Goal: Task Accomplishment & Management: Use online tool/utility

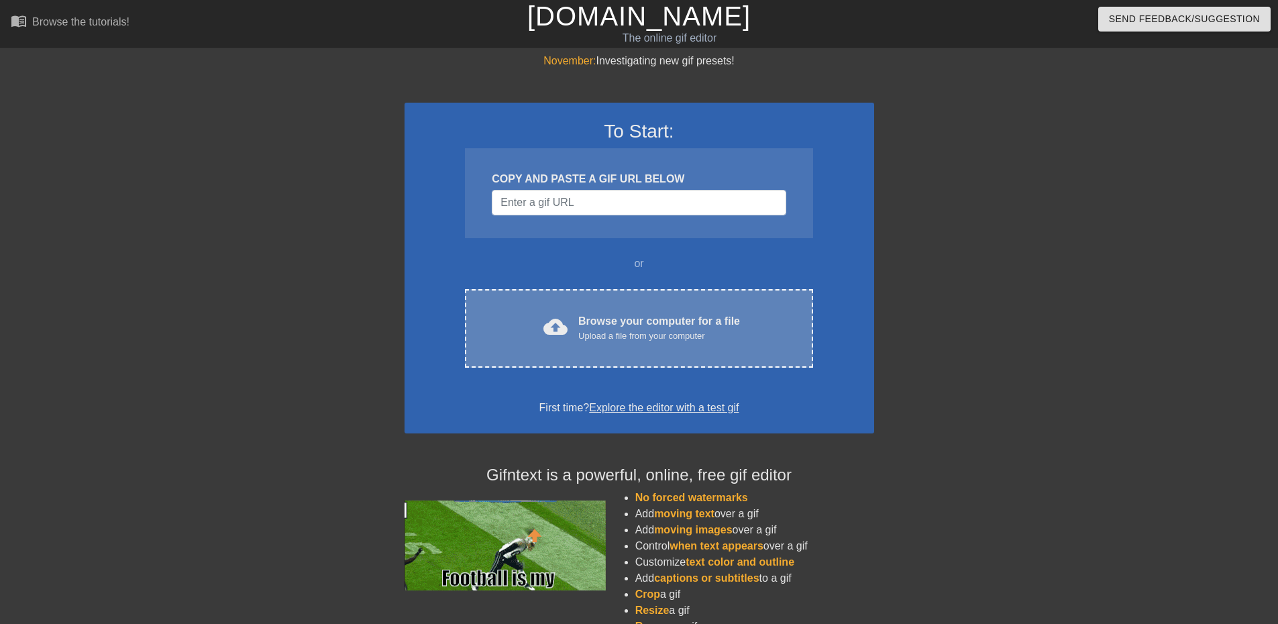
click at [647, 333] on div "Upload a file from your computer" at bounding box center [659, 335] width 162 height 13
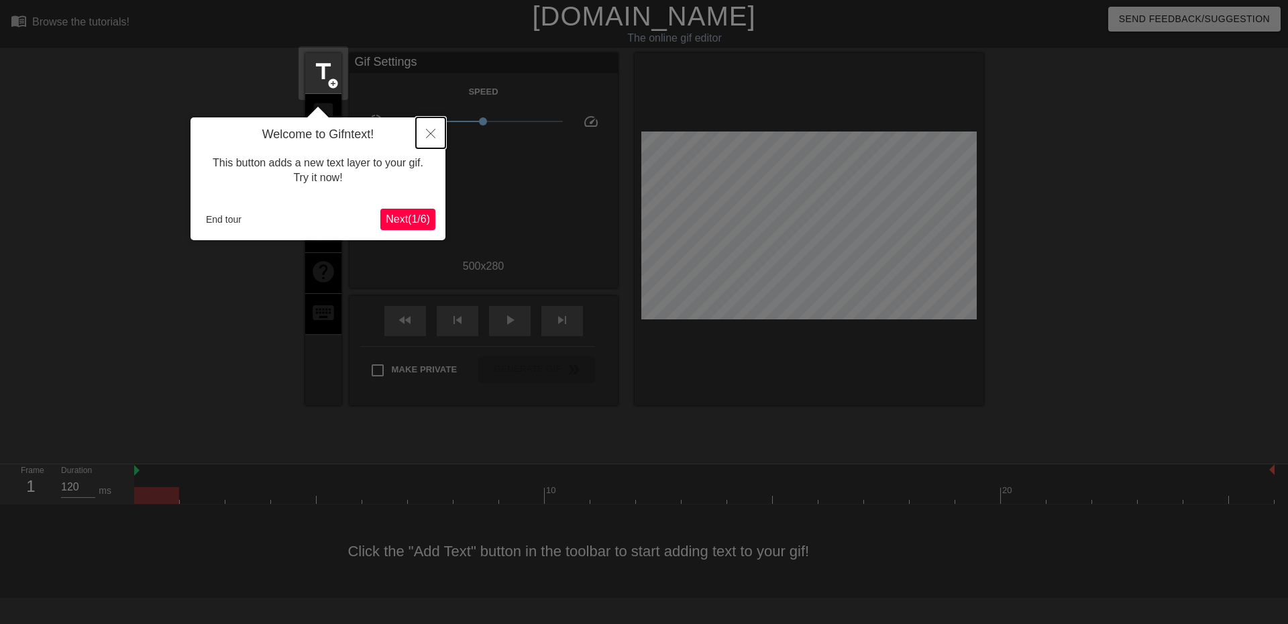
click at [430, 131] on icon "Close" at bounding box center [430, 133] width 9 height 9
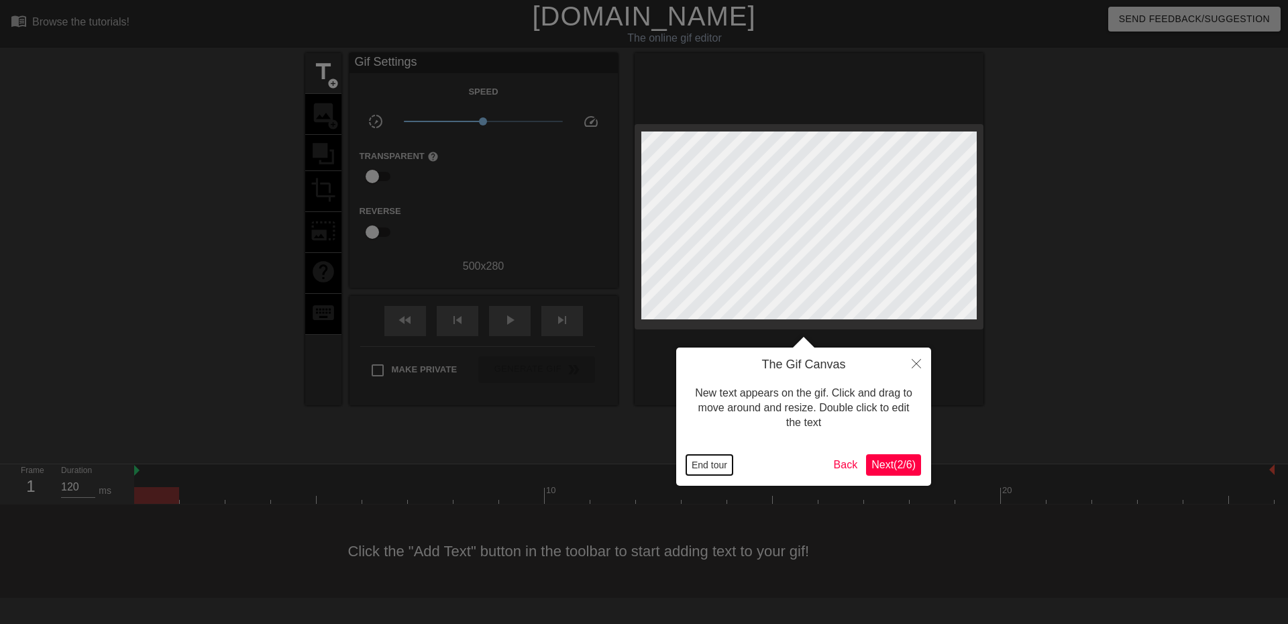
click at [723, 464] on button "End tour" at bounding box center [709, 465] width 46 height 20
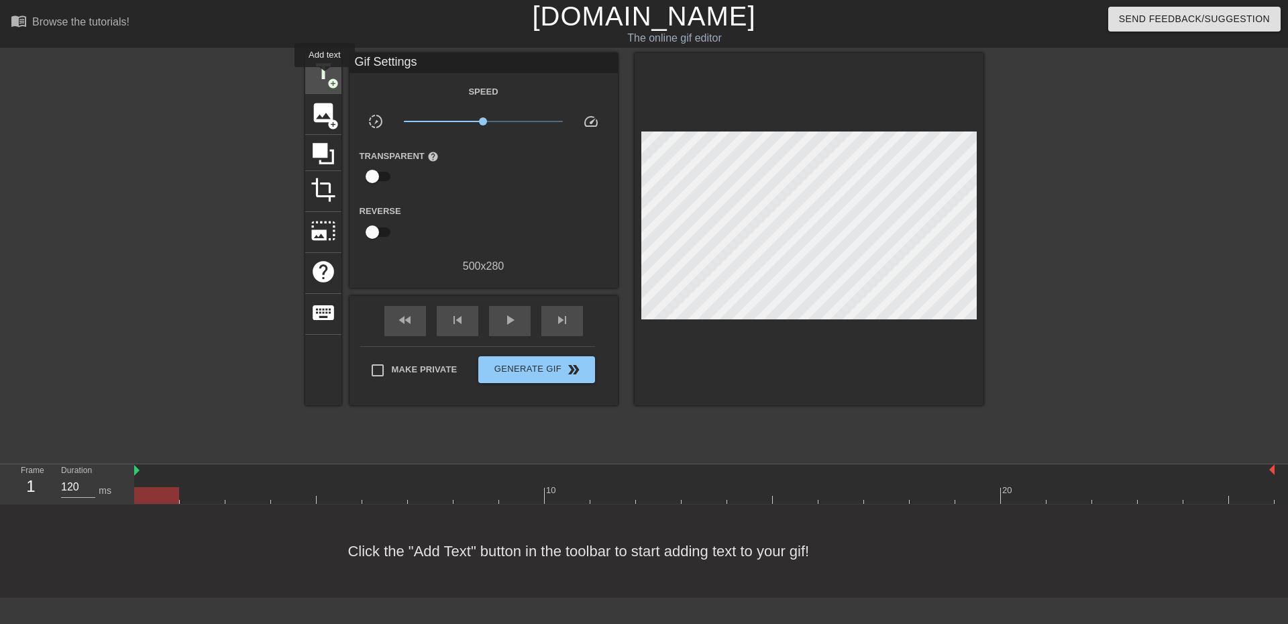
click at [325, 76] on span "title" at bounding box center [323, 71] width 25 height 25
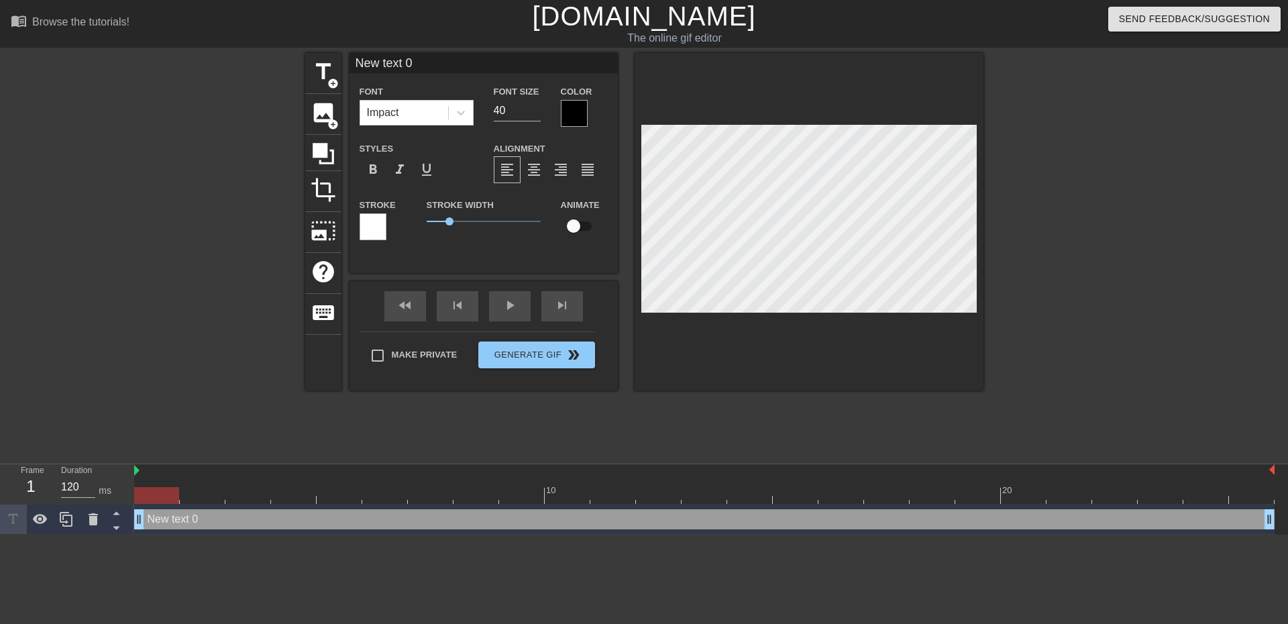
click at [572, 112] on div at bounding box center [574, 113] width 27 height 27
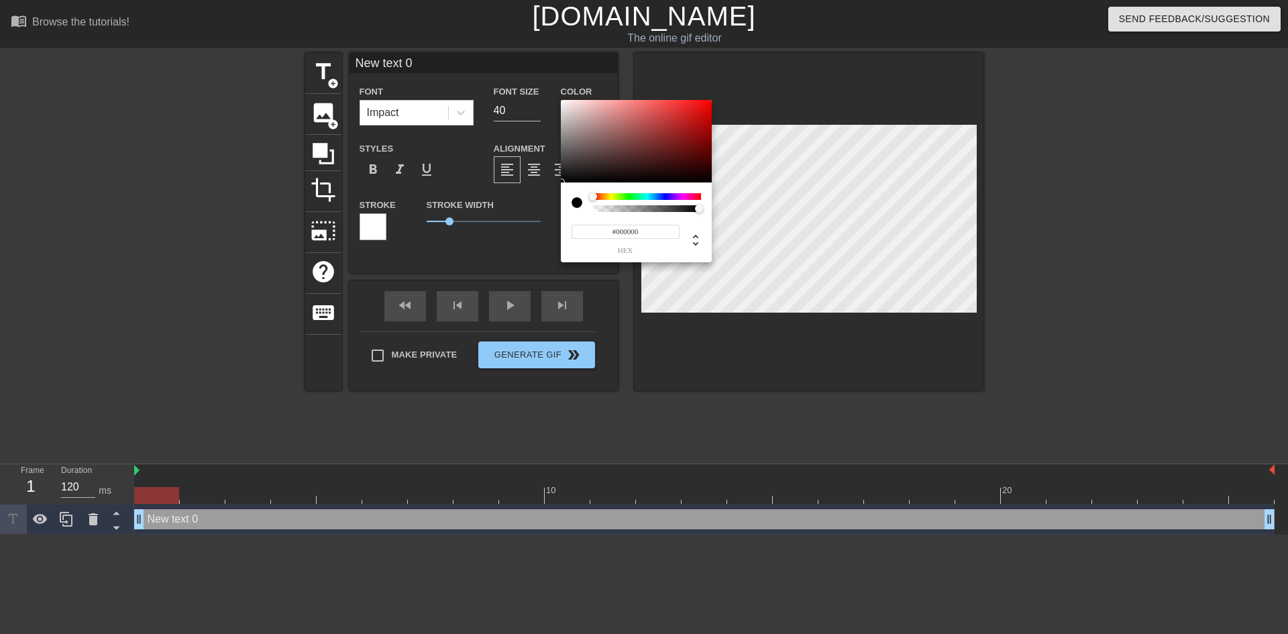
type input "0"
drag, startPoint x: 698, startPoint y: 209, endPoint x: 589, endPoint y: 211, distance: 108.7
click at [589, 211] on div at bounding box center [636, 202] width 129 height 19
click at [582, 207] on div at bounding box center [577, 202] width 11 height 11
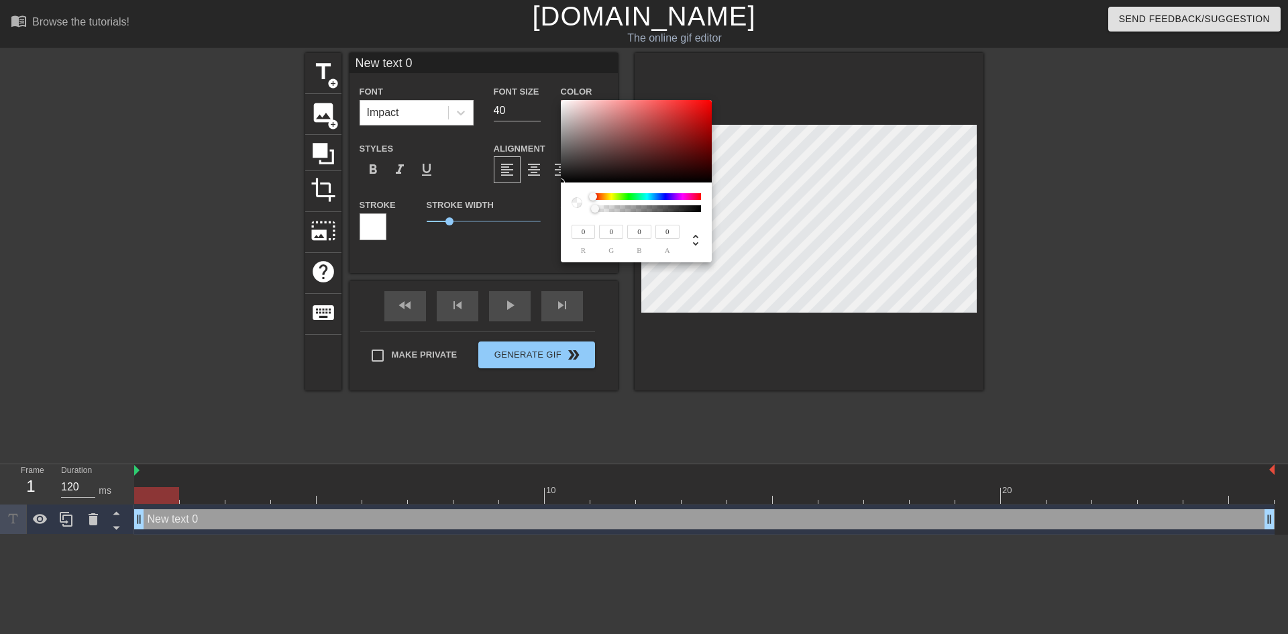
click at [579, 201] on div at bounding box center [577, 202] width 11 height 11
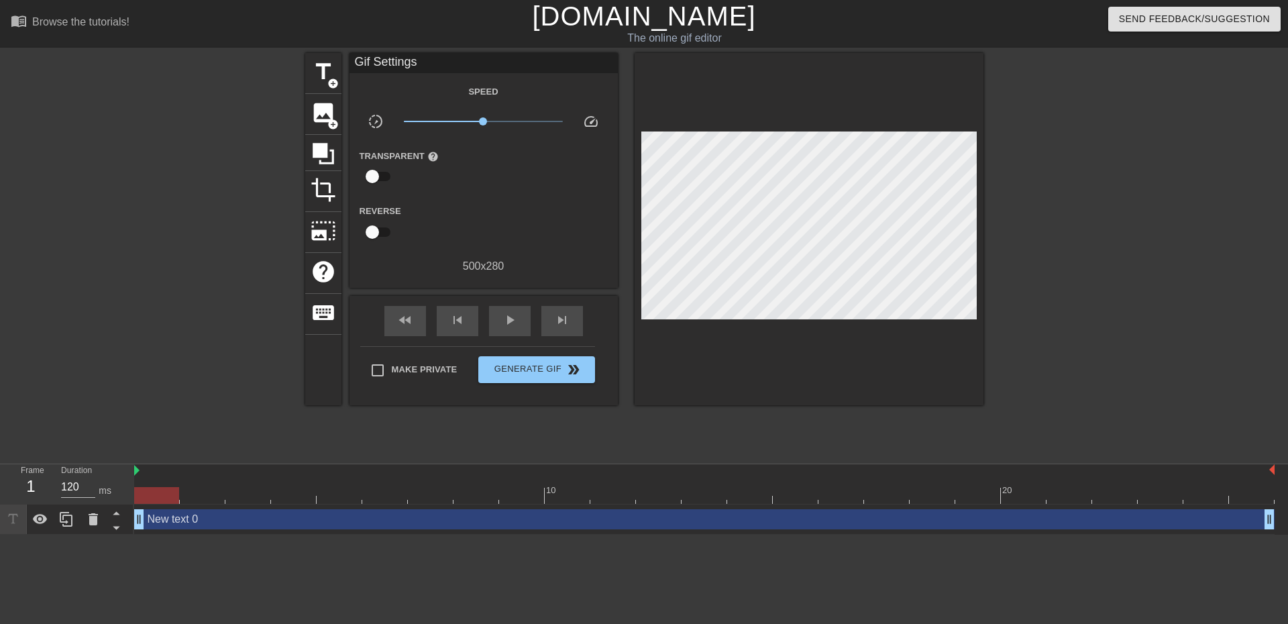
drag, startPoint x: 156, startPoint y: 521, endPoint x: 177, endPoint y: 520, distance: 20.8
click at [205, 520] on div "New text 0 drag_handle drag_handle" at bounding box center [704, 519] width 1140 height 20
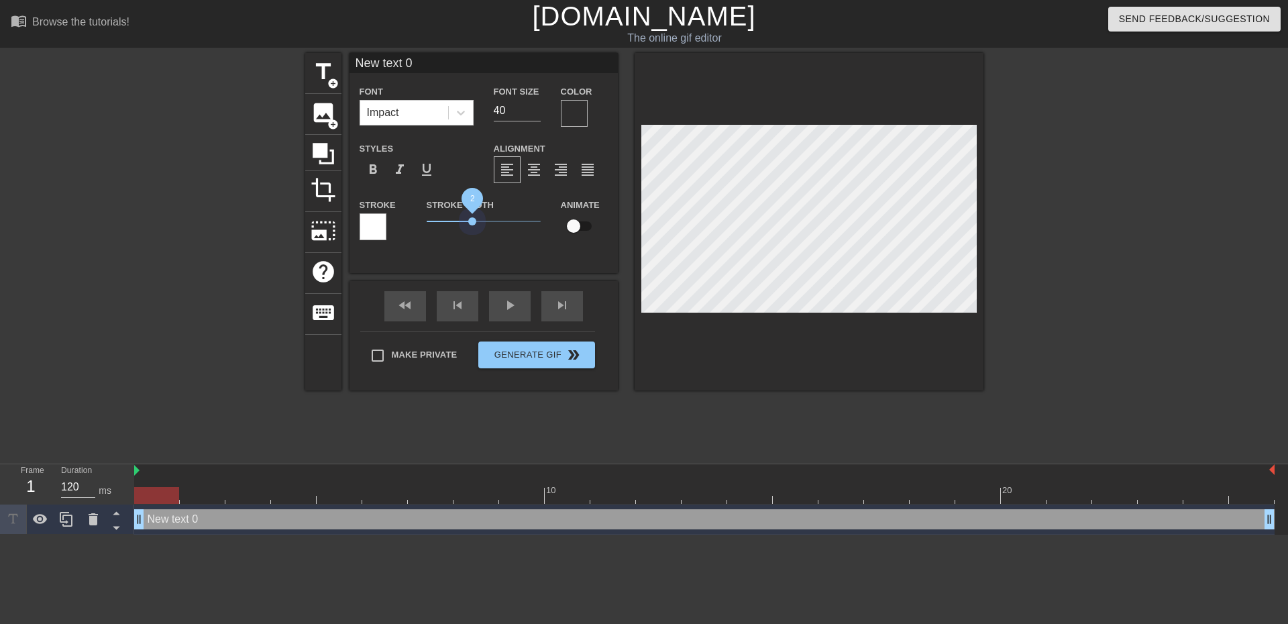
drag, startPoint x: 449, startPoint y: 224, endPoint x: 472, endPoint y: 229, distance: 23.4
click at [472, 229] on div "Stroke Width 2" at bounding box center [484, 225] width 134 height 56
click at [360, 215] on div at bounding box center [373, 226] width 27 height 27
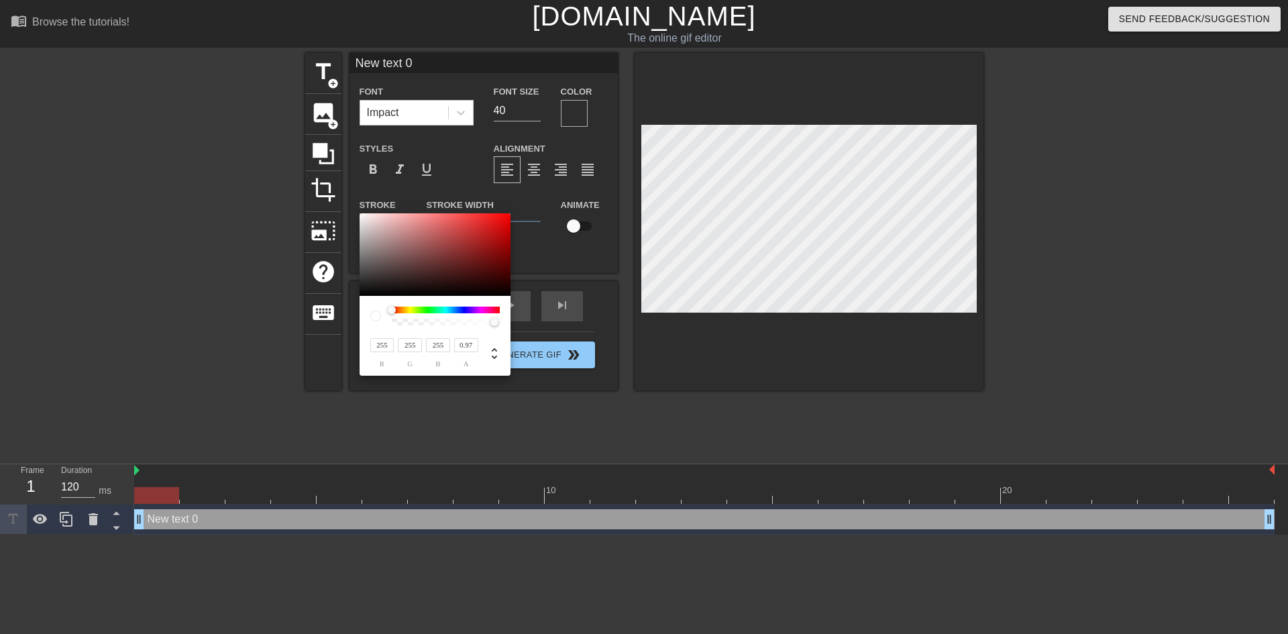
type input "255"
type input "1"
drag, startPoint x: 494, startPoint y: 322, endPoint x: 484, endPoint y: 335, distance: 16.2
click at [500, 336] on div "255 r 255 g 255 b 1 a" at bounding box center [435, 336] width 151 height 80
type input "242"
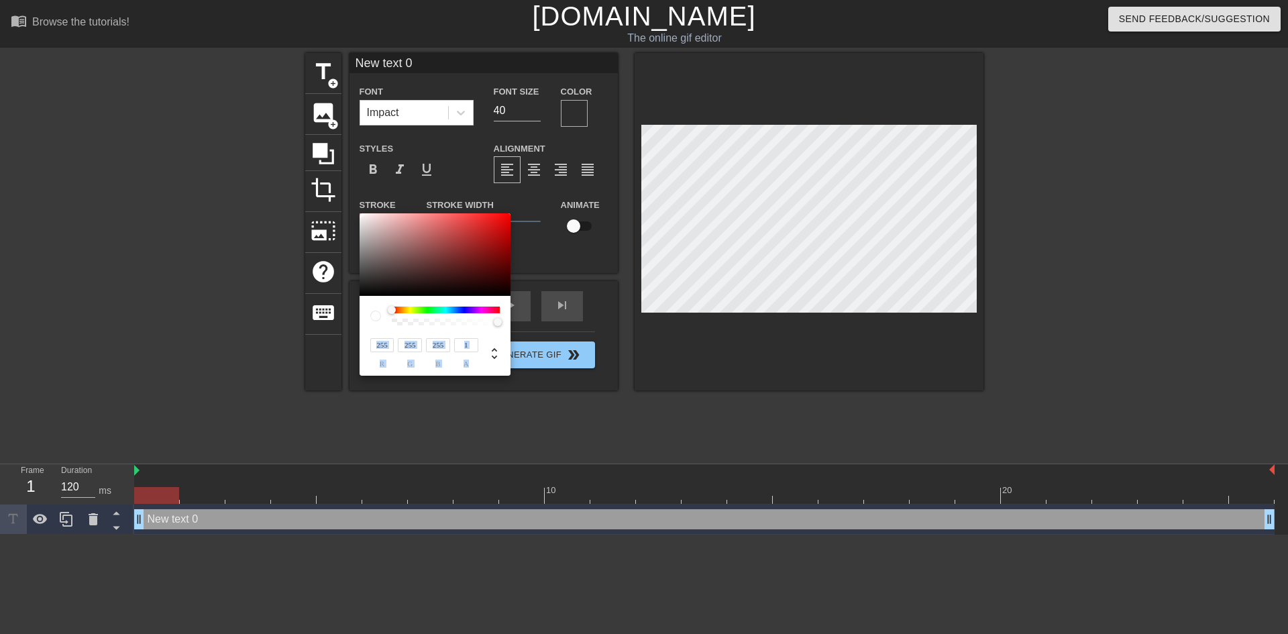
type input "236"
click at [363, 217] on div at bounding box center [364, 217] width 8 height 8
type input "235"
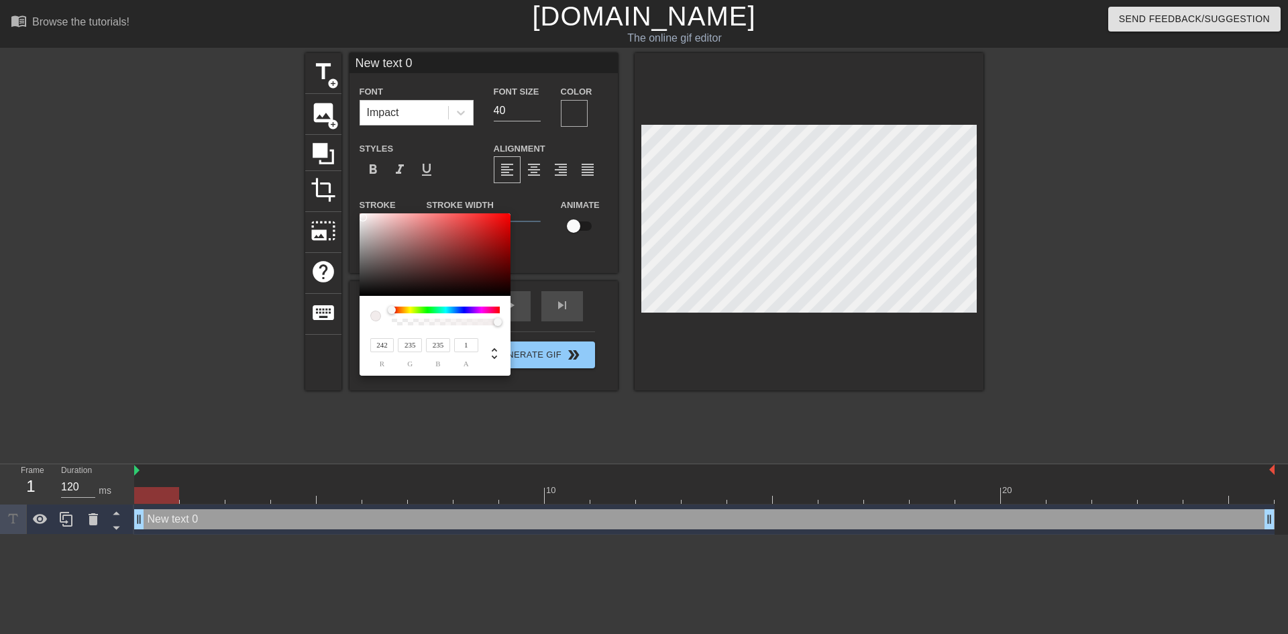
type input "219"
type input "205"
type input "196"
type input "173"
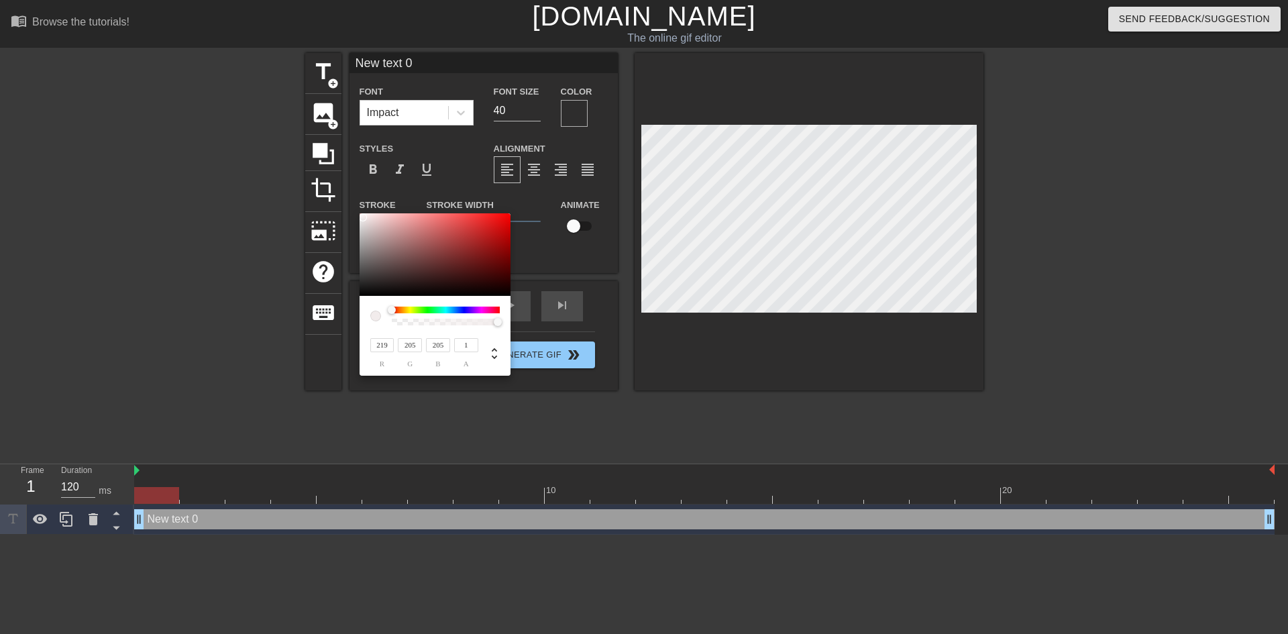
type input "173"
type input "172"
type input "130"
type input "139"
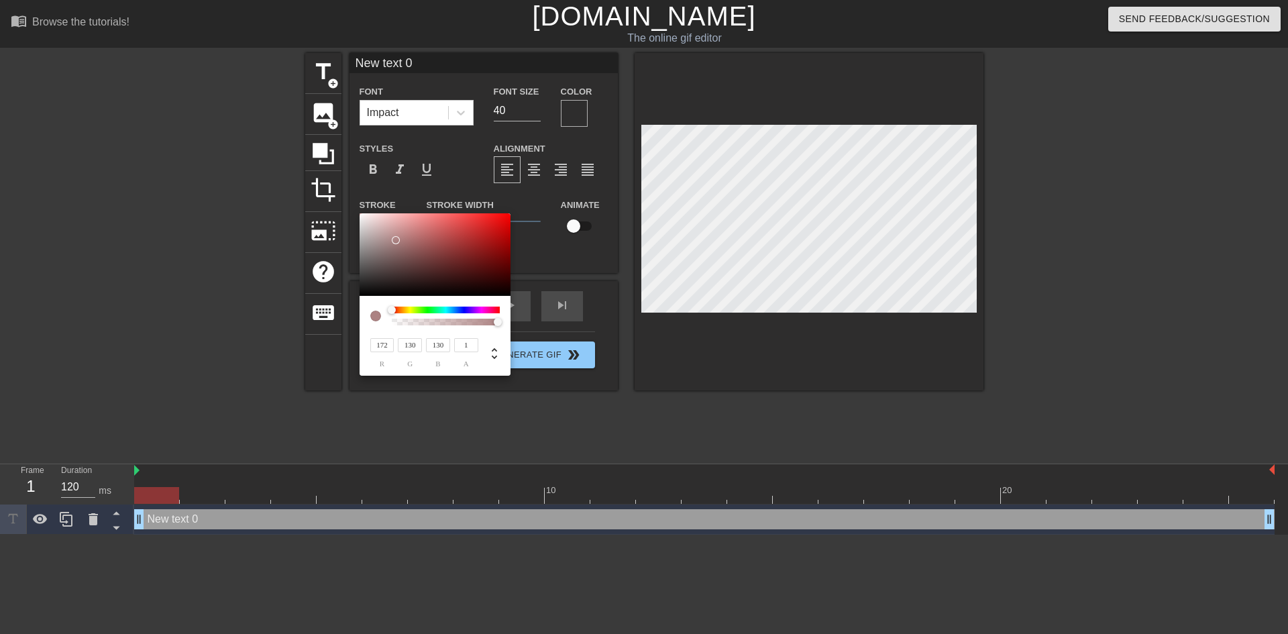
type input "95"
type input "137"
type input "92"
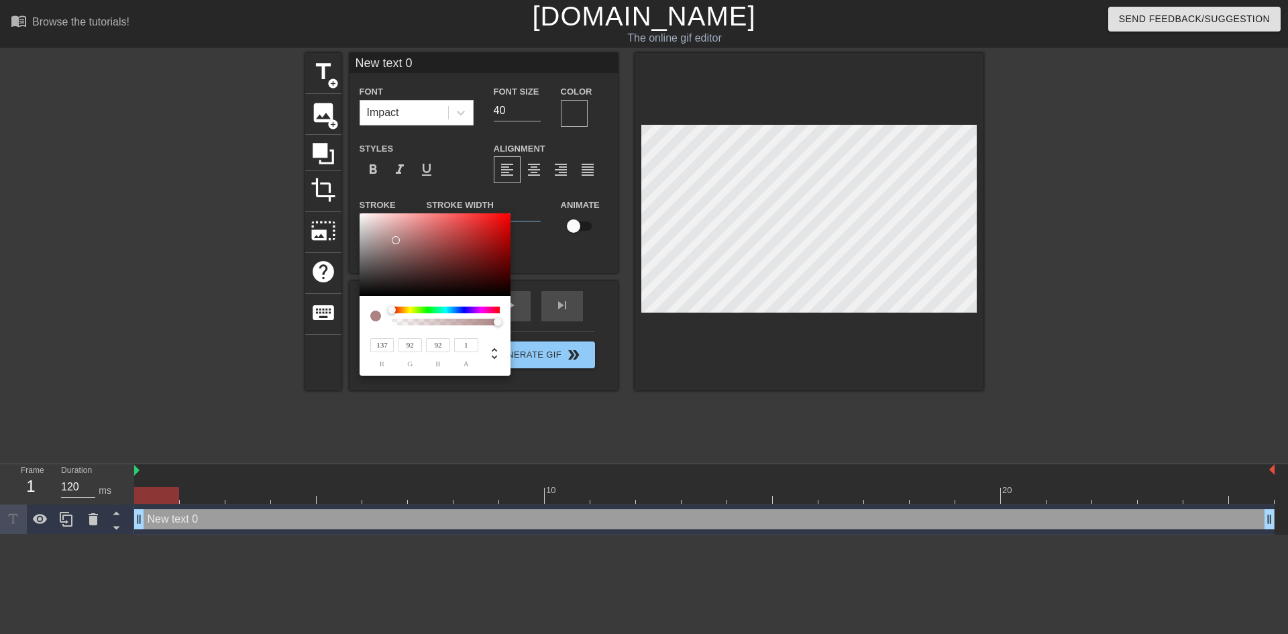
type input "118"
type input "73"
type input "116"
type input "61"
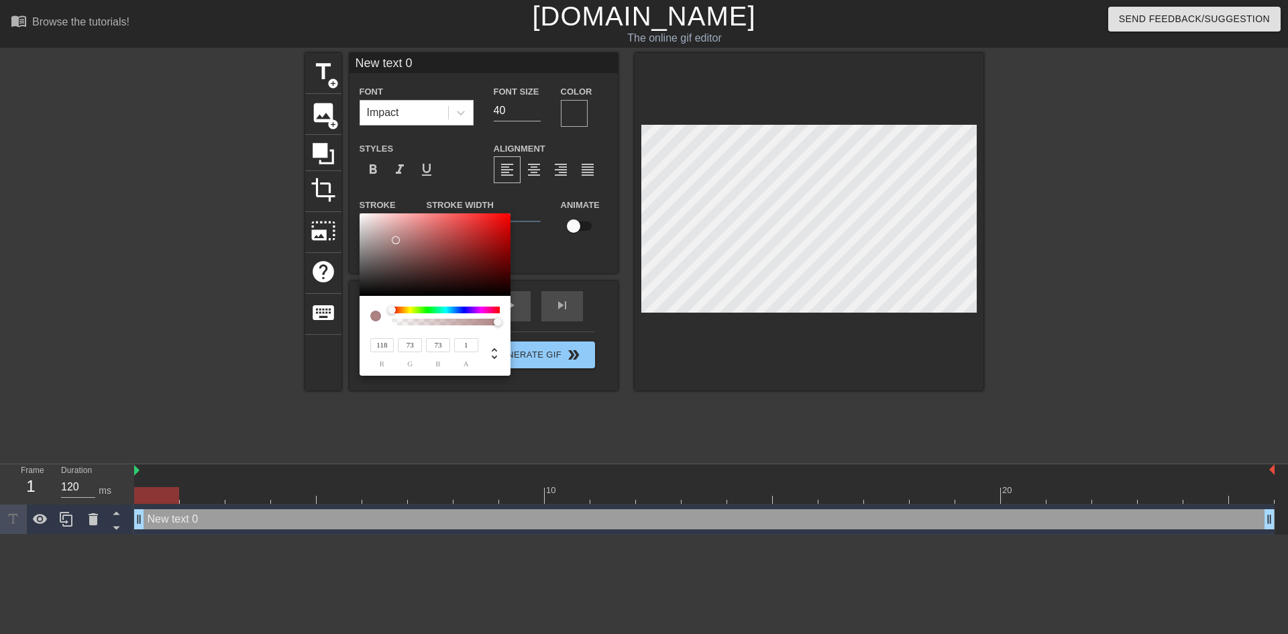
type input "61"
type input "124"
type input "58"
type input "51"
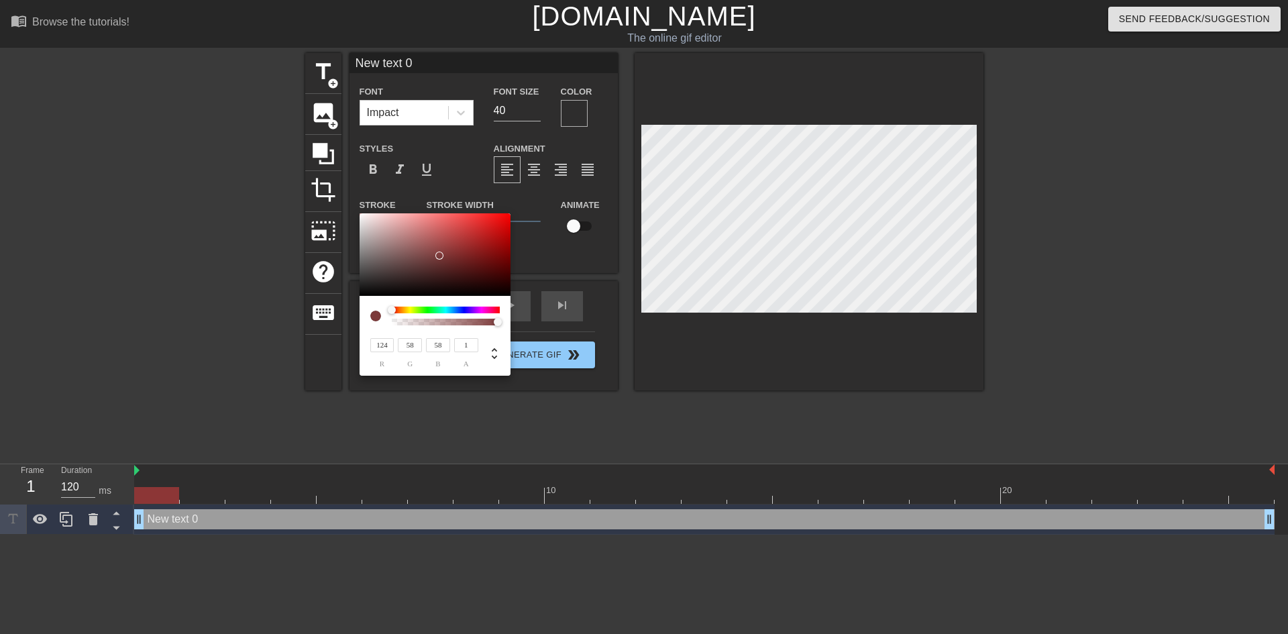
type input "51"
type input "49"
type input "122"
type input "55"
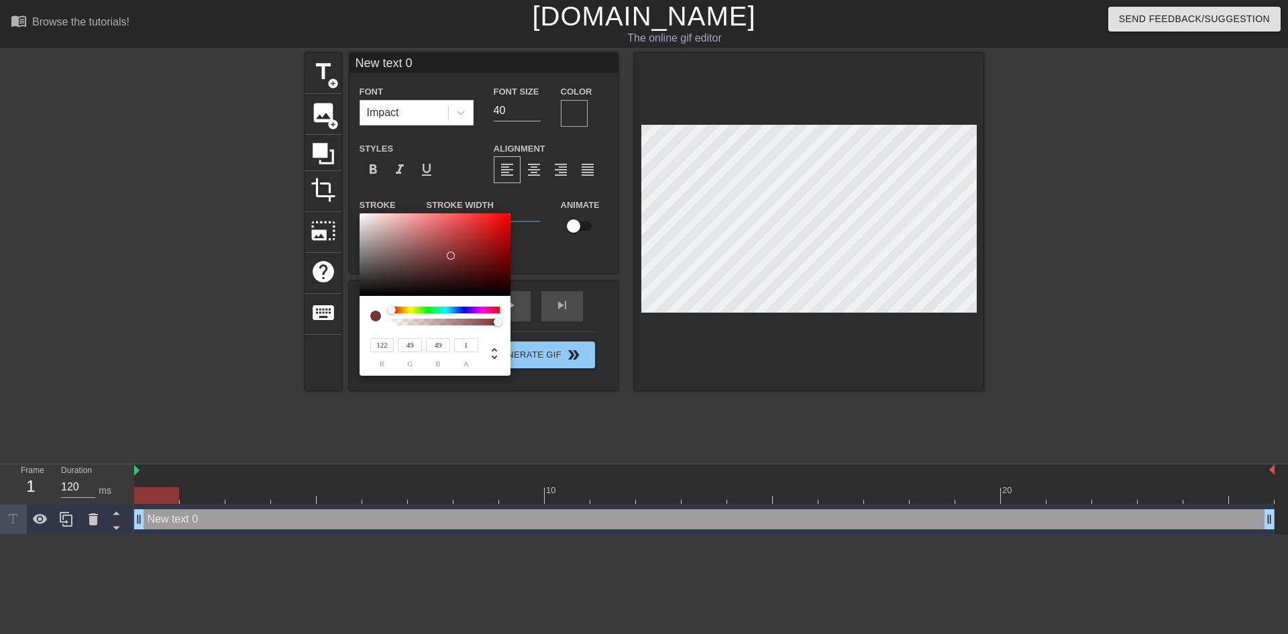
type input "55"
type input "120"
type input "54"
type input "55"
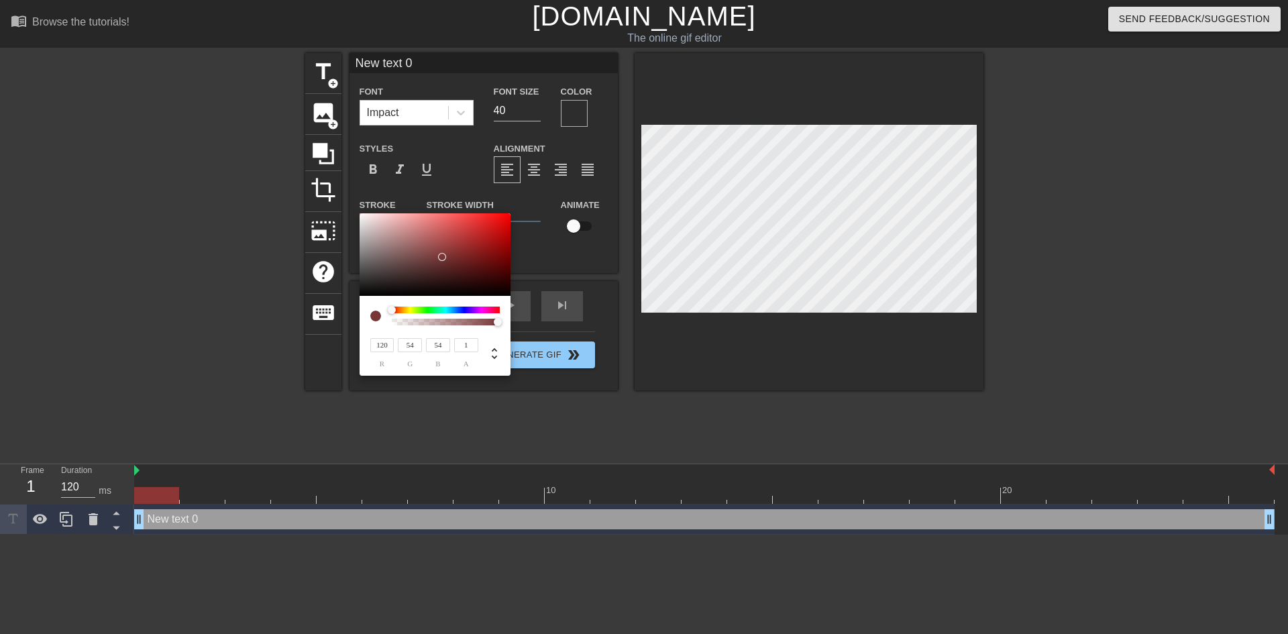
type input "55"
type input "126"
type input "61"
type input "122"
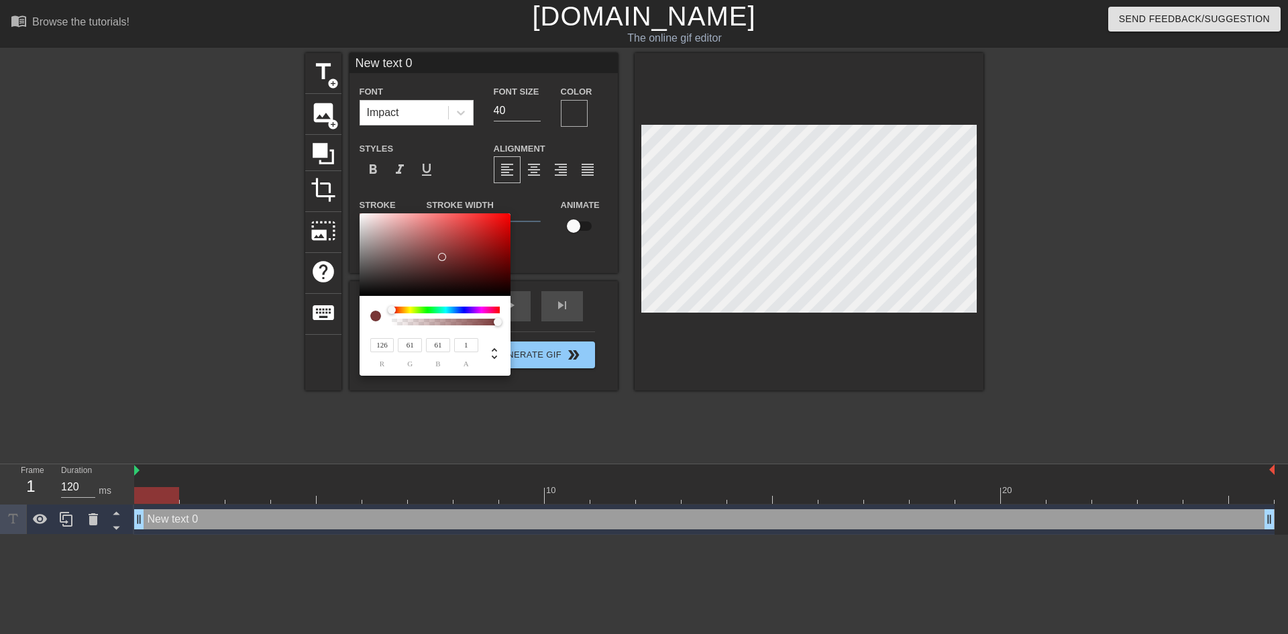
type input "68"
type input "120"
type input "70"
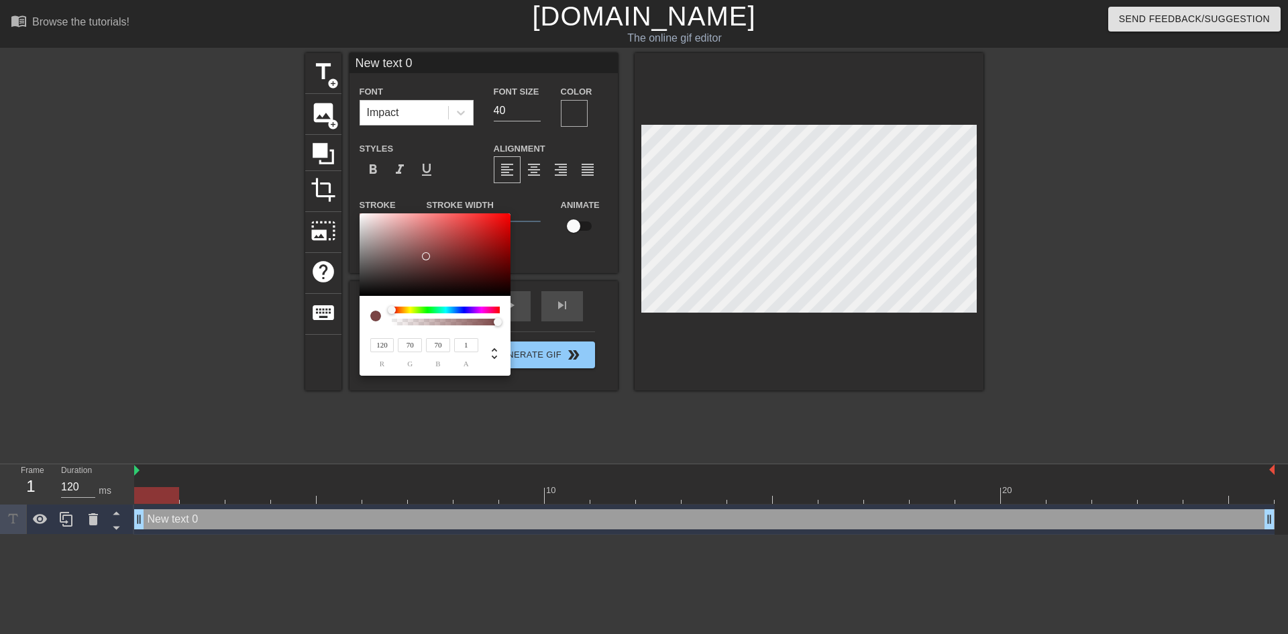
type input "122"
type input "76"
type input "78"
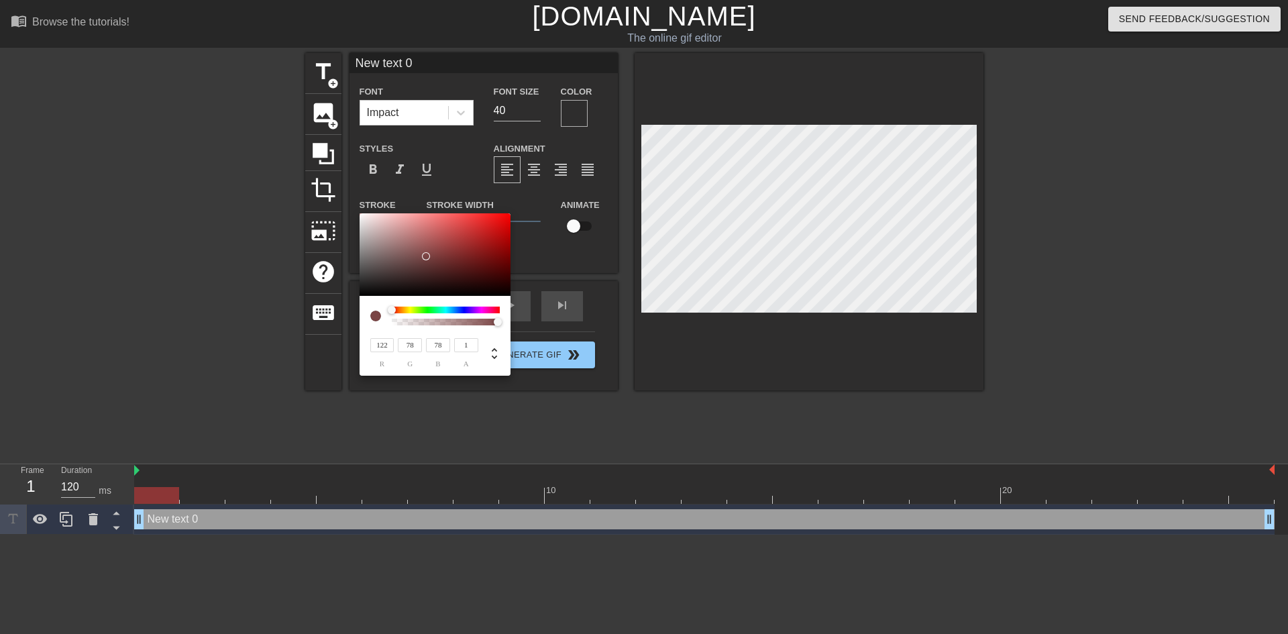
type input "80"
type input "81"
type input "120"
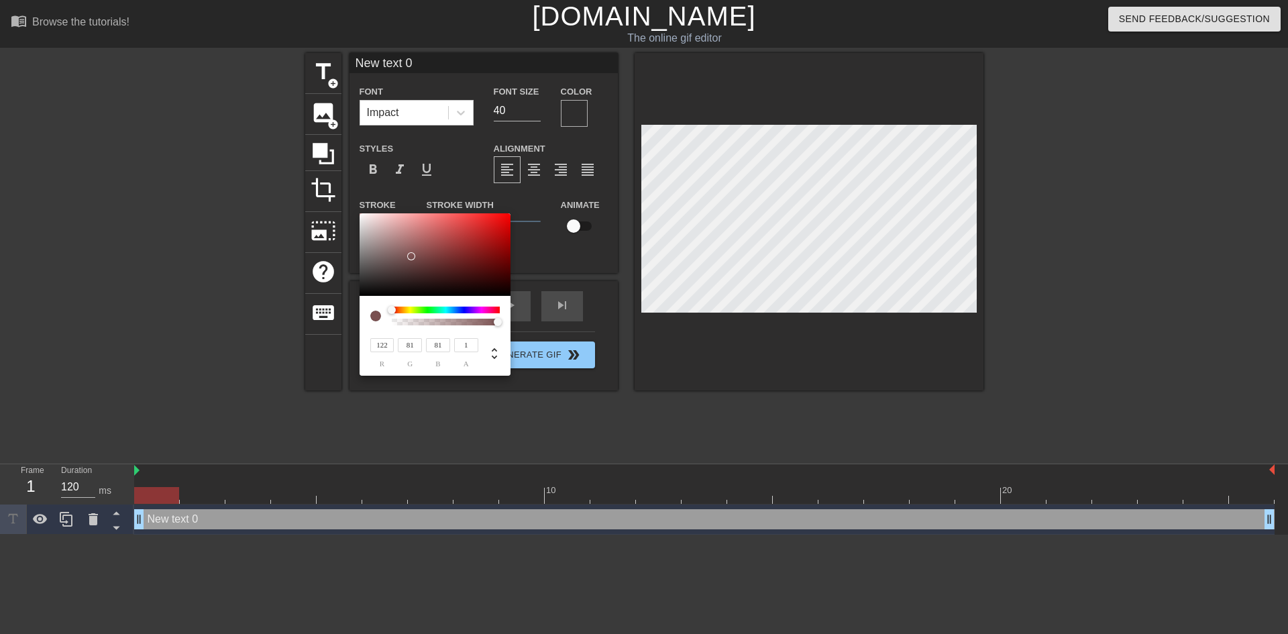
type input "82"
type input "126"
type input "92"
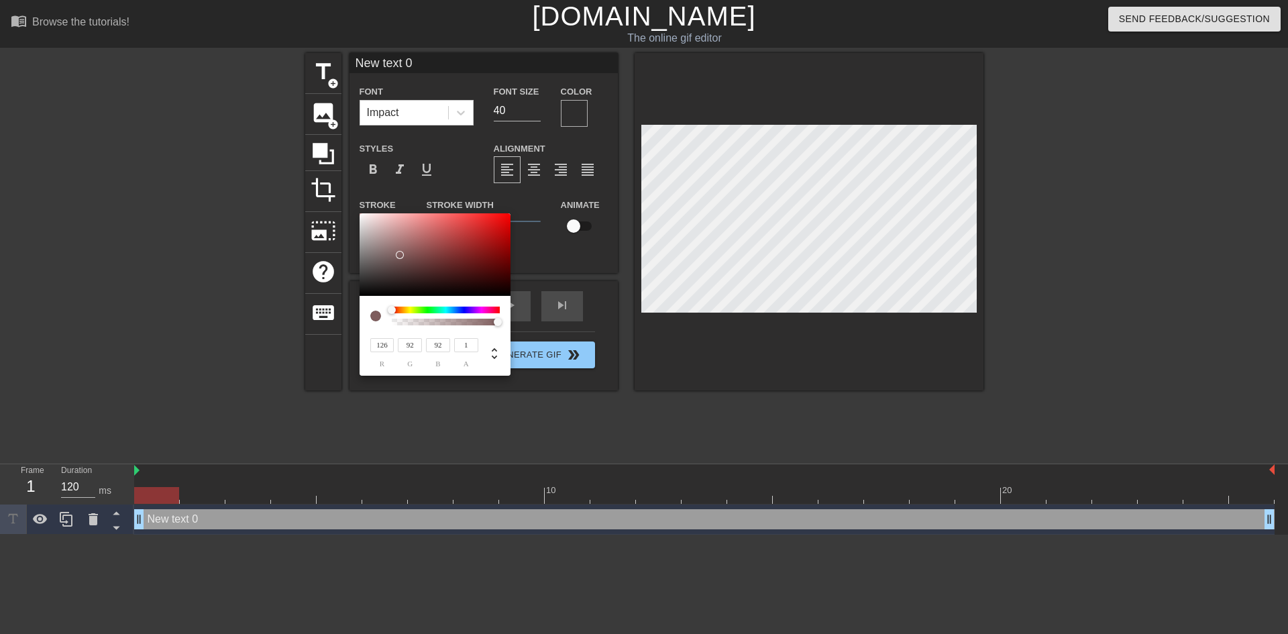
type input "141"
type input "107"
type input "139"
type input "104"
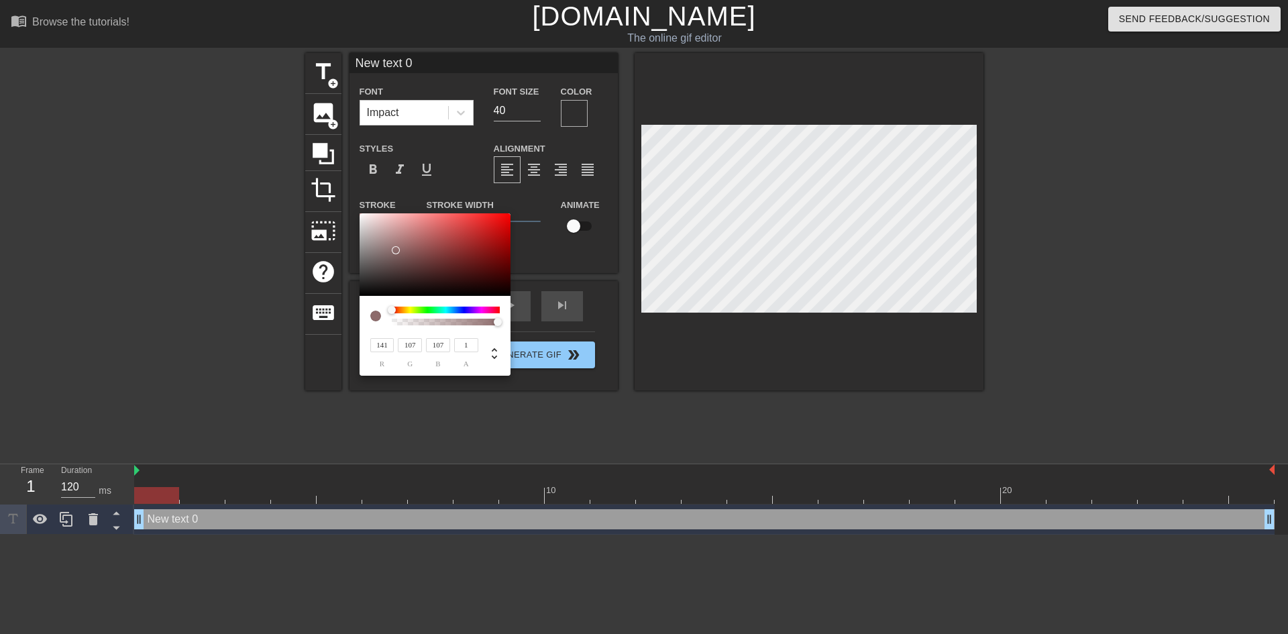
type input "104"
type input "114"
type input "68"
type input "99"
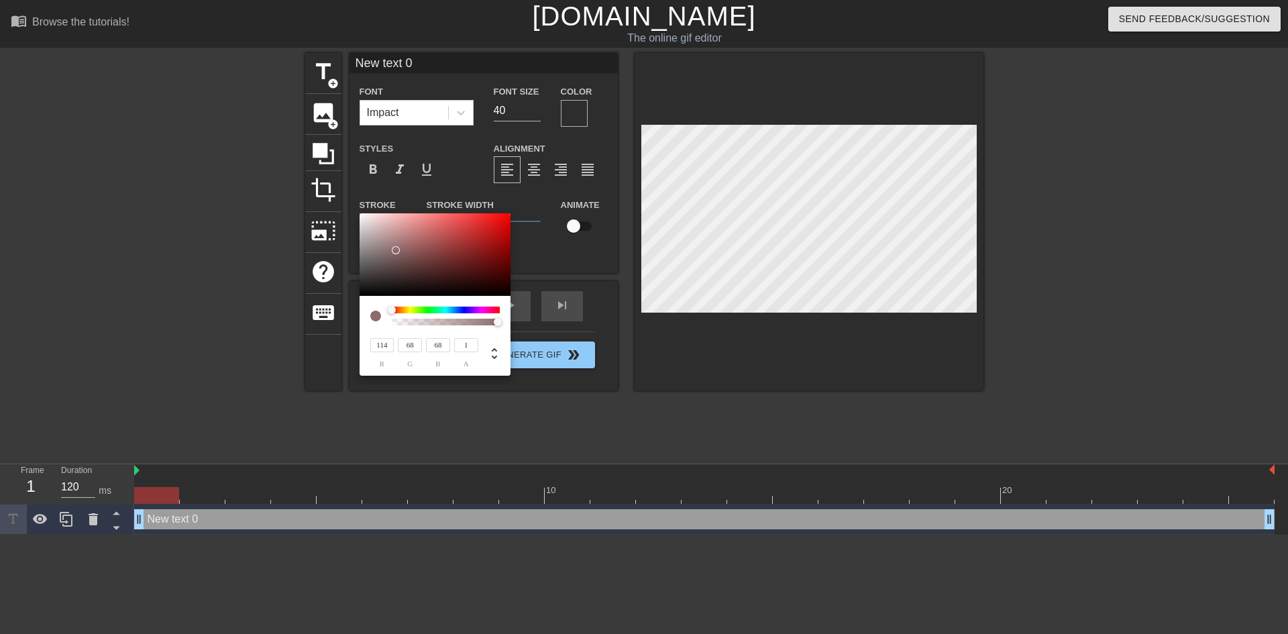
type input "52"
type input "93"
type input "45"
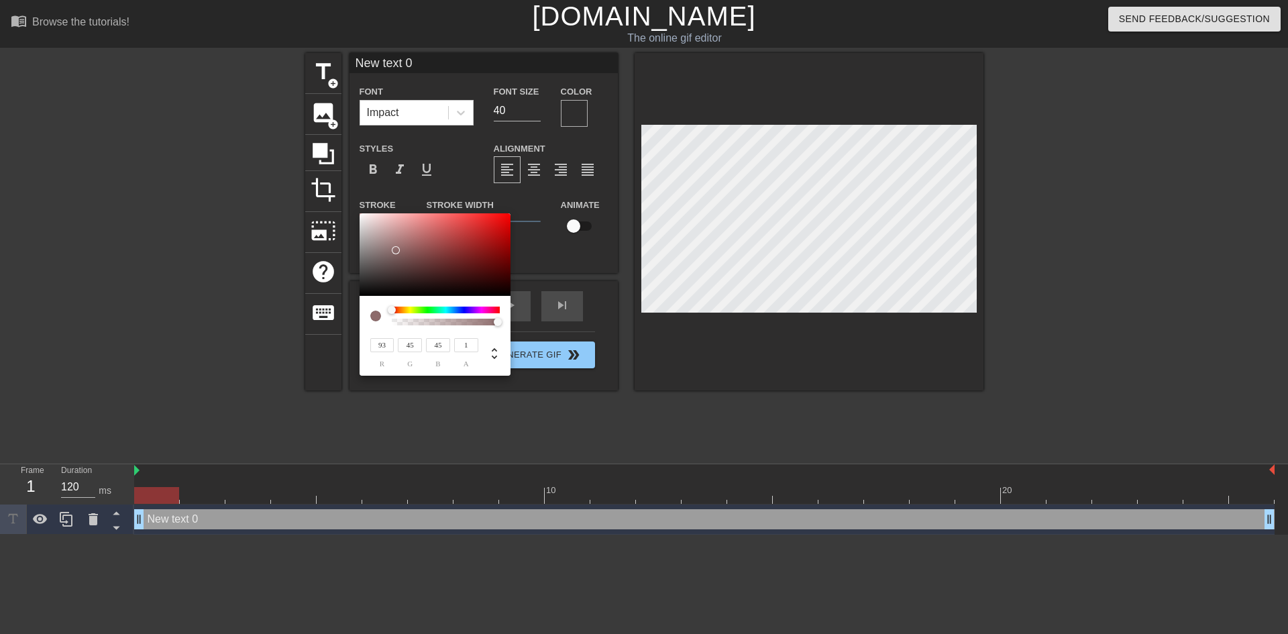
type input "104"
type input "30"
type input "110"
type input "25"
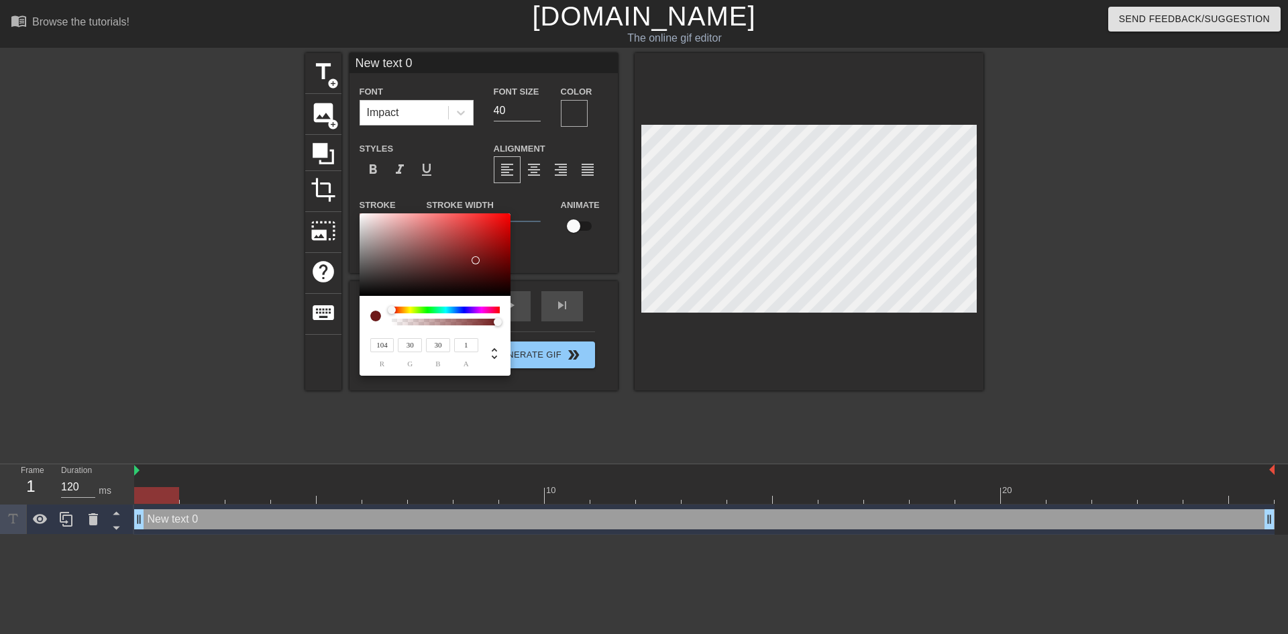
type input "25"
type input "128"
type input "23"
type input "134"
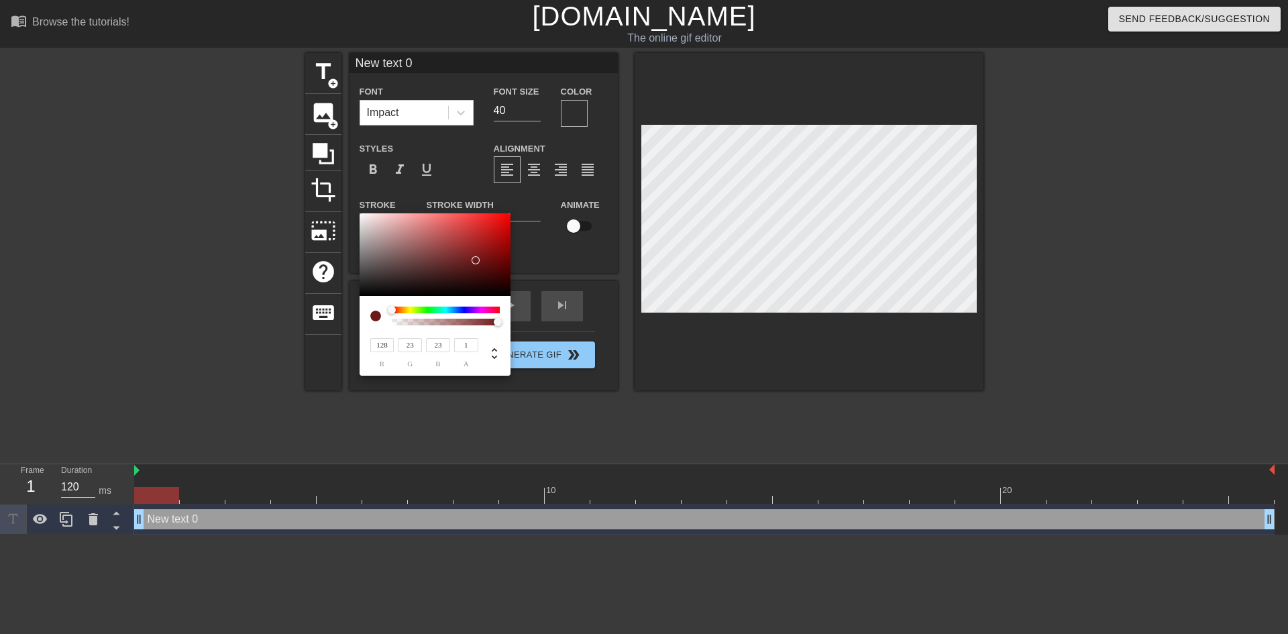
type input "21"
type input "143"
type input "20"
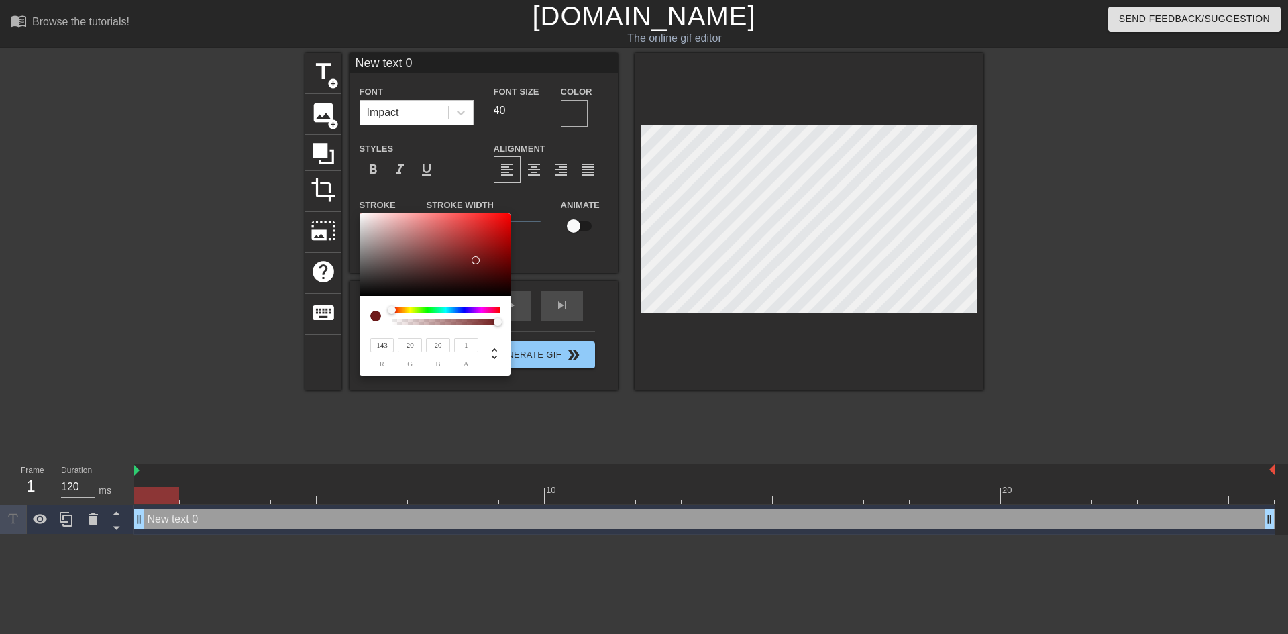
type input "151"
type input "19"
type input "18"
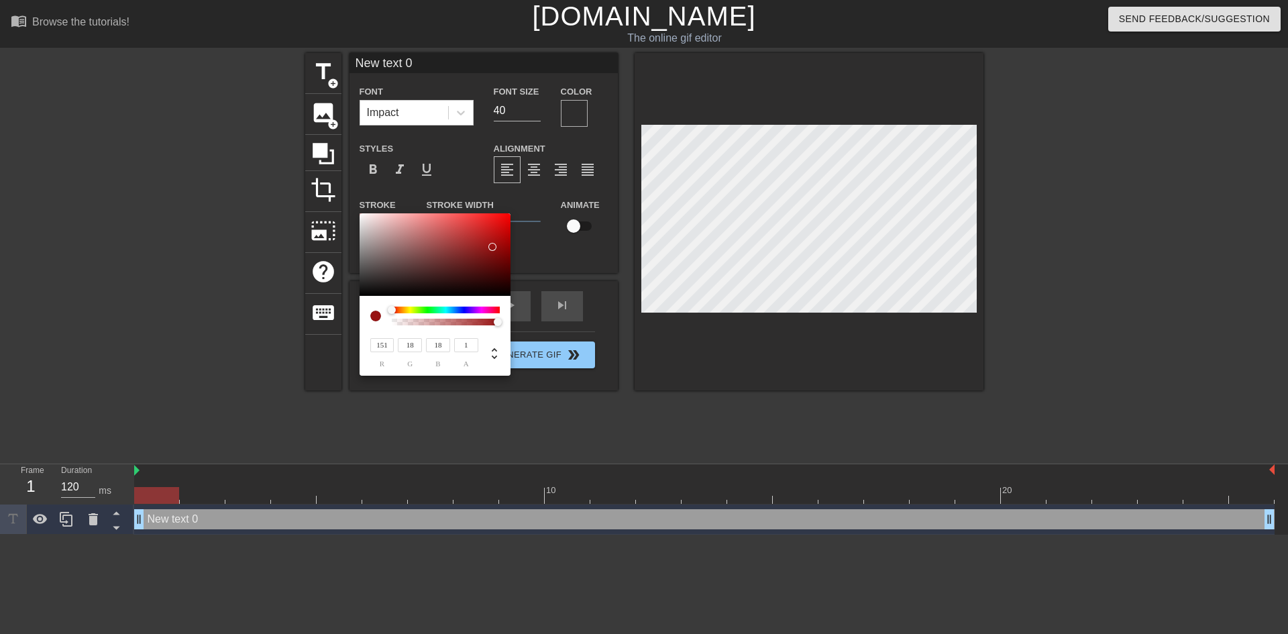
type input "153"
type input "17"
type input "151"
type input "22"
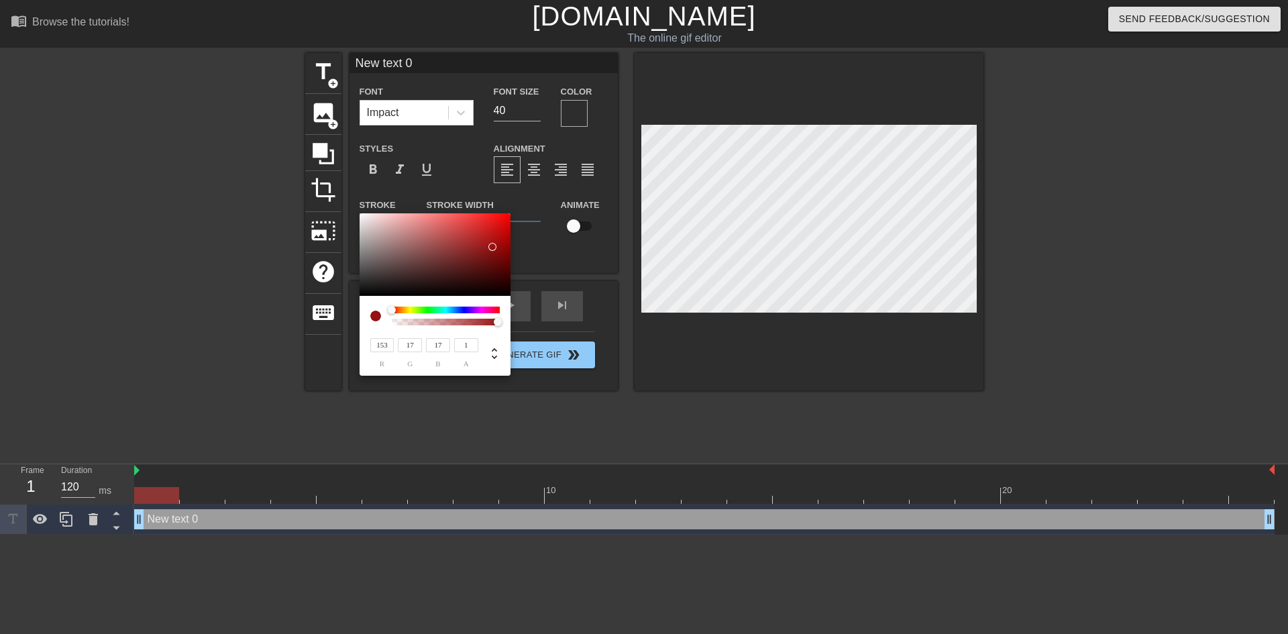
type input "22"
type input "122"
type input "38"
type input "116"
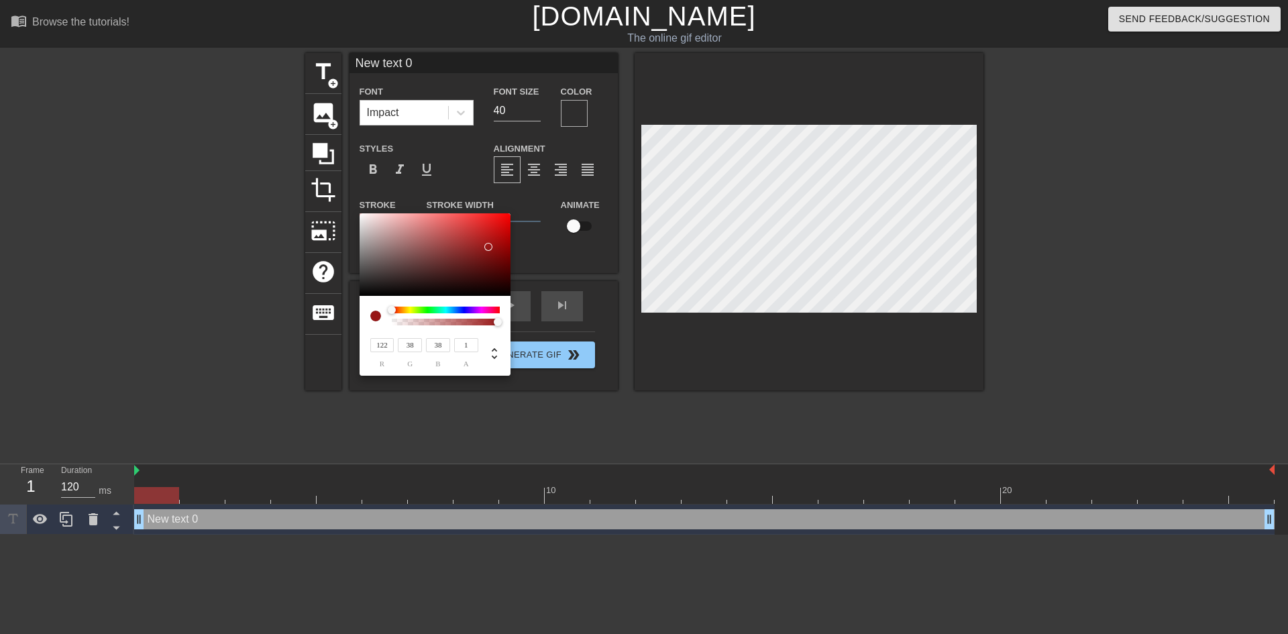
type input "43"
type input "44"
type input "124"
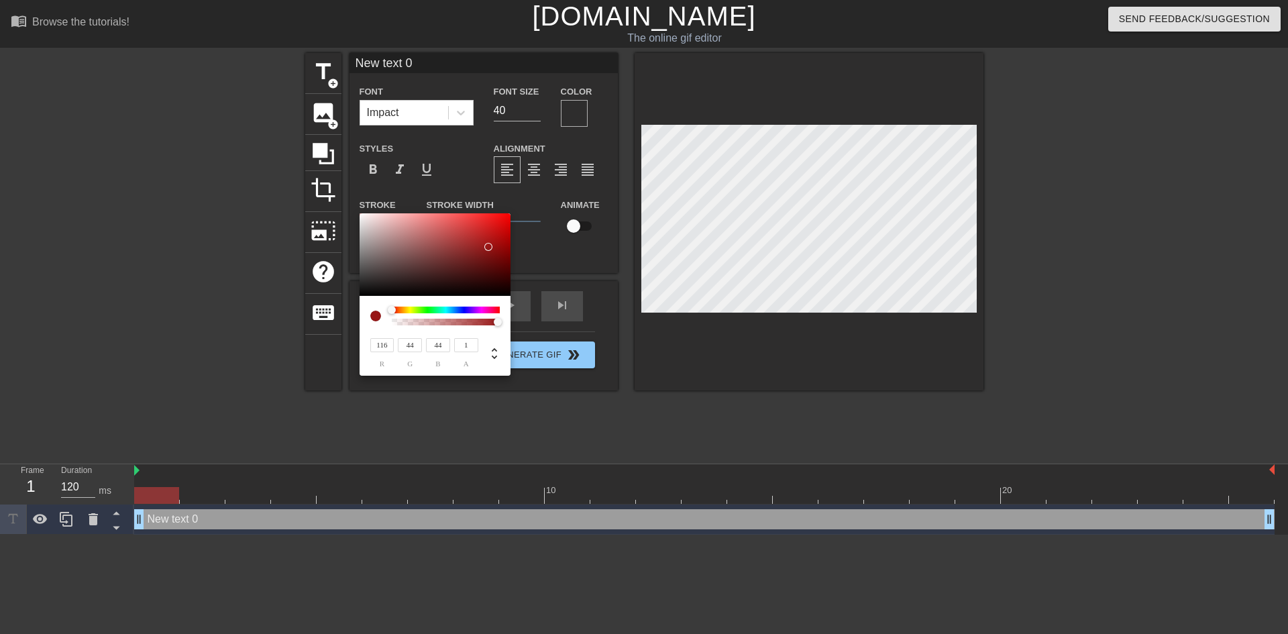
type input "59"
type input "62"
type input "63"
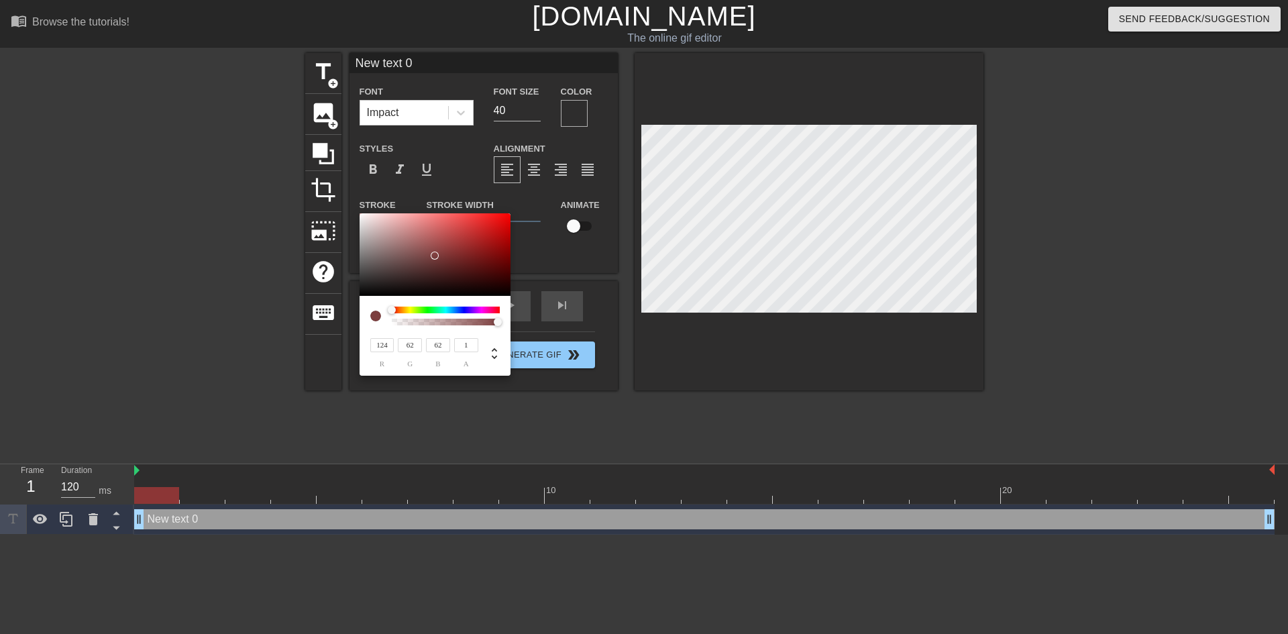
type input "63"
type input "65"
type input "145"
type input "61"
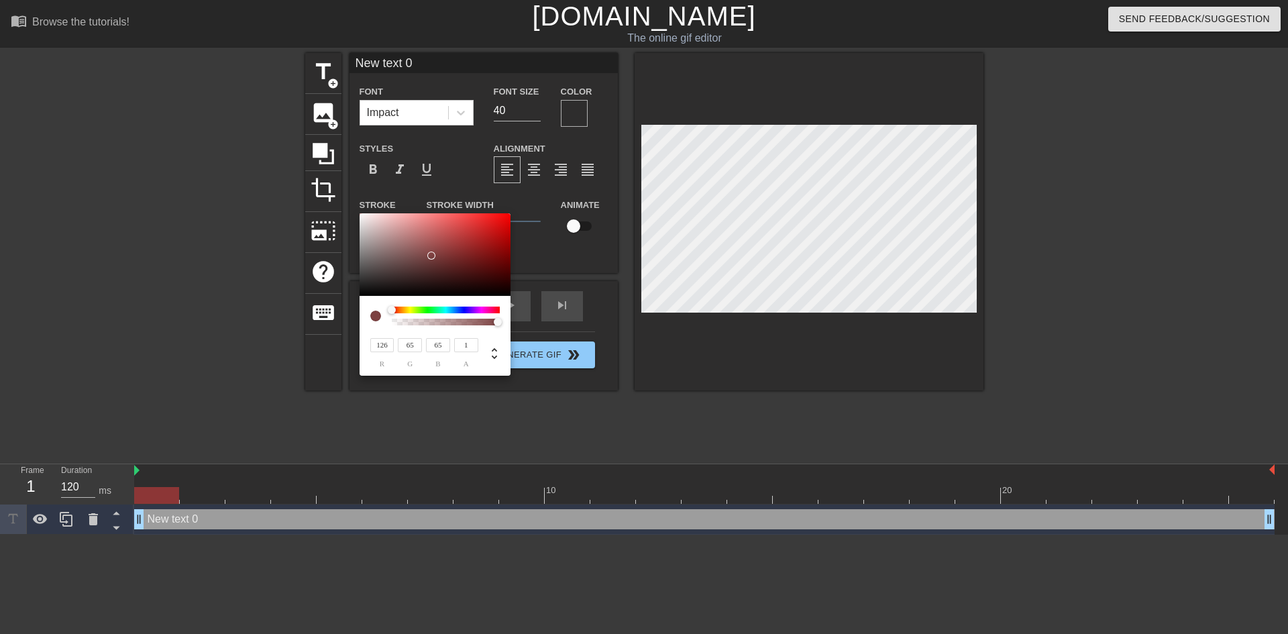
type input "61"
type input "169"
type input "59"
type input "172"
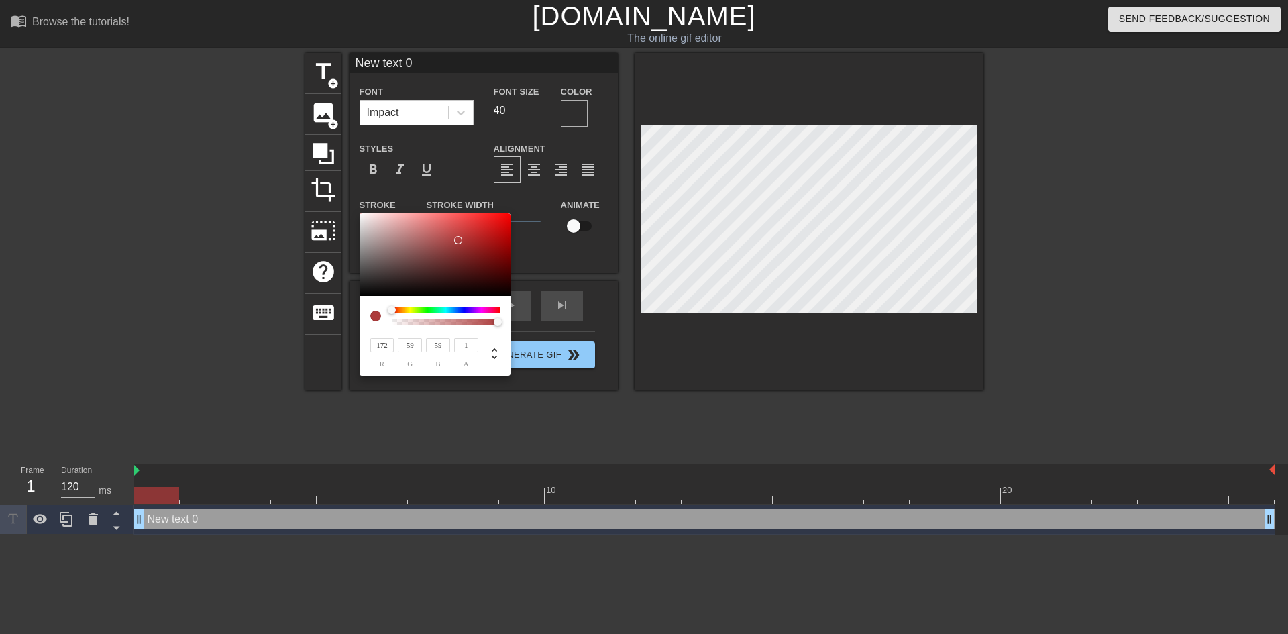
drag, startPoint x: 363, startPoint y: 217, endPoint x: 458, endPoint y: 240, distance: 97.9
click at [458, 240] on div at bounding box center [458, 240] width 8 height 8
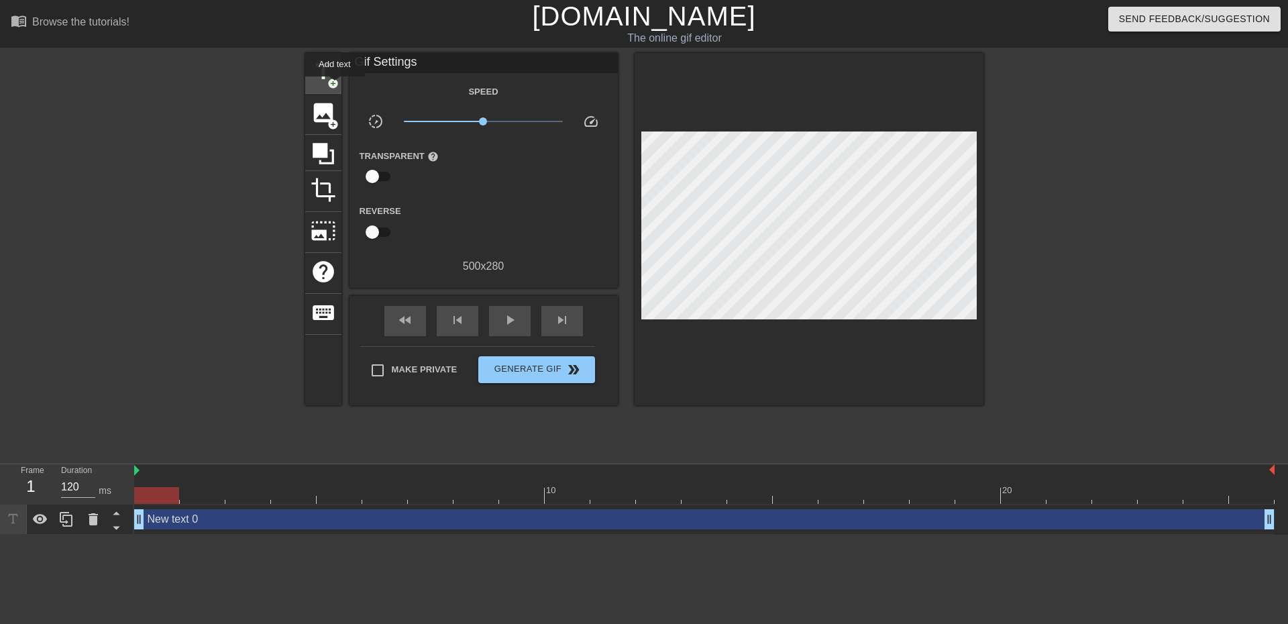
click at [318, 74] on span "title" at bounding box center [323, 71] width 25 height 25
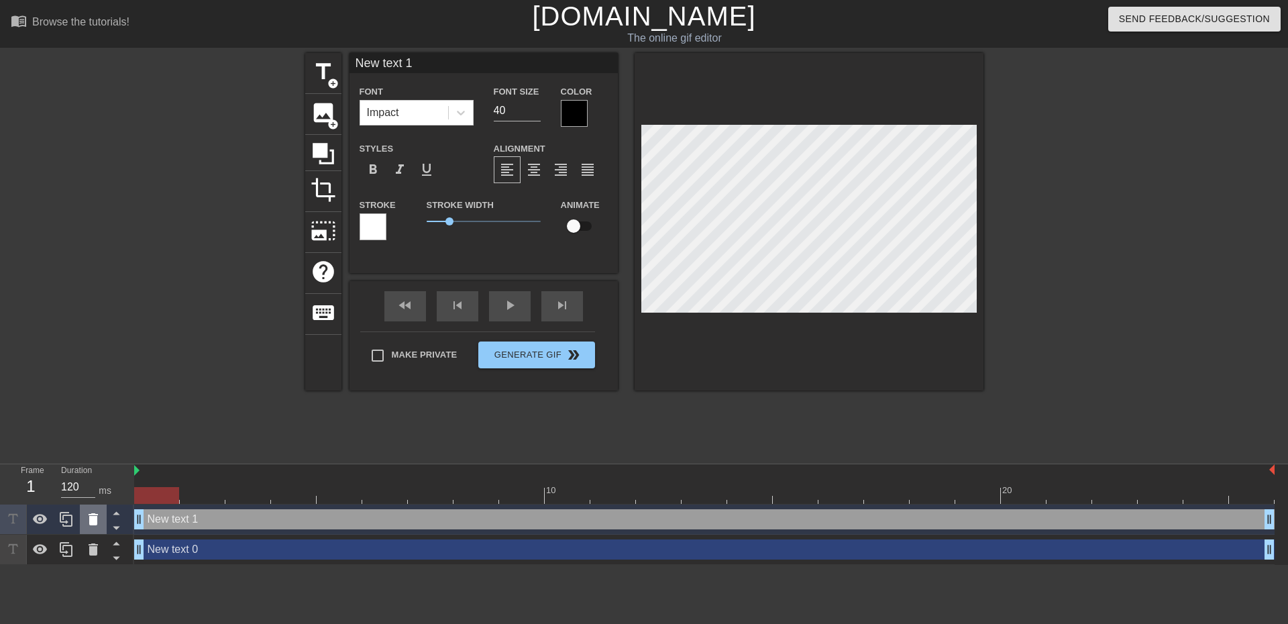
click at [100, 522] on icon at bounding box center [93, 519] width 16 height 16
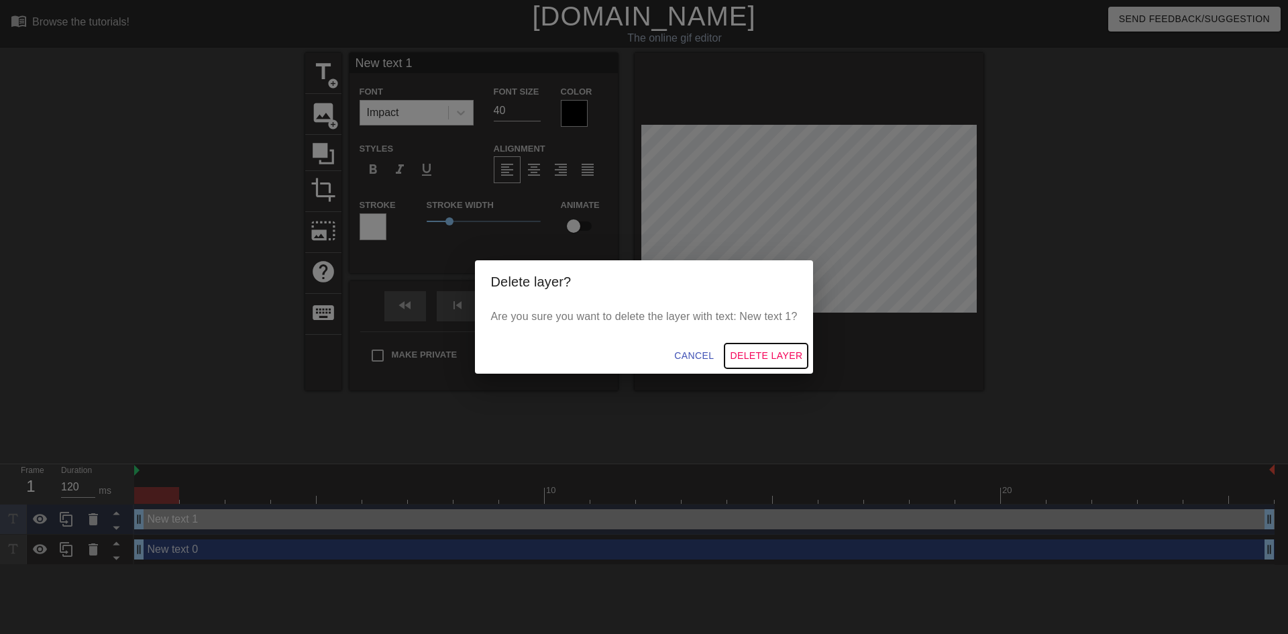
click at [777, 364] on span "Delete Layer" at bounding box center [766, 355] width 72 height 17
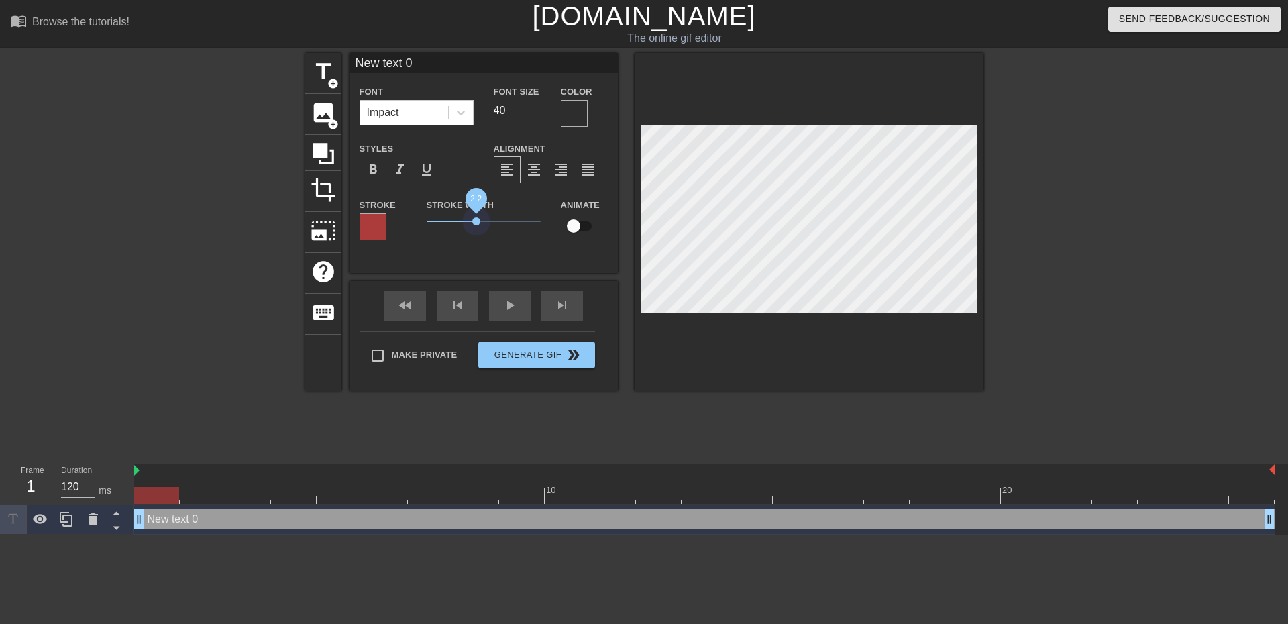
drag, startPoint x: 459, startPoint y: 223, endPoint x: 520, endPoint y: 241, distance: 63.5
click at [477, 223] on span "2.2" at bounding box center [484, 221] width 114 height 16
click at [578, 225] on input "checkbox" at bounding box center [573, 225] width 76 height 25
click at [584, 226] on input "checkbox" at bounding box center [586, 225] width 76 height 25
checkbox input "false"
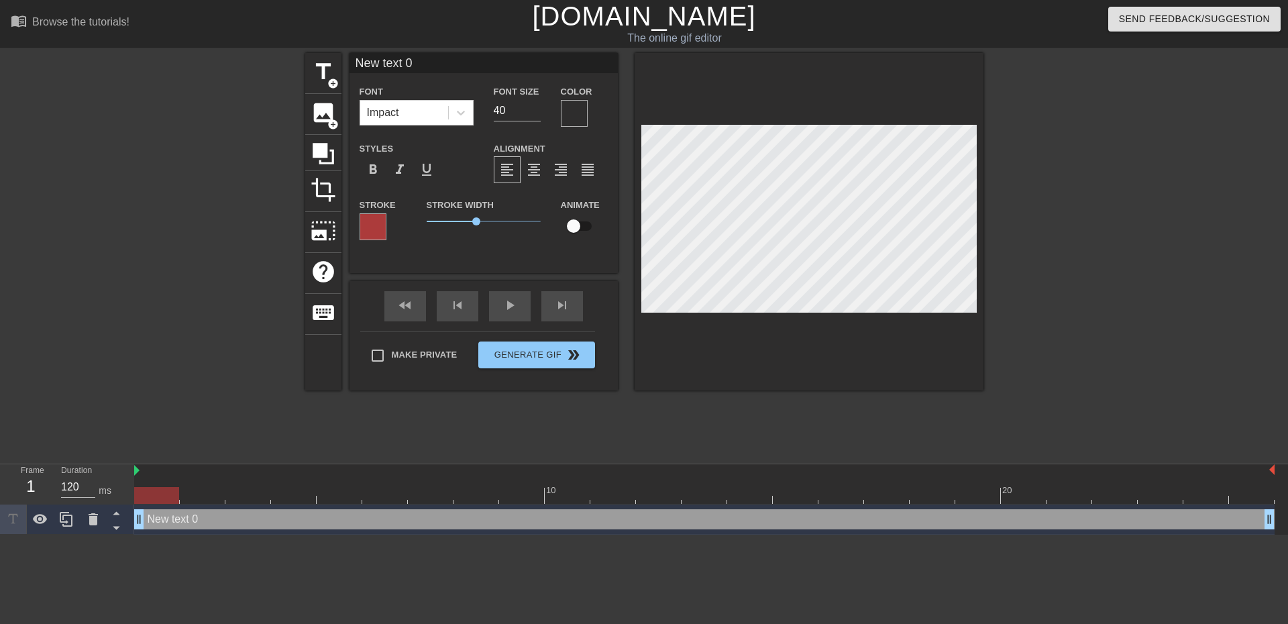
click at [476, 115] on div "Font Impact" at bounding box center [416, 105] width 134 height 44
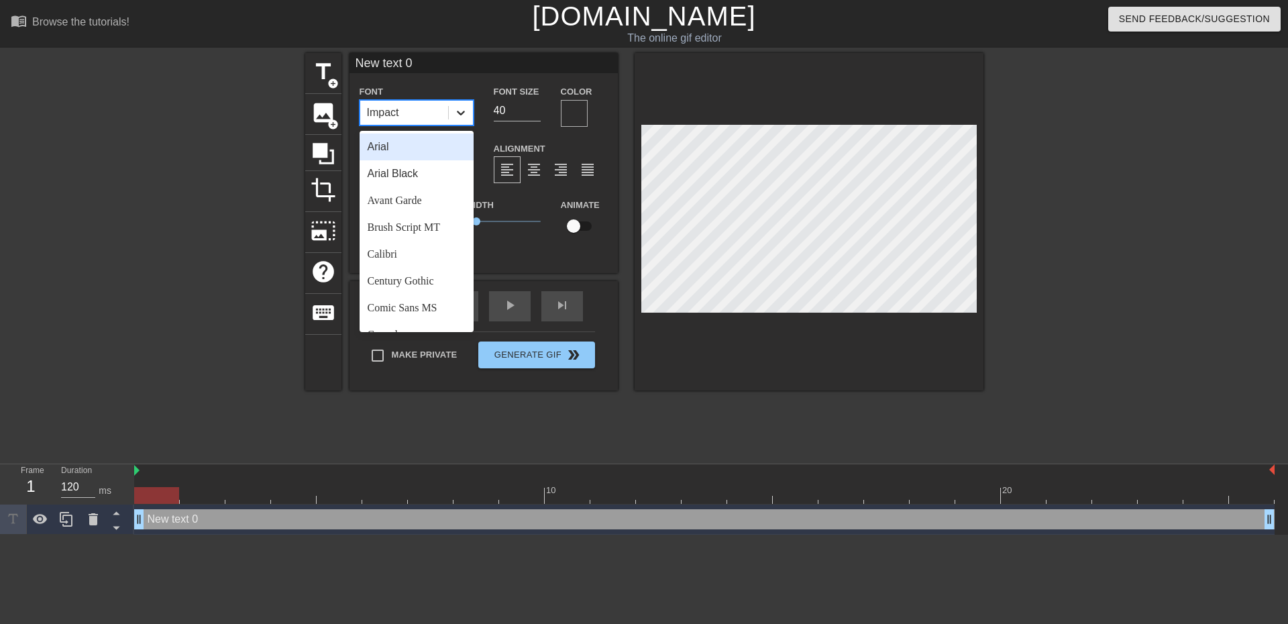
click at [459, 117] on icon at bounding box center [460, 112] width 13 height 13
click at [431, 181] on div "Arial Black" at bounding box center [417, 173] width 114 height 27
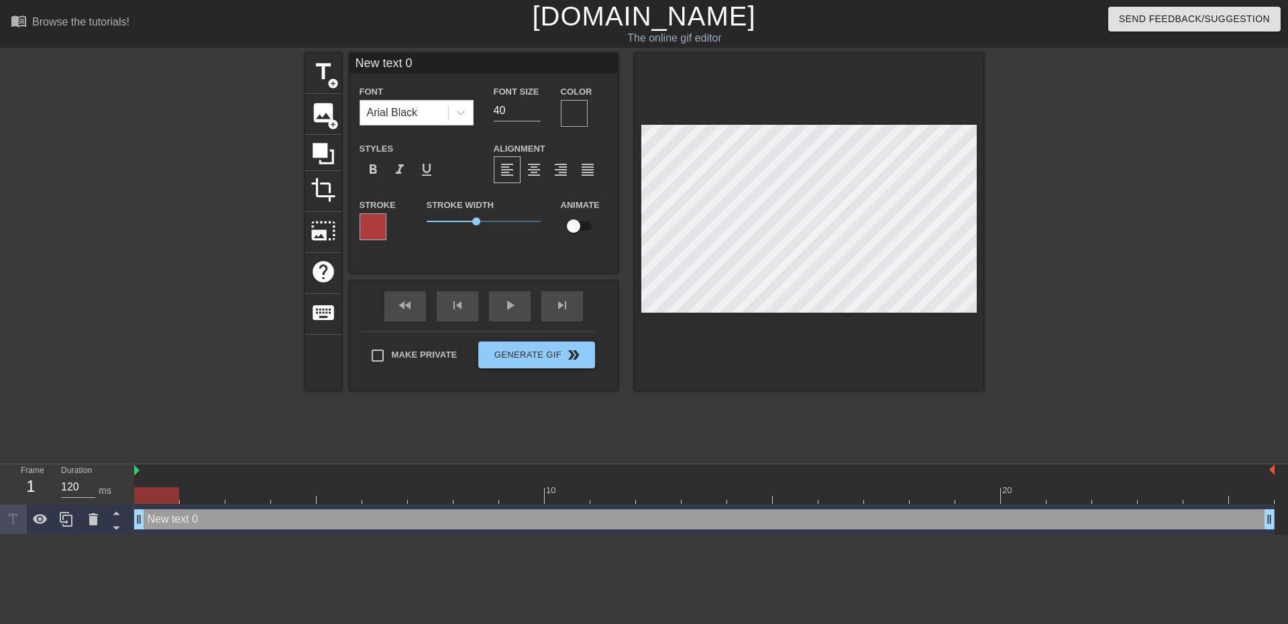
click at [570, 108] on div at bounding box center [574, 113] width 27 height 27
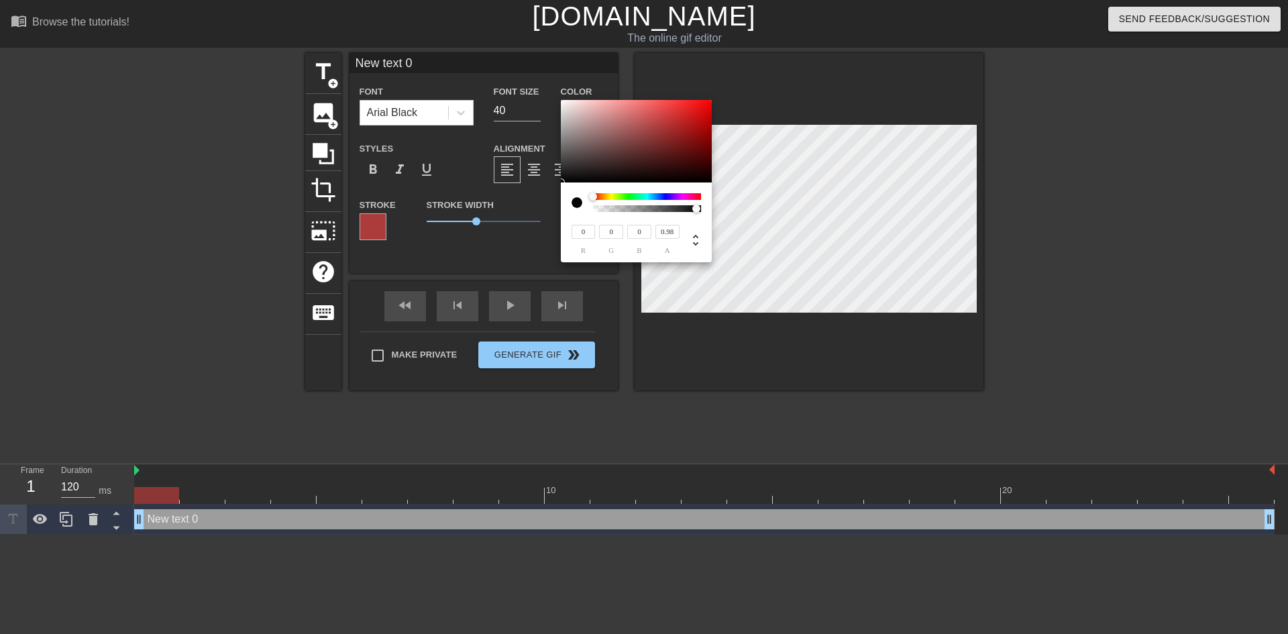
drag, startPoint x: 597, startPoint y: 210, endPoint x: 697, endPoint y: 213, distance: 100.0
click at [697, 213] on div at bounding box center [696, 209] width 8 height 8
type input "1"
drag, startPoint x: 695, startPoint y: 207, endPoint x: 700, endPoint y: 216, distance: 9.9
click at [704, 210] on div at bounding box center [703, 209] width 8 height 8
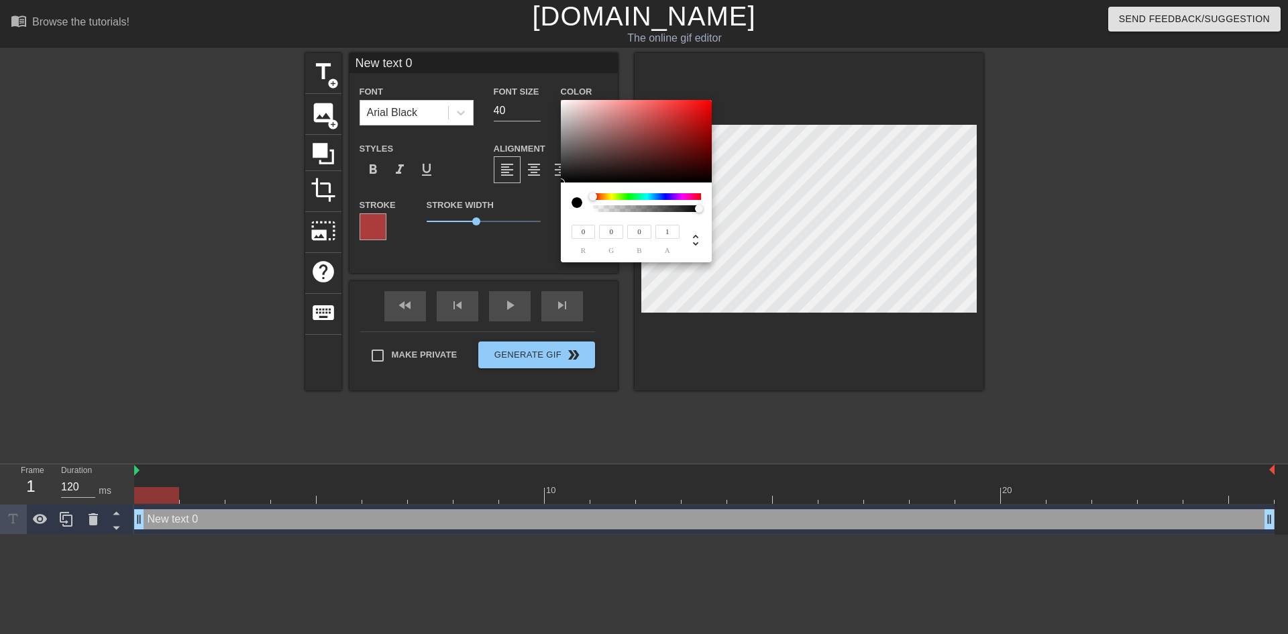
type input "248"
type input "244"
type input "246"
type input "242"
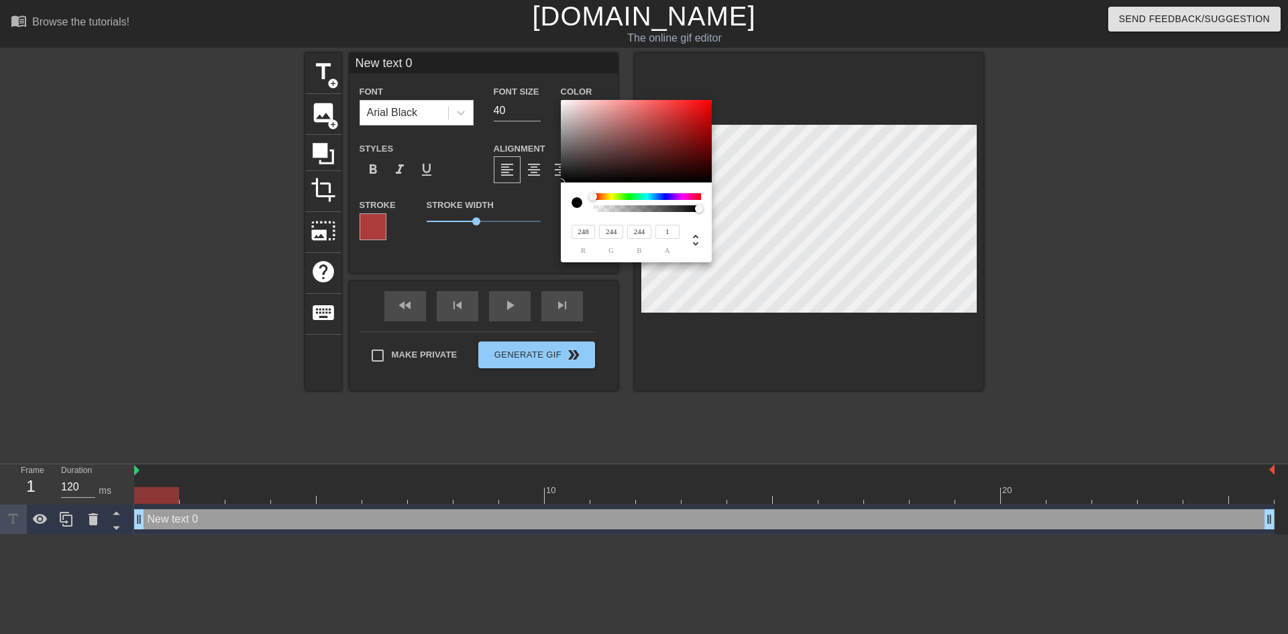
type input "242"
click at [563, 103] on div at bounding box center [636, 141] width 151 height 83
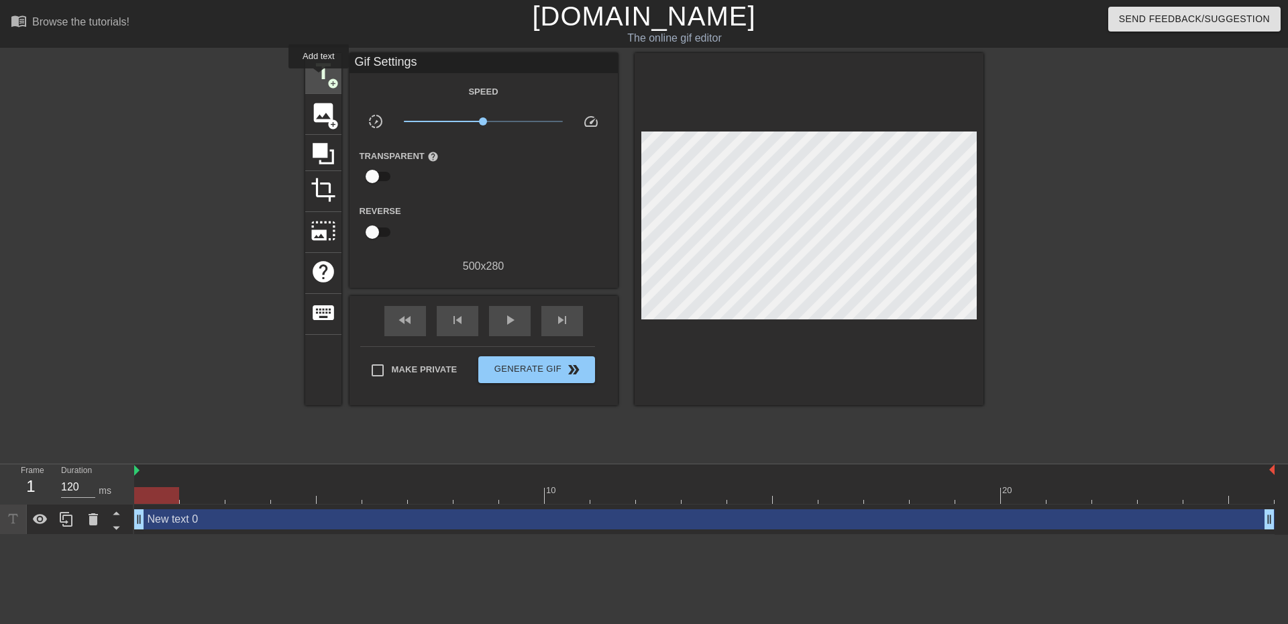
click at [319, 78] on span "title" at bounding box center [323, 71] width 25 height 25
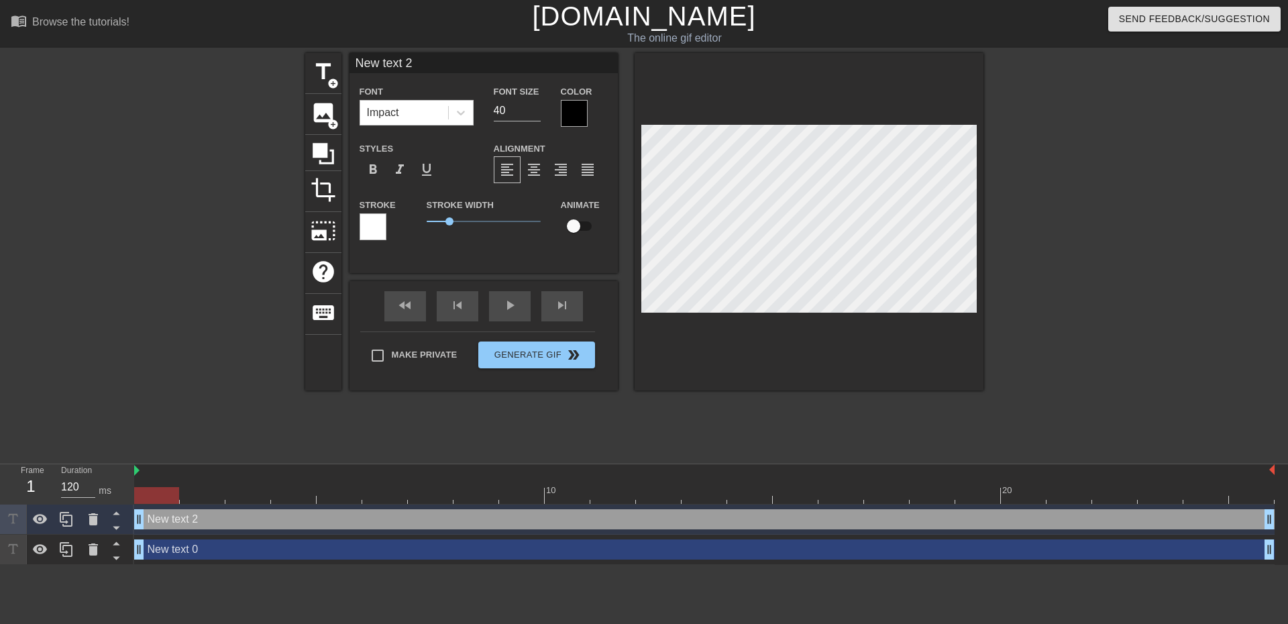
click at [366, 218] on div at bounding box center [373, 226] width 27 height 27
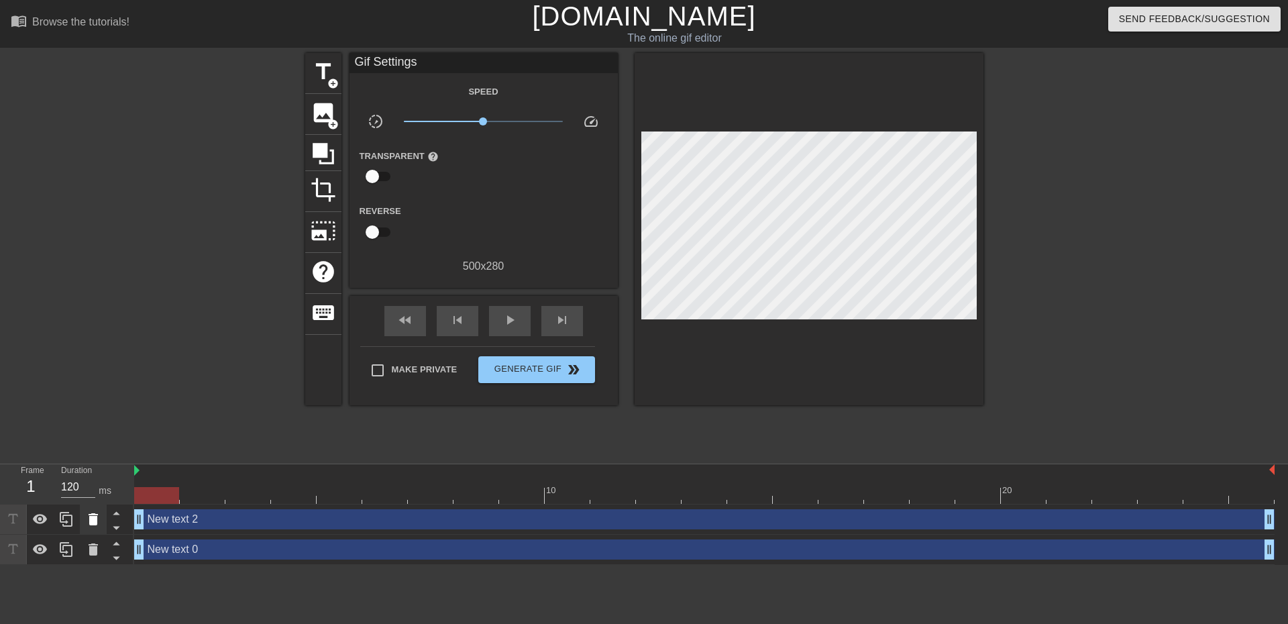
click at [90, 514] on icon at bounding box center [93, 519] width 16 height 16
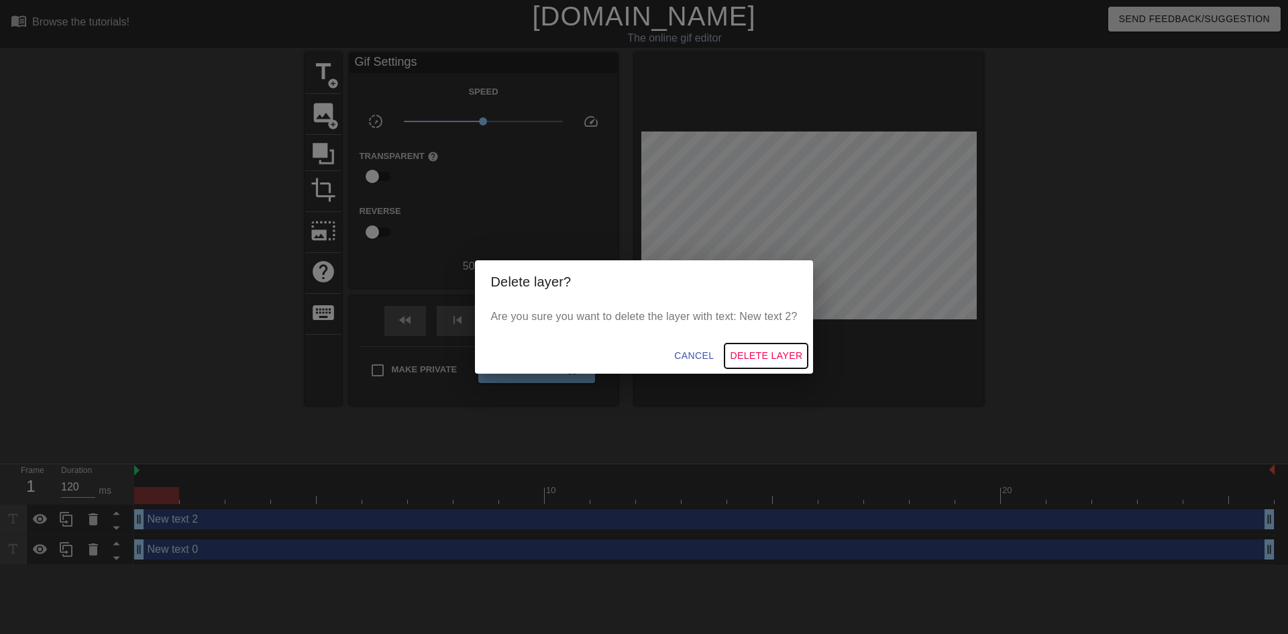
click at [753, 351] on span "Delete Layer" at bounding box center [766, 355] width 72 height 17
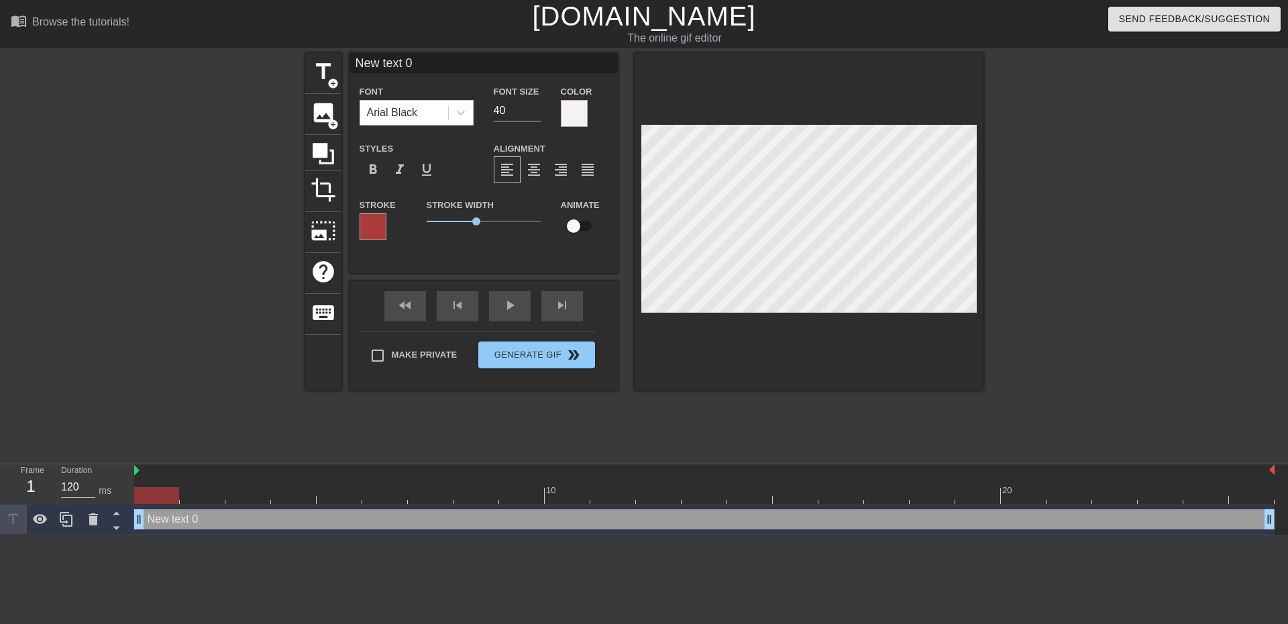
click at [376, 215] on div at bounding box center [373, 226] width 27 height 27
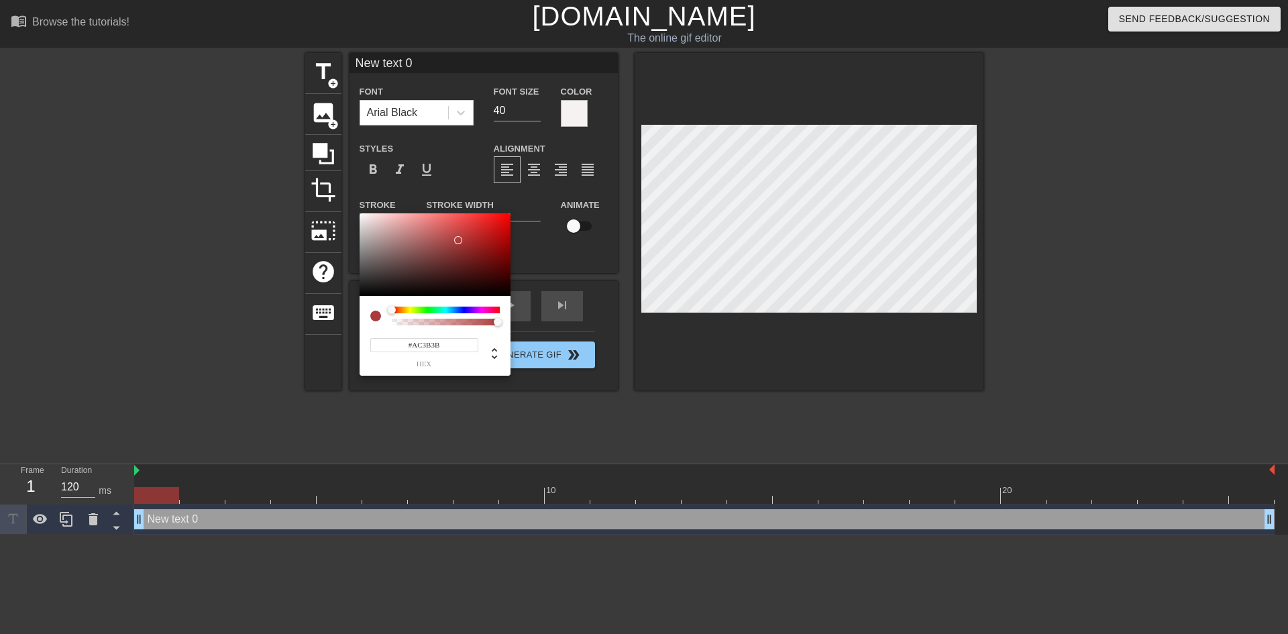
type input "172"
type input "0"
drag, startPoint x: 498, startPoint y: 323, endPoint x: 376, endPoint y: 325, distance: 122.8
click at [376, 325] on div at bounding box center [434, 316] width 129 height 19
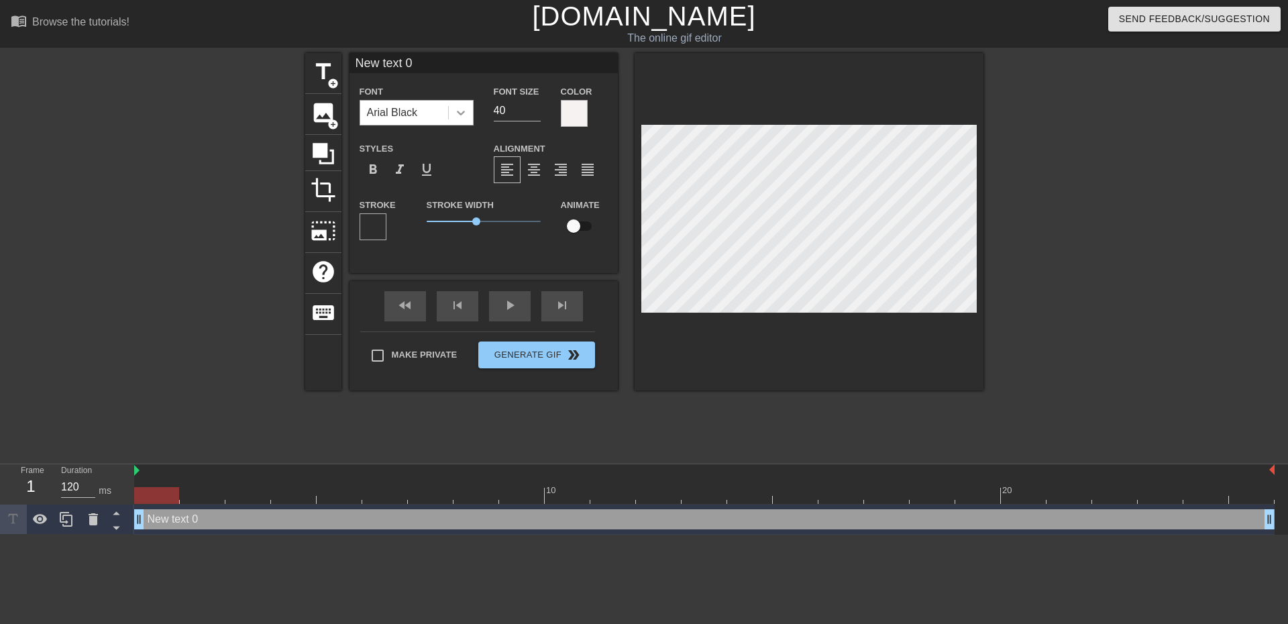
click at [460, 113] on icon at bounding box center [460, 112] width 13 height 13
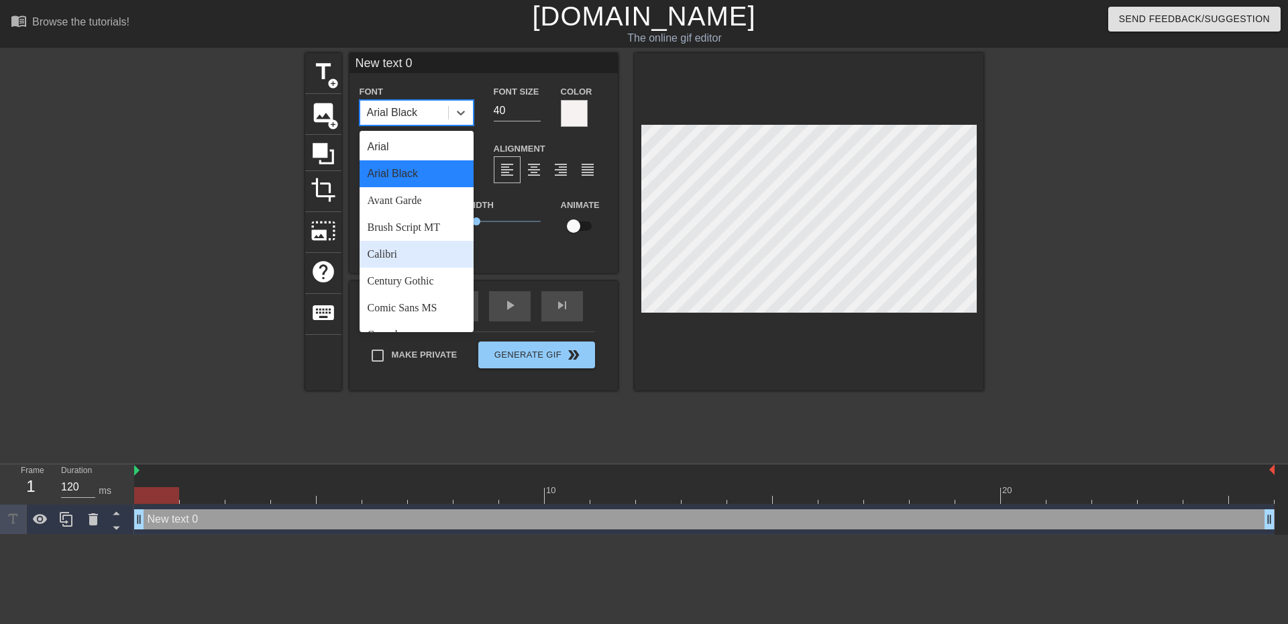
click at [401, 245] on div "Calibri" at bounding box center [417, 254] width 114 height 27
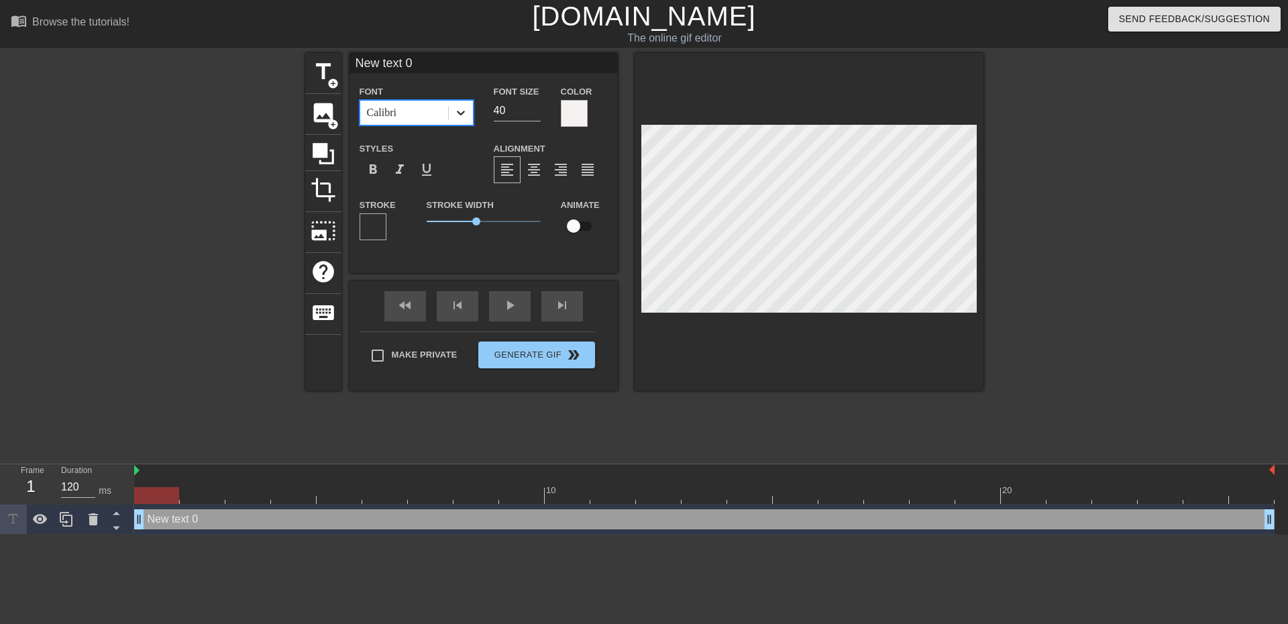
click at [467, 113] on icon at bounding box center [460, 112] width 13 height 13
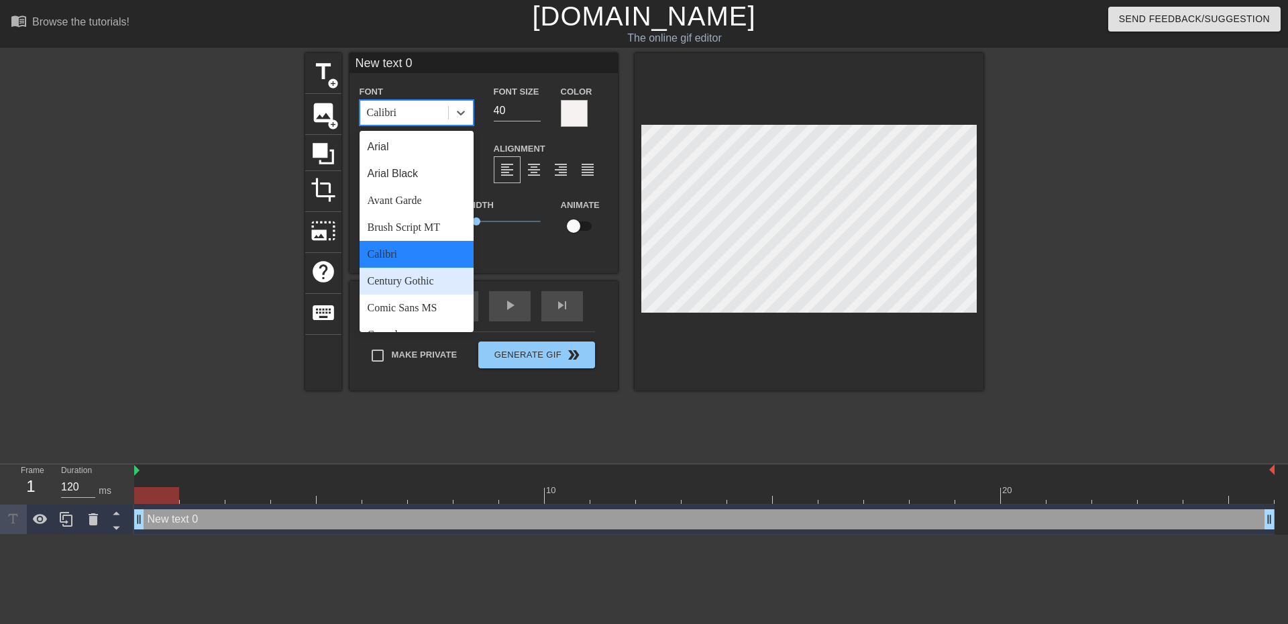
click at [443, 277] on div "Century Gothic" at bounding box center [417, 281] width 114 height 27
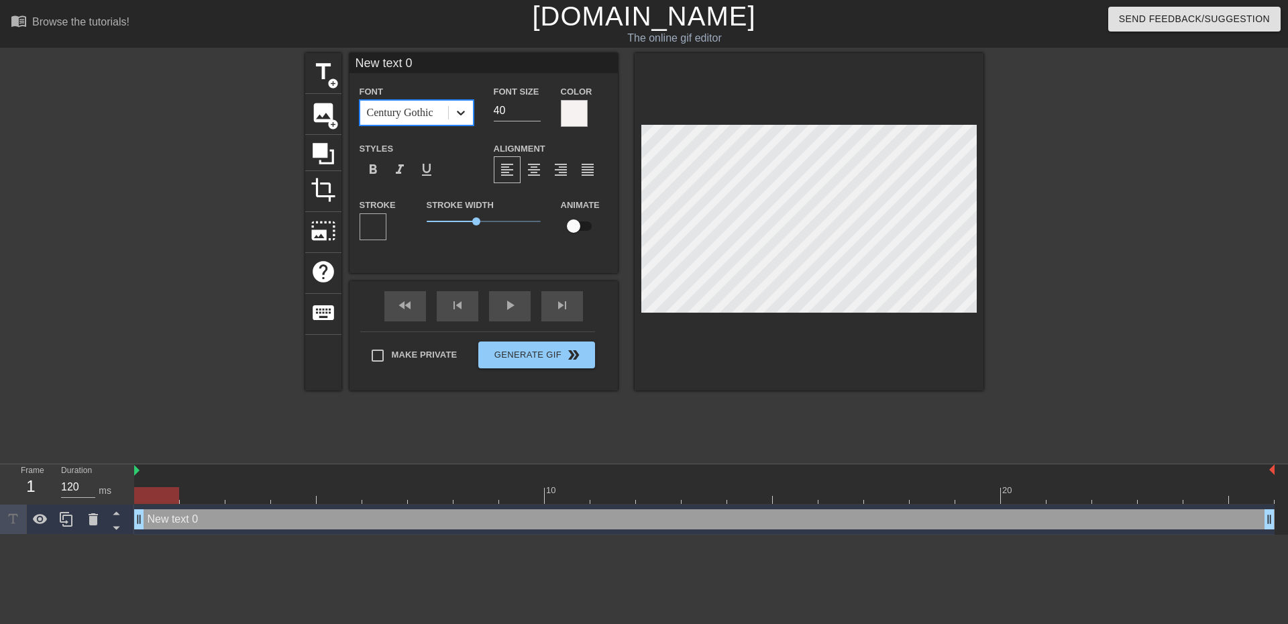
click at [463, 111] on icon at bounding box center [460, 112] width 13 height 13
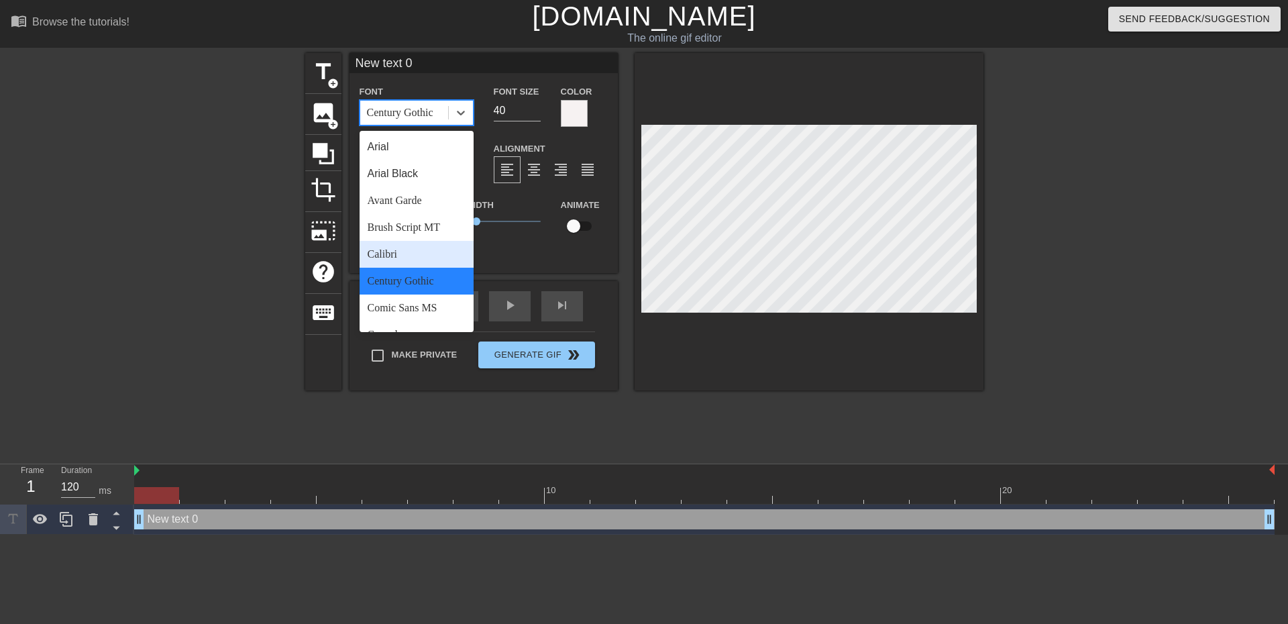
click at [433, 254] on div "Calibri" at bounding box center [417, 254] width 114 height 27
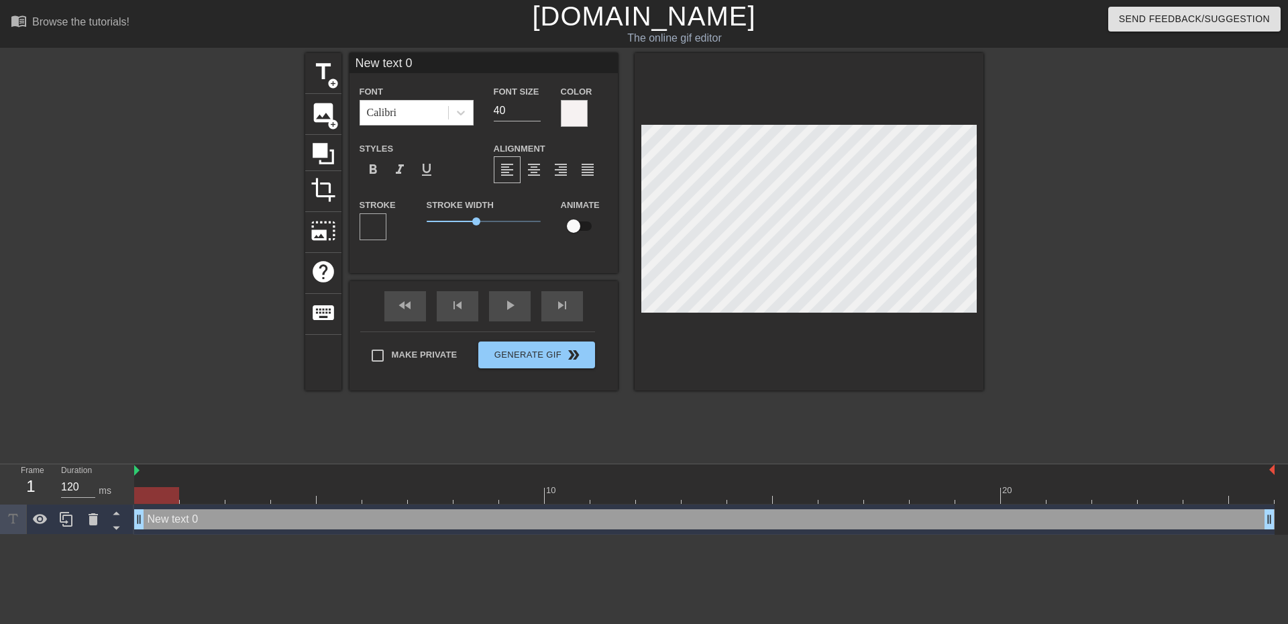
drag, startPoint x: 425, startPoint y: 62, endPoint x: 189, endPoint y: 56, distance: 236.2
click at [189, 56] on div "title add_circle image add_circle crop photo_size_select_large help keyboard Ne…" at bounding box center [644, 254] width 1288 height 402
click at [329, 72] on span "title" at bounding box center [323, 71] width 25 height 25
type input "New text 3"
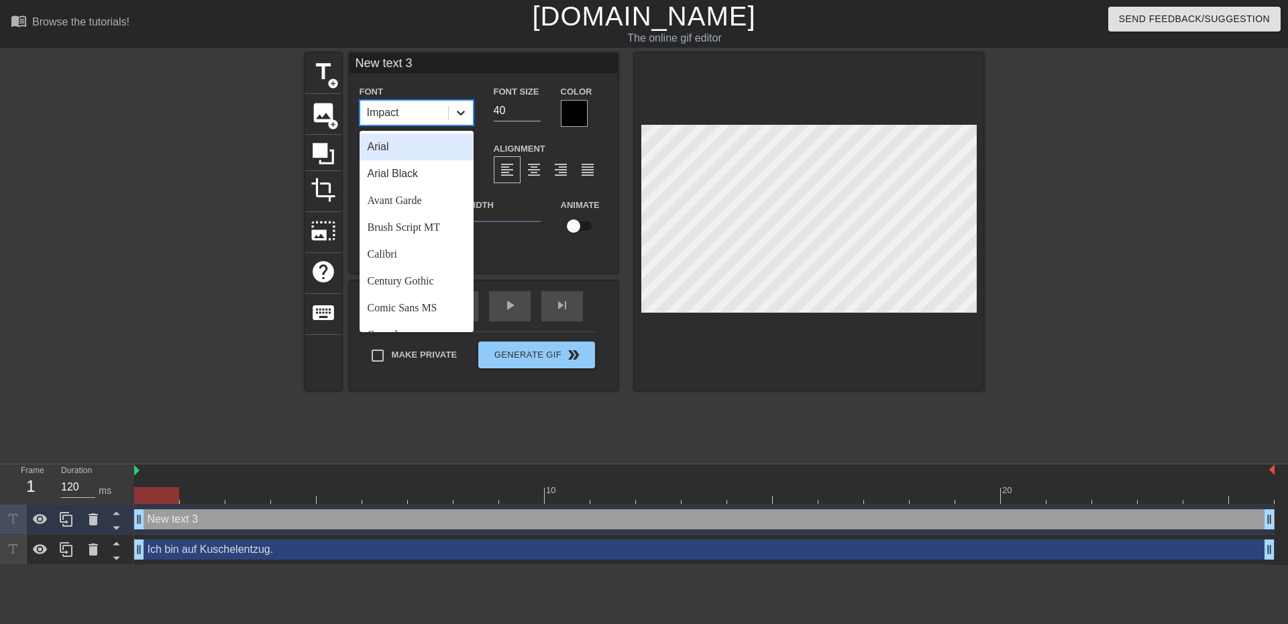
click at [465, 112] on icon at bounding box center [460, 112] width 13 height 13
click at [423, 255] on div "Calibri" at bounding box center [417, 254] width 114 height 27
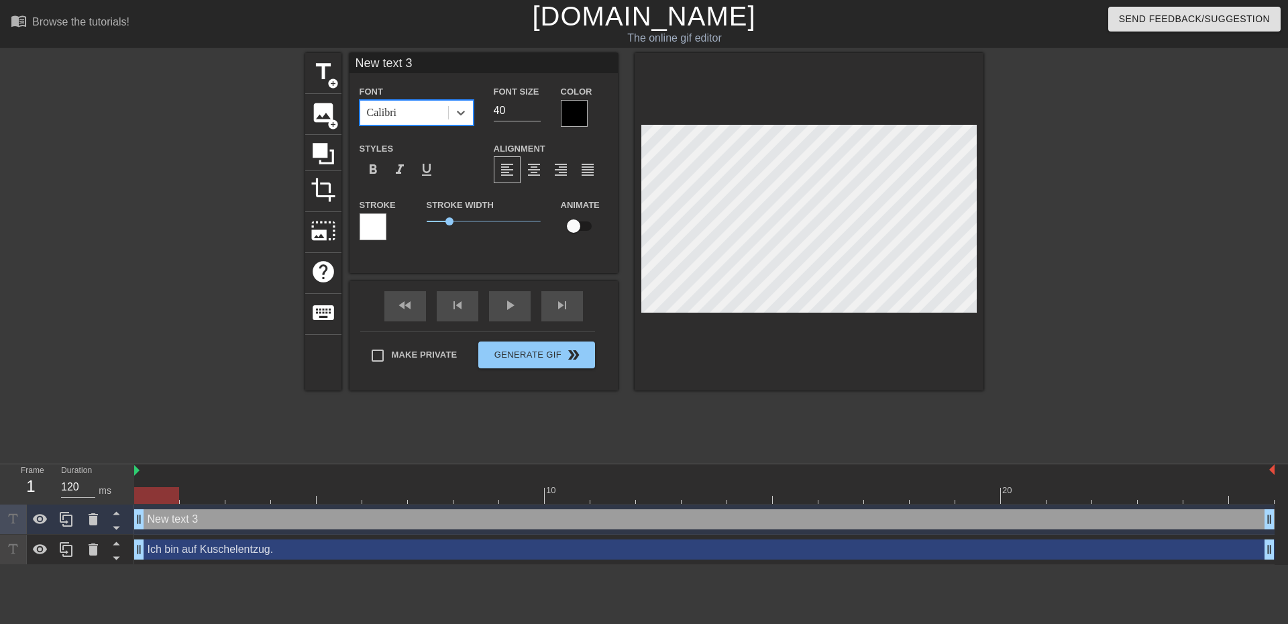
click at [570, 119] on div at bounding box center [574, 113] width 27 height 27
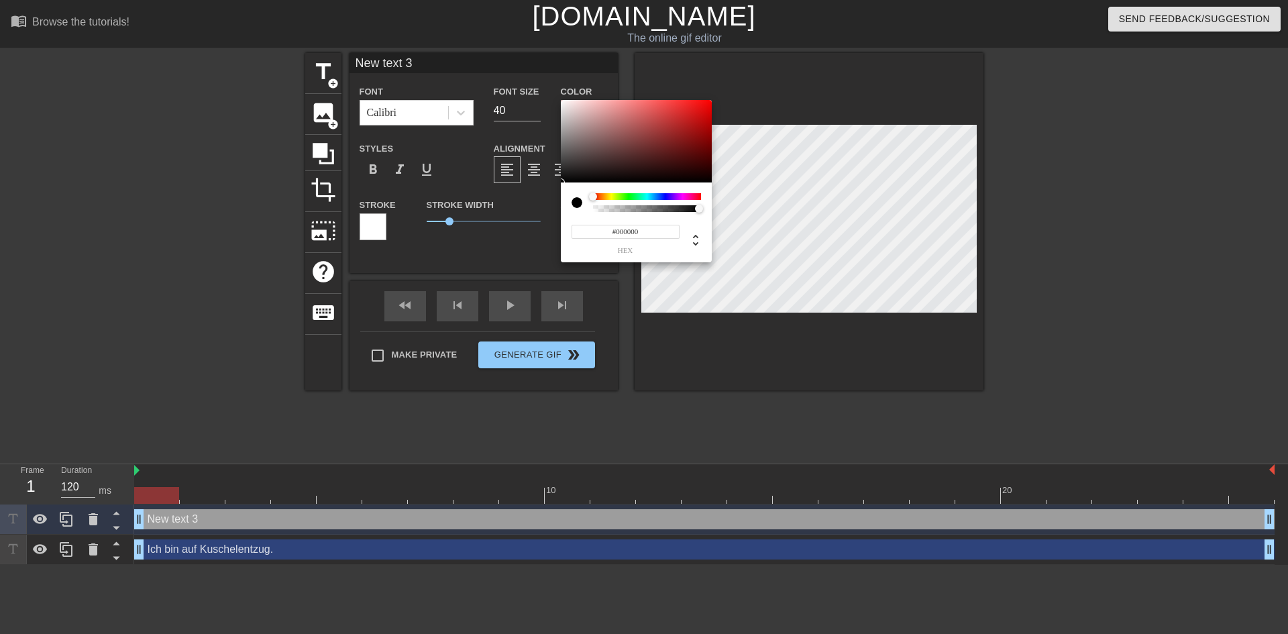
type input "0"
drag, startPoint x: 700, startPoint y: 211, endPoint x: 586, endPoint y: 217, distance: 113.5
click at [586, 217] on div "0 r 0 g 0 b 0 a" at bounding box center [636, 222] width 151 height 80
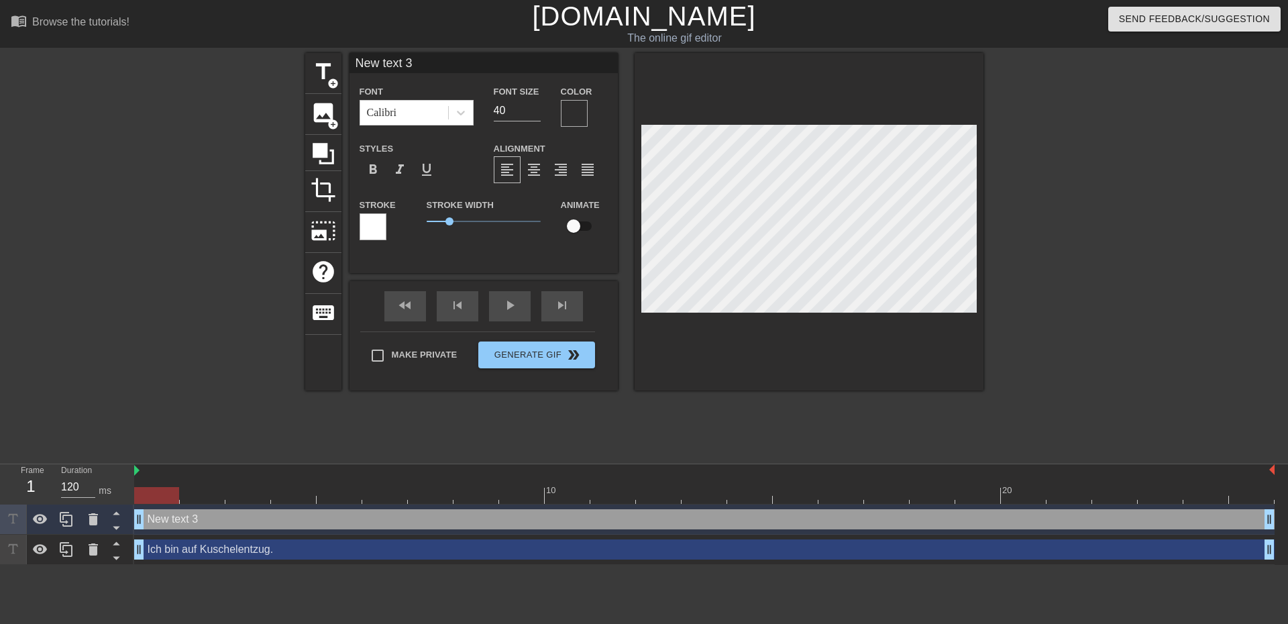
click at [571, 110] on div at bounding box center [574, 113] width 27 height 27
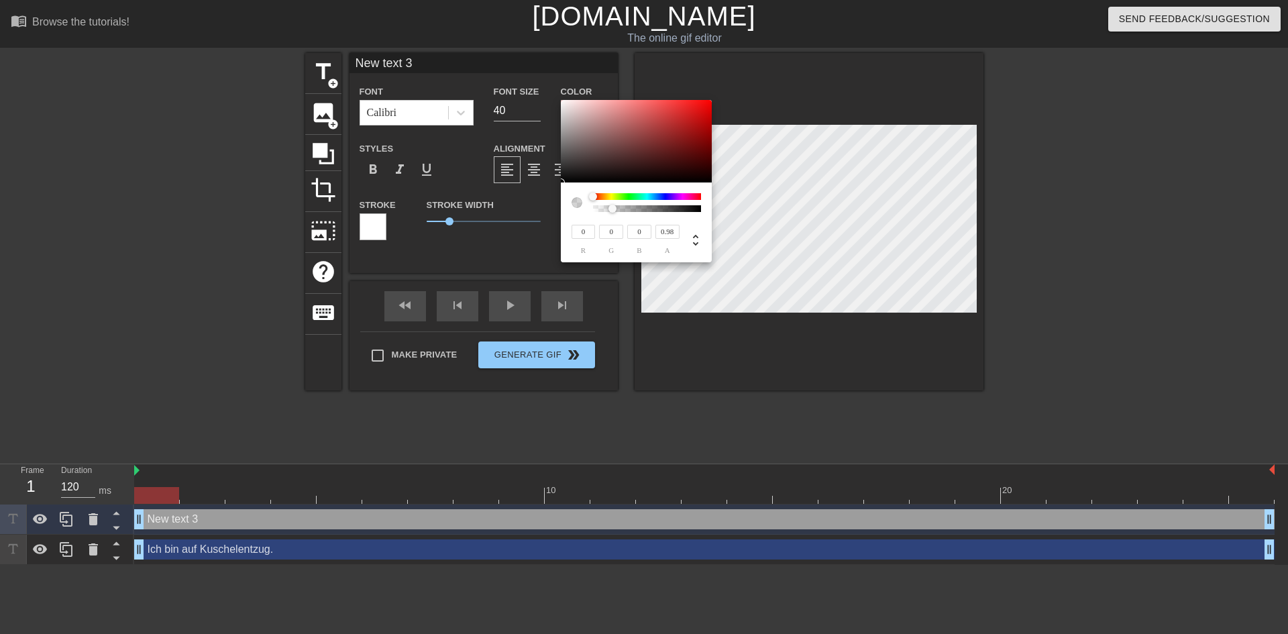
type input "1"
drag, startPoint x: 595, startPoint y: 207, endPoint x: 722, endPoint y: 207, distance: 126.8
click at [723, 201] on div "0 r 0 g 0 b 1 a" at bounding box center [644, 317] width 1288 height 634
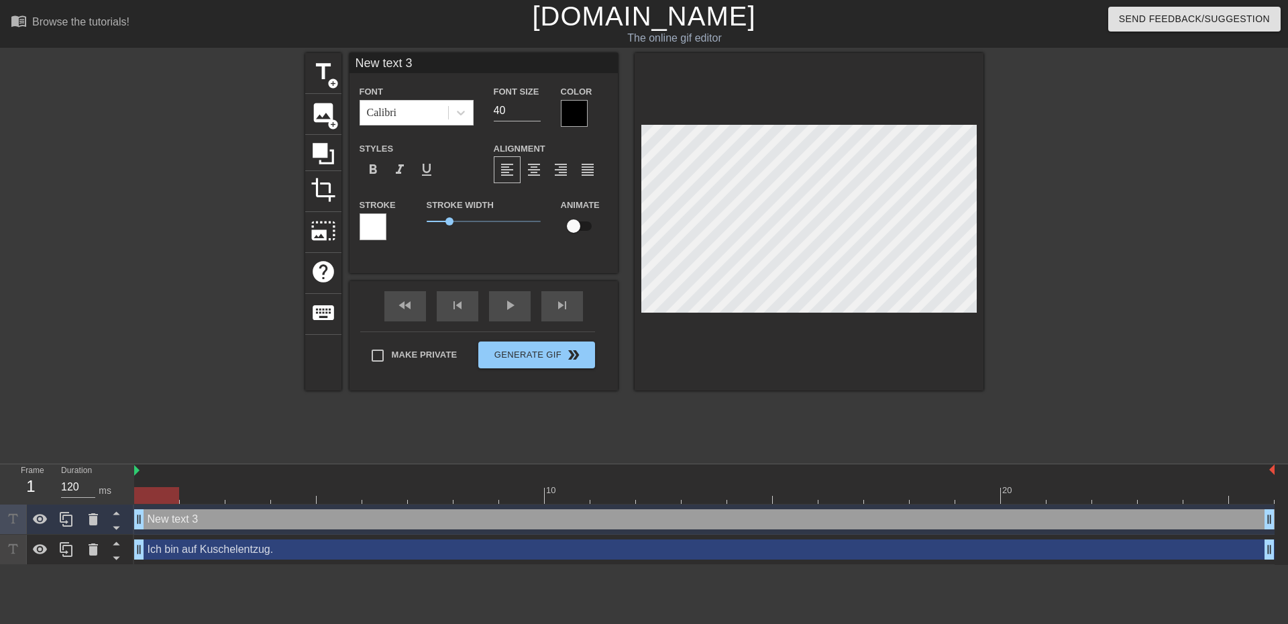
click at [323, 553] on div "Ich bin auf Kuschelentzug. drag_handle drag_handle" at bounding box center [704, 549] width 1140 height 20
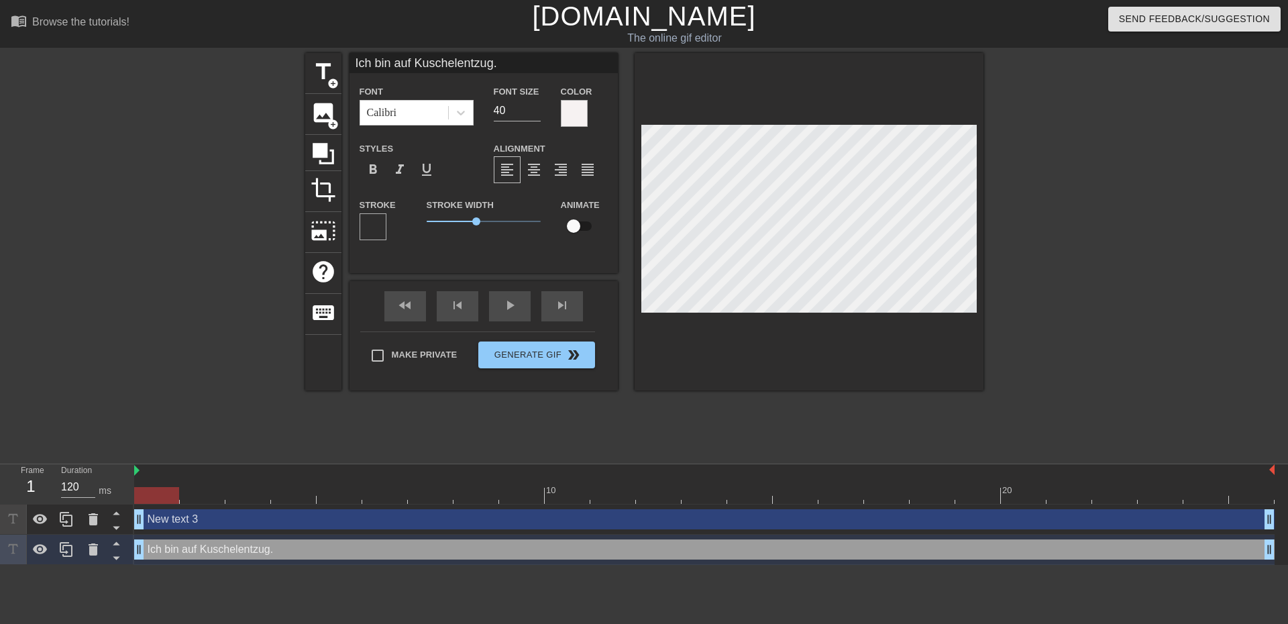
click at [326, 526] on div "New text 3 drag_handle drag_handle" at bounding box center [704, 519] width 1140 height 20
type input "New text 3"
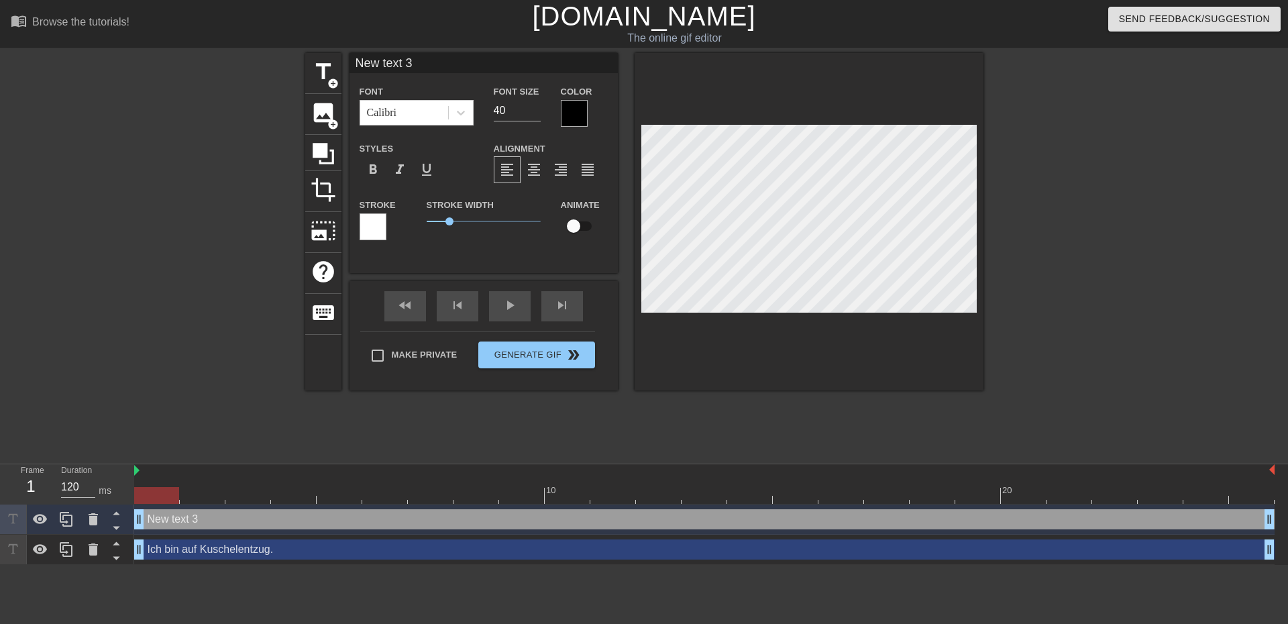
click at [376, 221] on div at bounding box center [373, 226] width 27 height 27
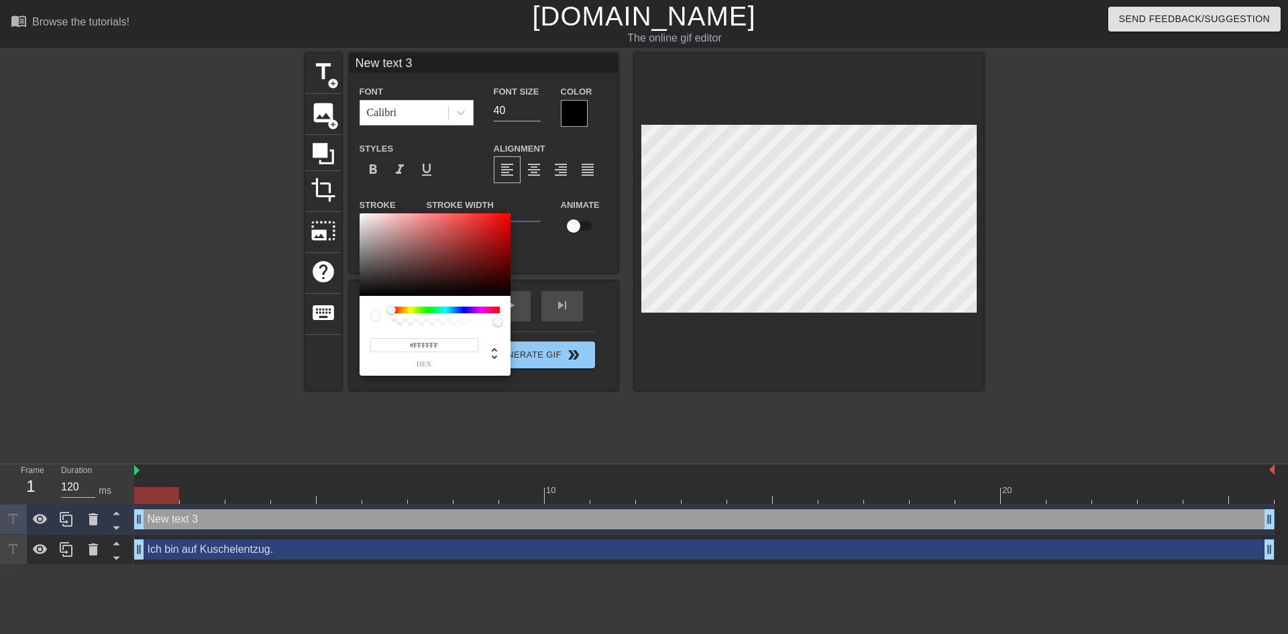
type input "#090909"
click at [362, 293] on div at bounding box center [435, 254] width 151 height 83
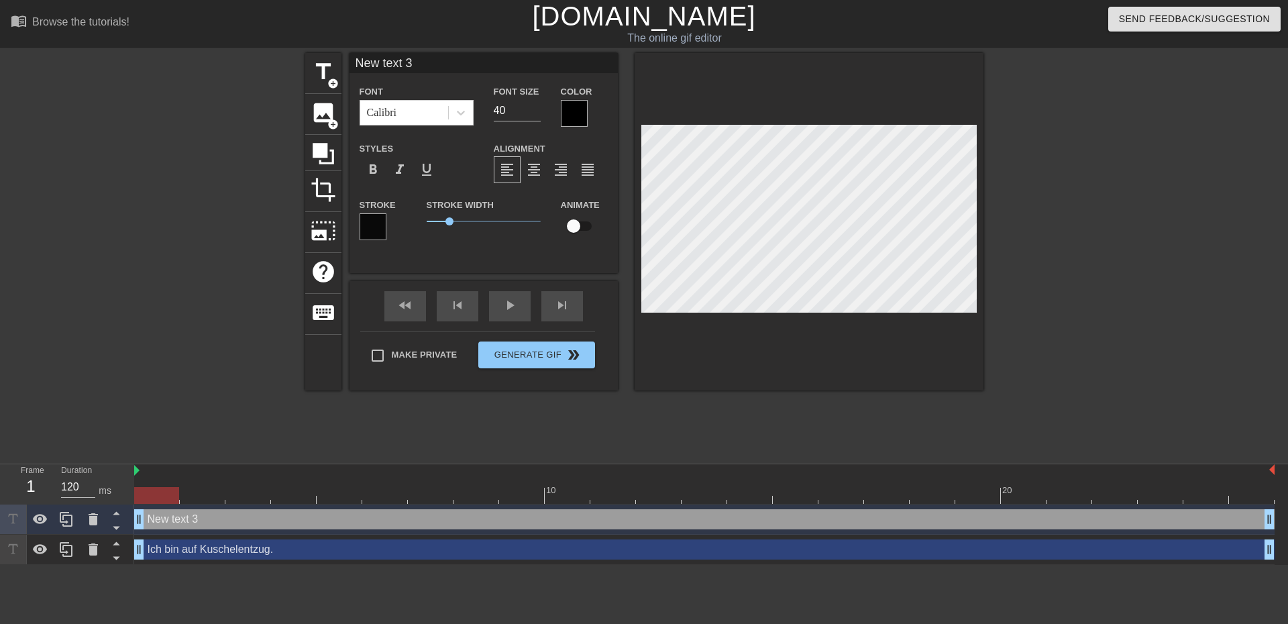
click at [585, 105] on div at bounding box center [574, 113] width 27 height 27
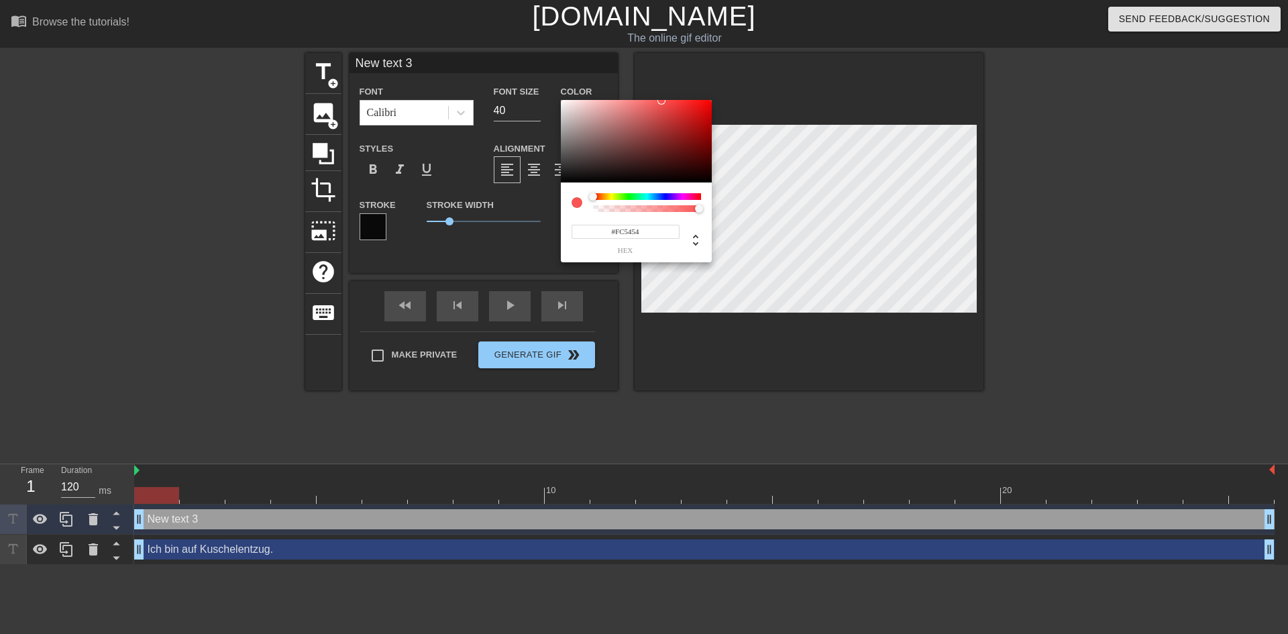
click at [561, 101] on div at bounding box center [636, 141] width 151 height 83
type input "#FFFFFF"
drag, startPoint x: 561, startPoint y: 100, endPoint x: 555, endPoint y: 98, distance: 7.0
click at [555, 98] on div "#FFFFFF hex" at bounding box center [644, 317] width 1288 height 634
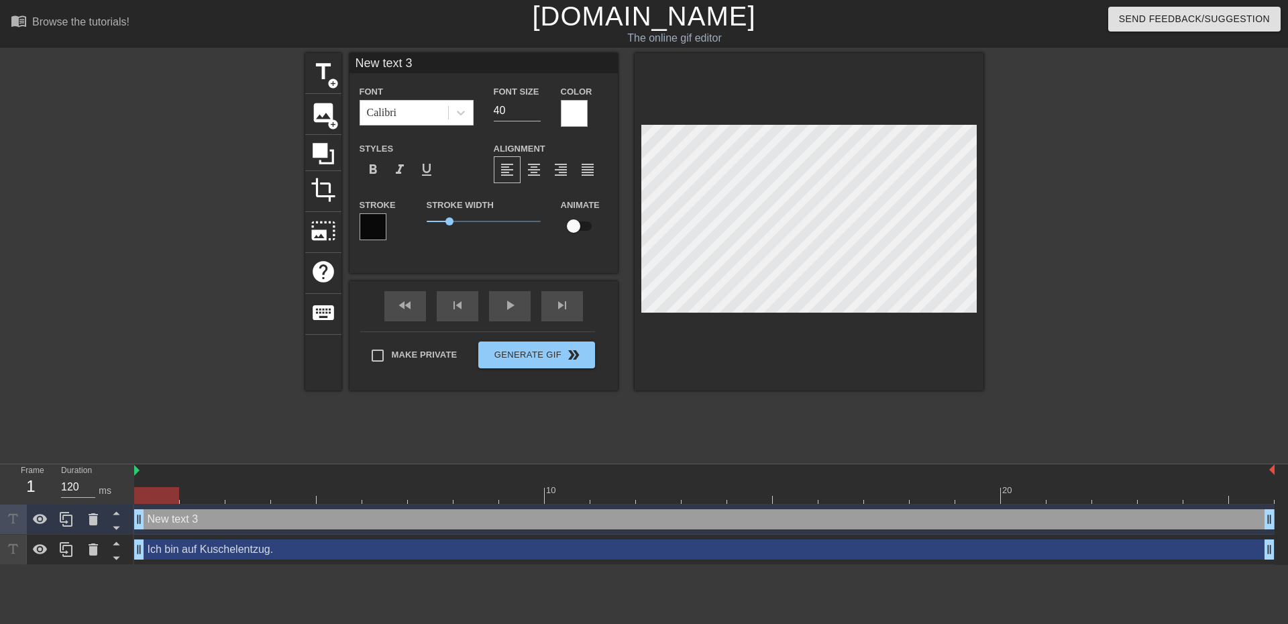
click at [380, 219] on div at bounding box center [373, 226] width 27 height 27
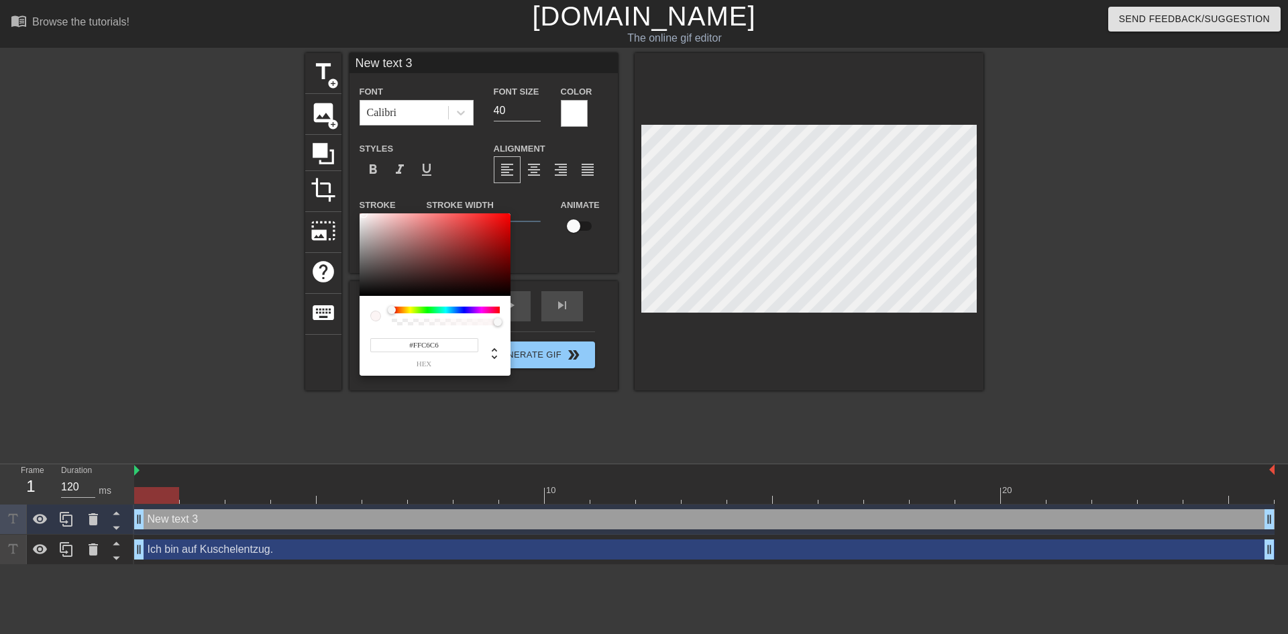
type input "#FFFFFF"
drag, startPoint x: 364, startPoint y: 214, endPoint x: 357, endPoint y: 211, distance: 7.5
click at [357, 211] on div "#FFFFFF hex" at bounding box center [644, 317] width 1288 height 634
drag, startPoint x: 1194, startPoint y: 233, endPoint x: 1189, endPoint y: 257, distance: 24.1
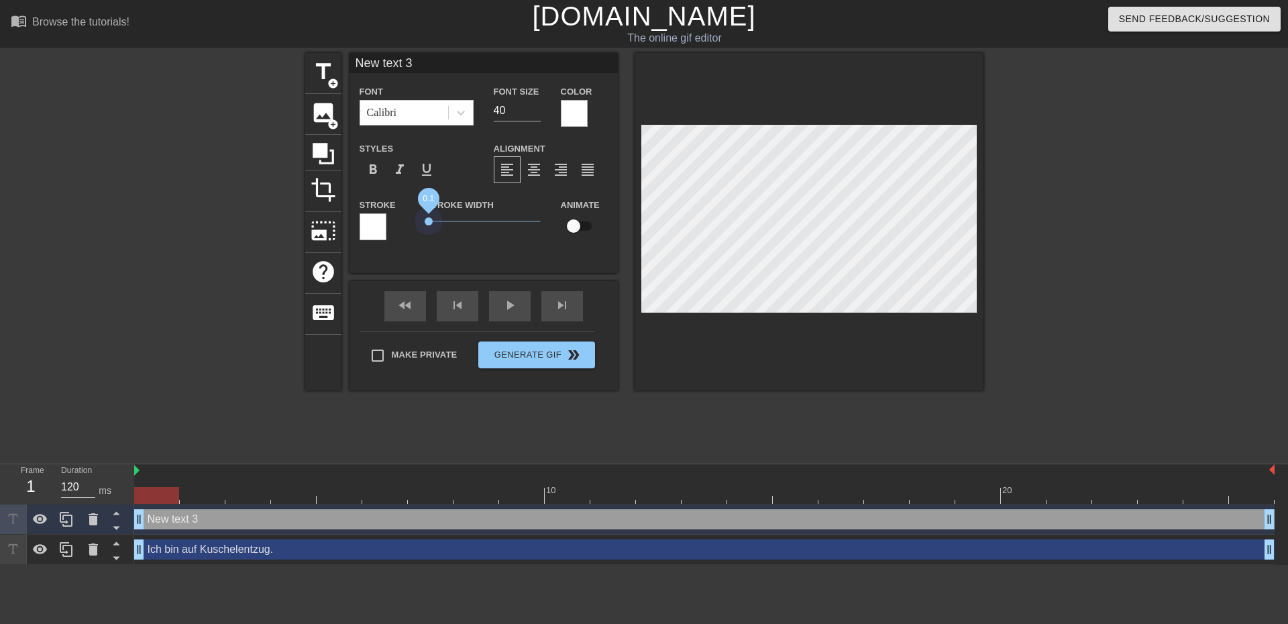
drag, startPoint x: 451, startPoint y: 217, endPoint x: 429, endPoint y: 217, distance: 22.1
click at [429, 217] on span "0.1" at bounding box center [429, 221] width 8 height 8
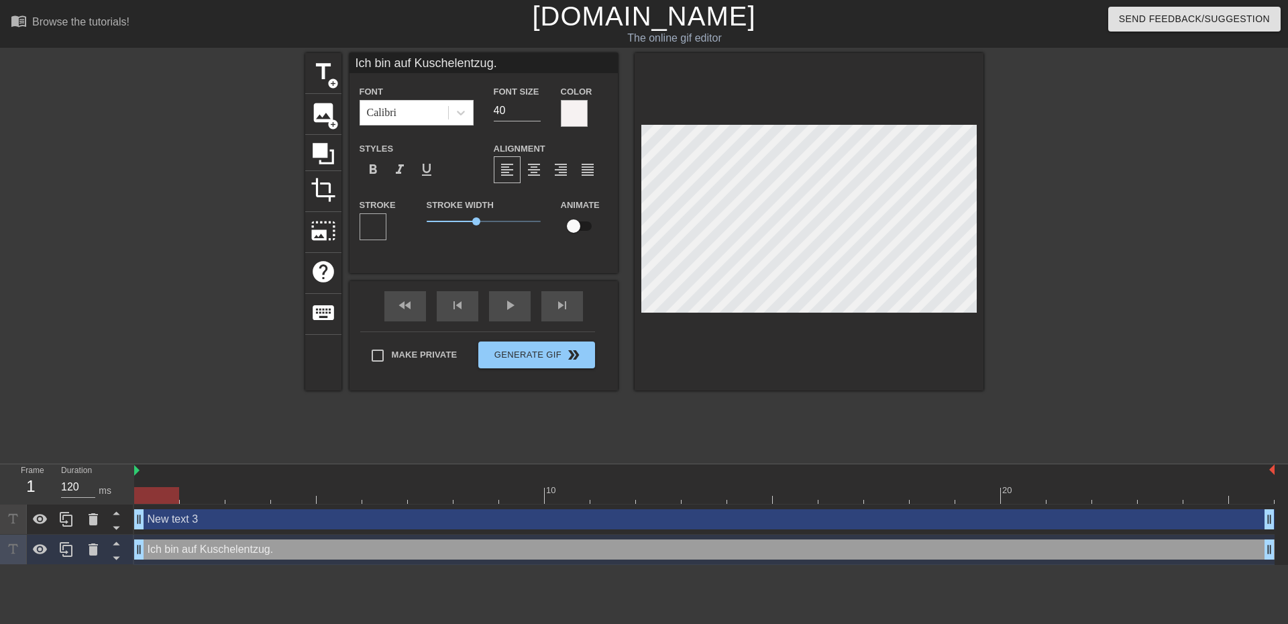
type input "New text 3"
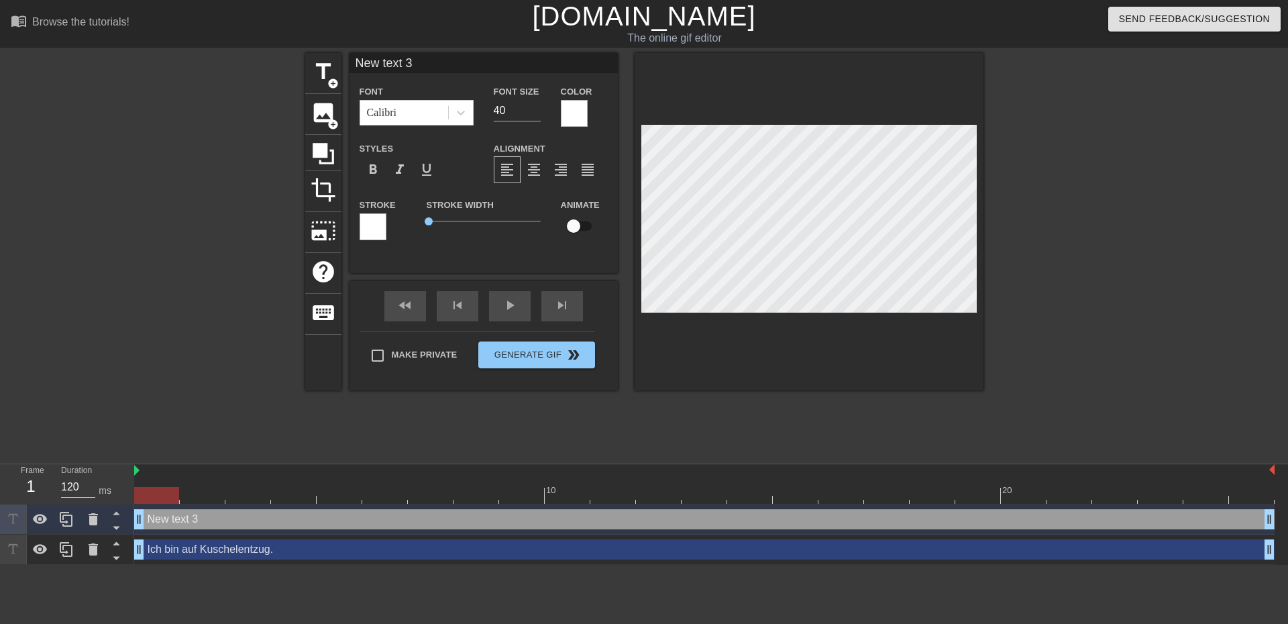
click at [373, 227] on div at bounding box center [373, 226] width 27 height 27
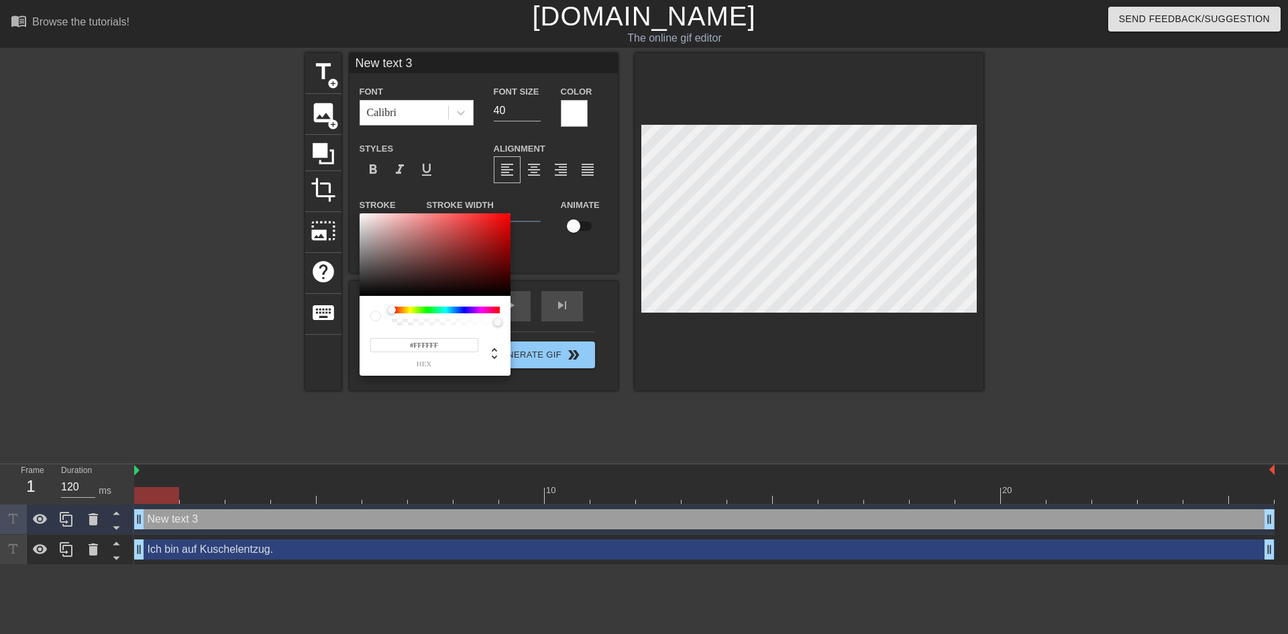
type input "255"
type input "0"
drag, startPoint x: 496, startPoint y: 321, endPoint x: 381, endPoint y: 322, distance: 114.7
click at [381, 322] on div at bounding box center [434, 316] width 129 height 19
type input "36"
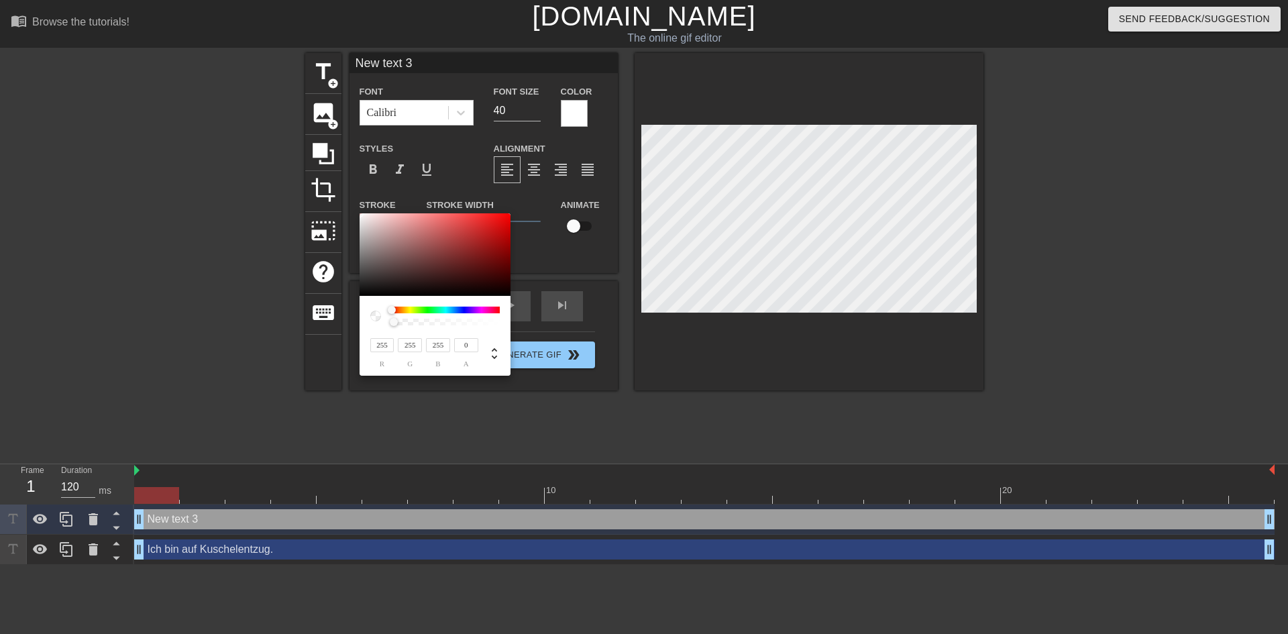
type input "36"
click at [360, 284] on div at bounding box center [435, 254] width 151 height 83
type input "33"
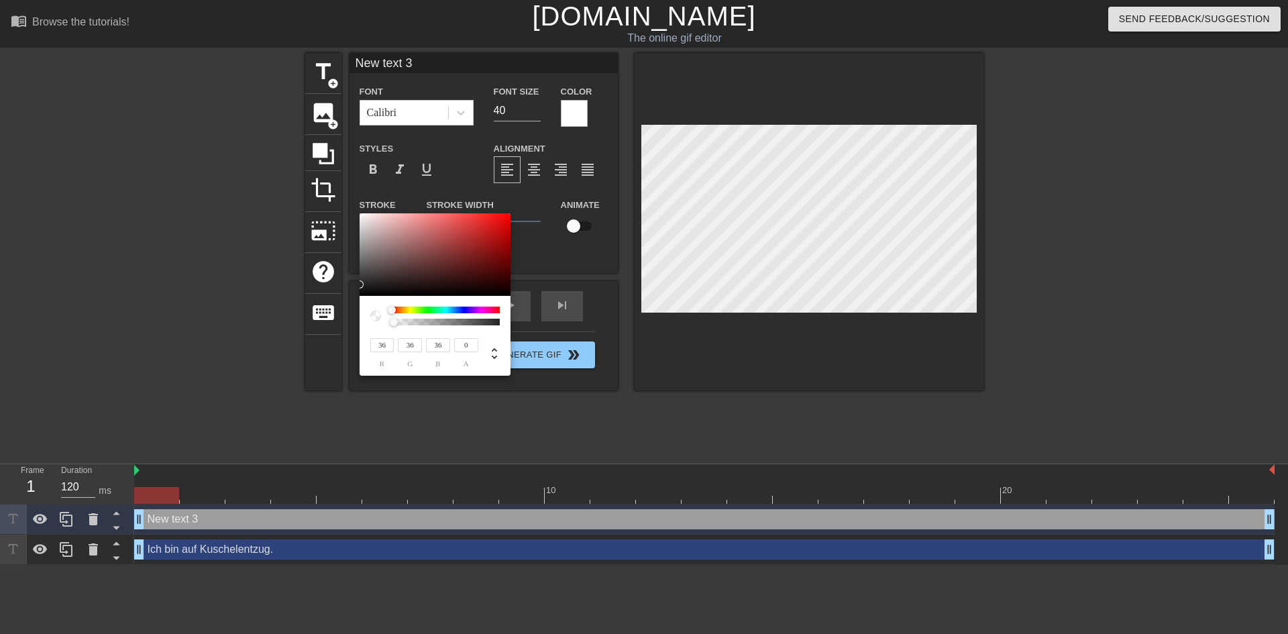
type input "33"
type input "19"
type input "15"
type input "36"
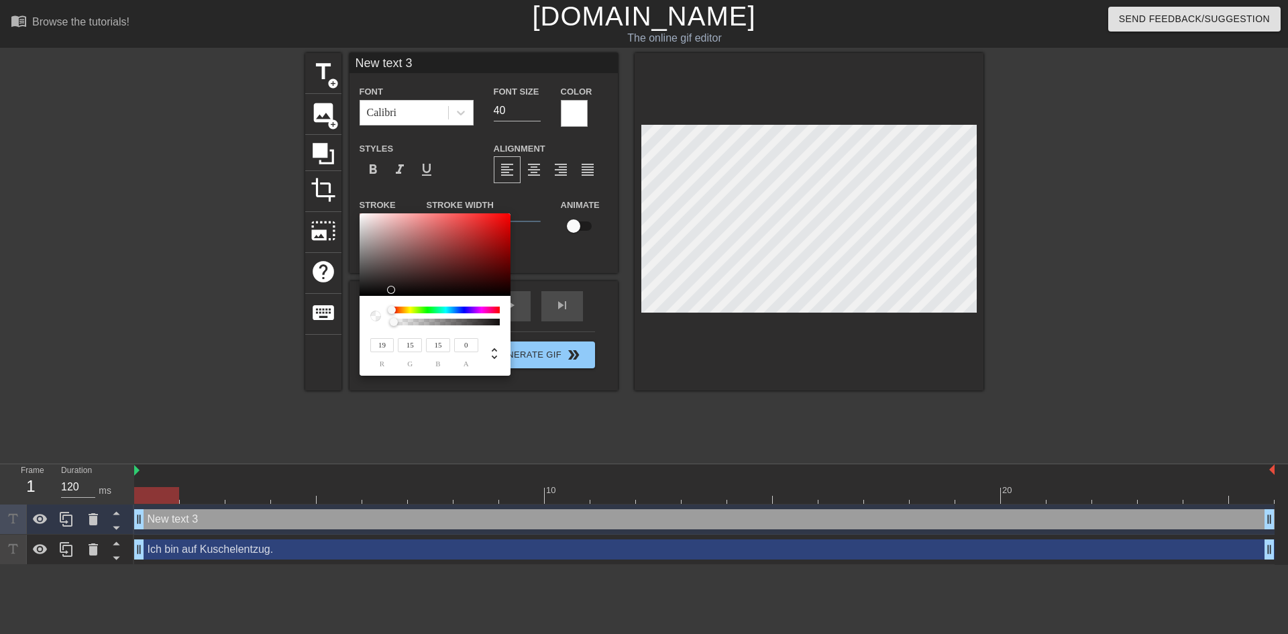
type input "36"
drag, startPoint x: 359, startPoint y: 284, endPoint x: 409, endPoint y: 350, distance: 82.8
click at [357, 274] on div "36 r 36 g 36 b 0 a" at bounding box center [644, 317] width 1288 height 634
type input "66"
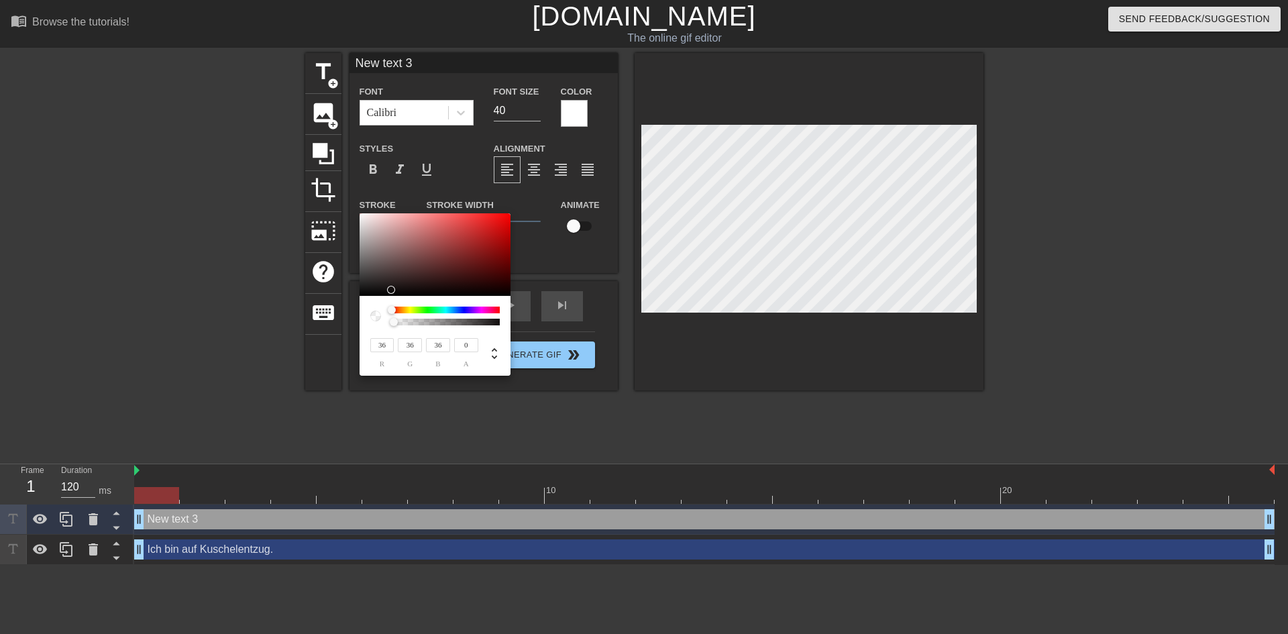
type input "66"
type input "1"
drag, startPoint x: 391, startPoint y: 318, endPoint x: 498, endPoint y: 331, distance: 108.2
click at [498, 331] on div "66 r 66 g 66 b 1 a" at bounding box center [435, 336] width 151 height 80
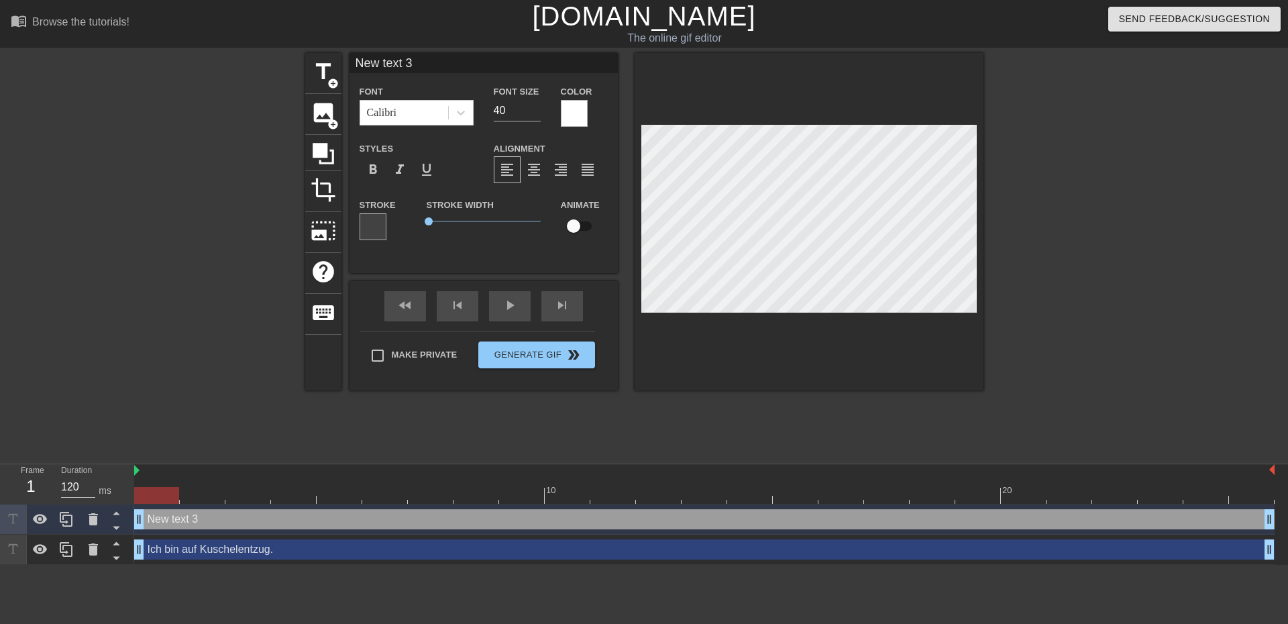
drag, startPoint x: 425, startPoint y: 62, endPoint x: 262, endPoint y: 82, distance: 164.2
click at [262, 82] on div "title add_circle image add_circle crop photo_size_select_large help keyboard Ne…" at bounding box center [644, 254] width 1288 height 402
type input "Vermisse und liebe dich!"
click at [429, 353] on div "Make Private Generate Gif double_arrow" at bounding box center [477, 357] width 235 height 53
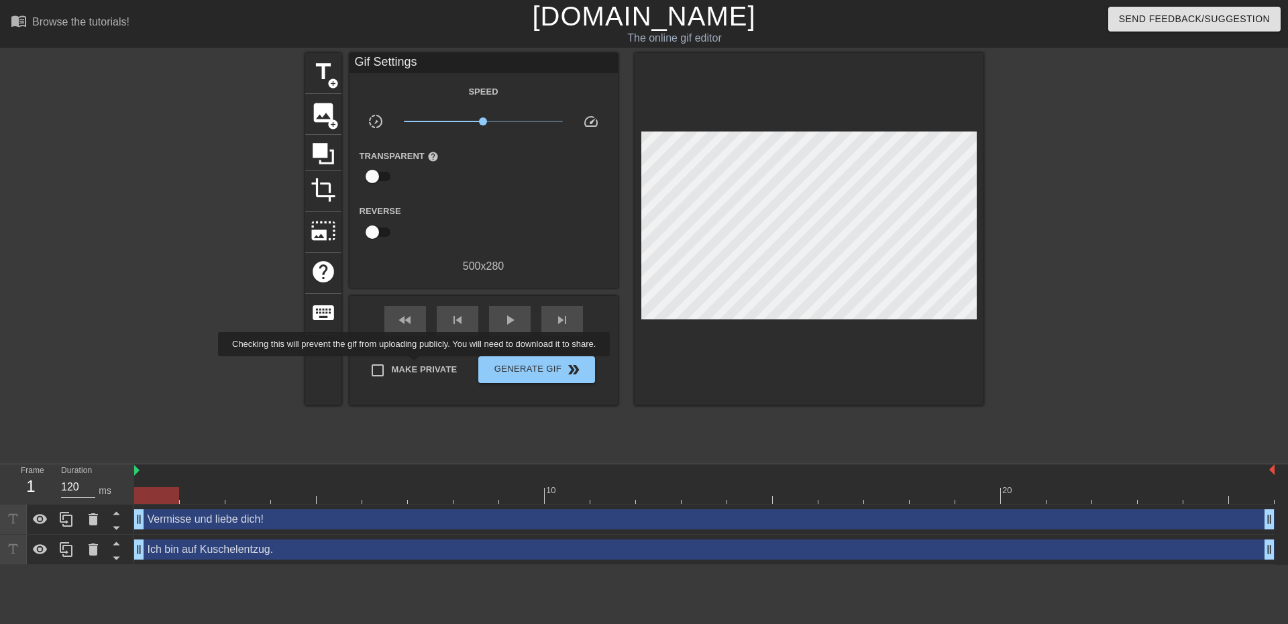
click at [417, 367] on span "Make Private" at bounding box center [425, 369] width 66 height 13
click at [392, 367] on input "Make Private" at bounding box center [378, 370] width 28 height 28
checkbox input "true"
click at [530, 362] on span "Generate Gif double_arrow" at bounding box center [536, 370] width 105 height 16
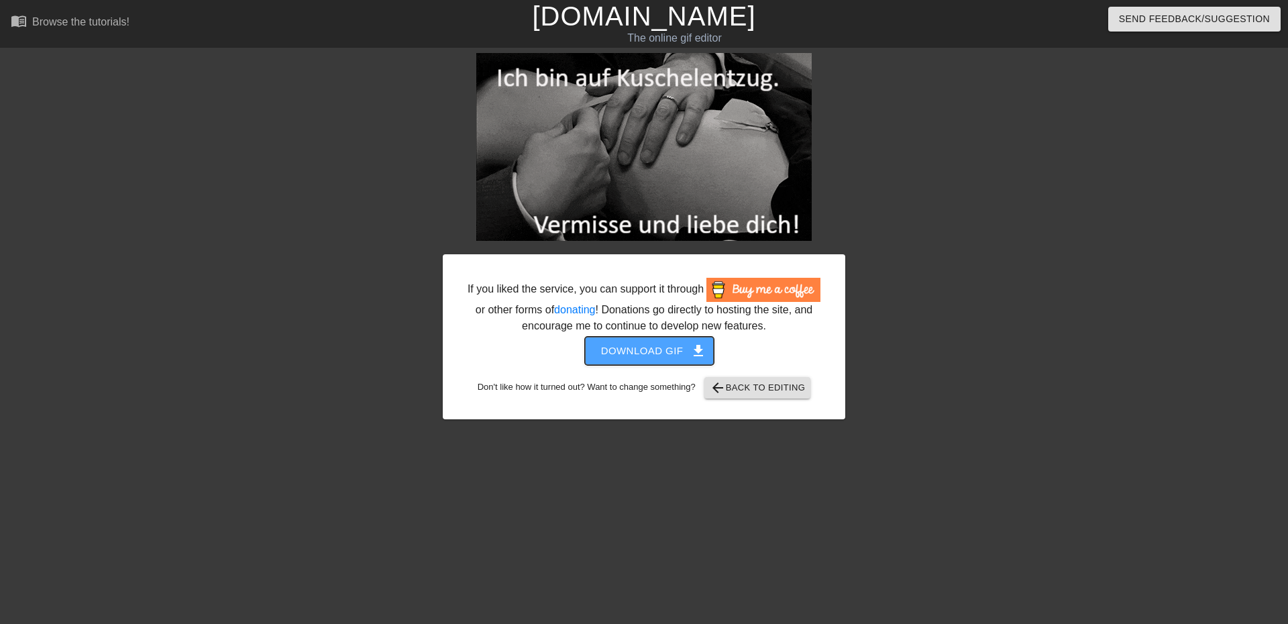
click at [638, 360] on button "Download gif get_app" at bounding box center [649, 351] width 129 height 28
